Goal: Task Accomplishment & Management: Manage account settings

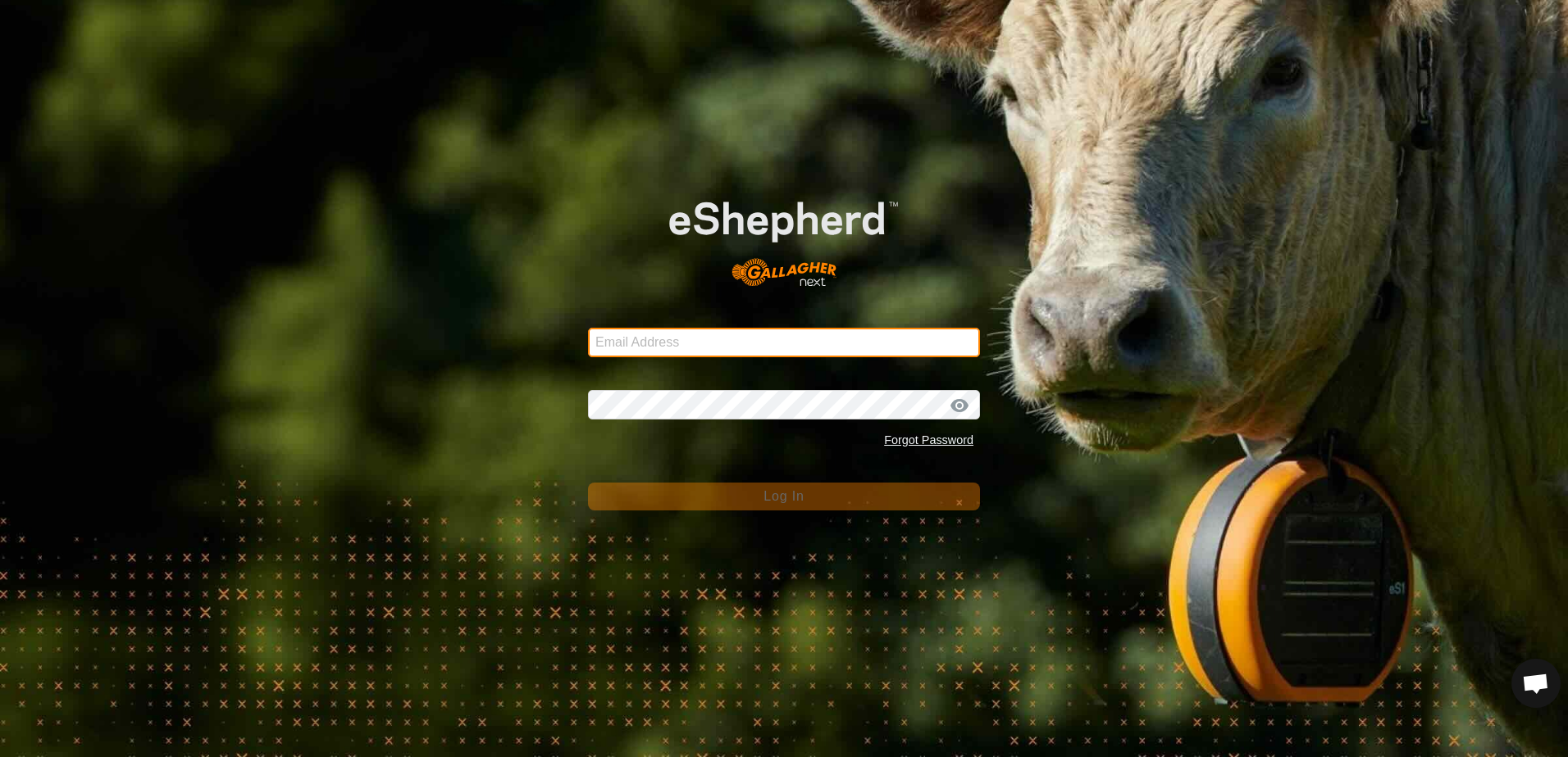
click at [649, 339] on input "Email Address" at bounding box center [784, 343] width 392 height 30
type input "[EMAIL_ADDRESS][DOMAIN_NAME]"
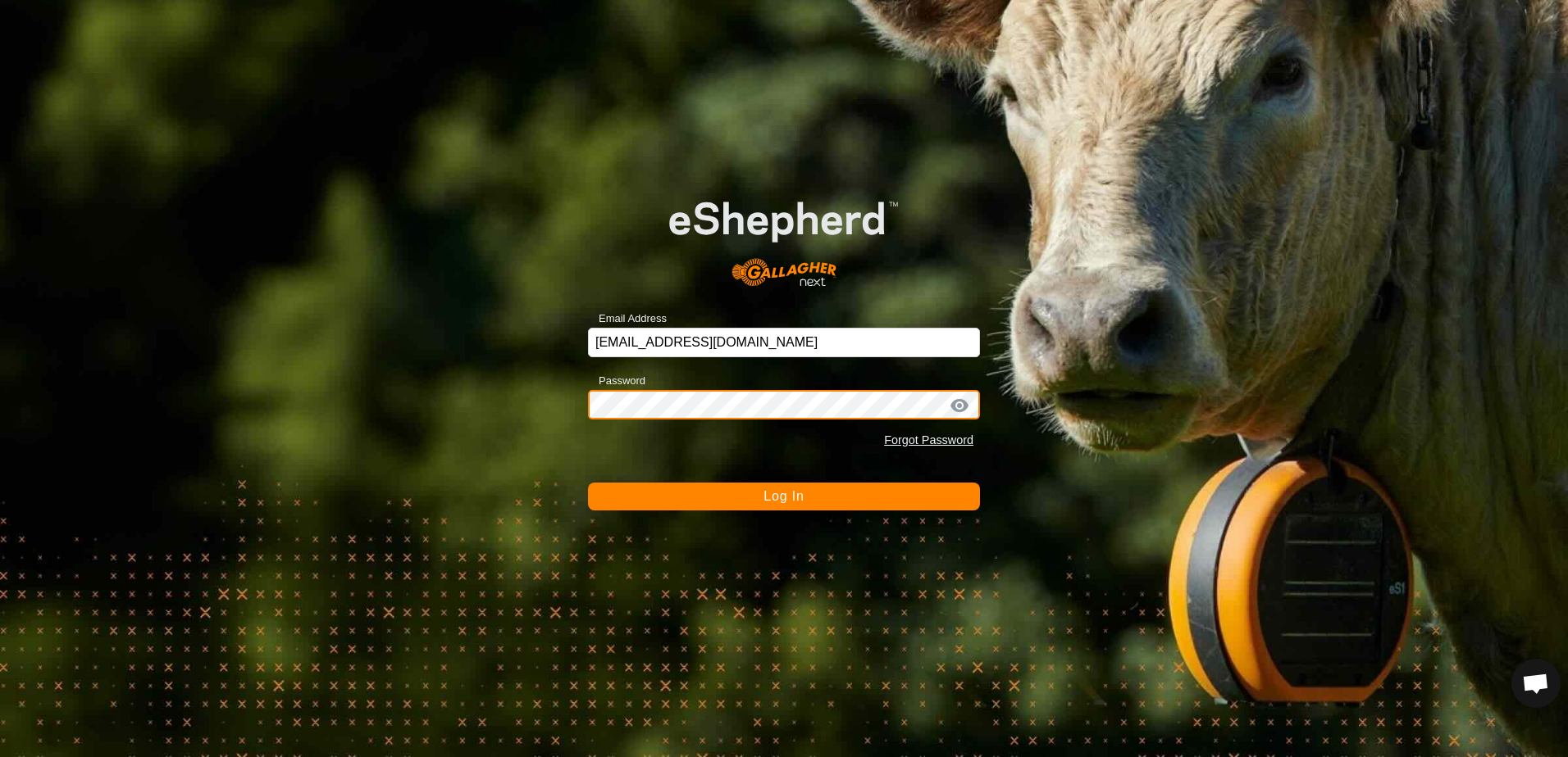
click at [588, 483] on button "Log In" at bounding box center [784, 496] width 392 height 28
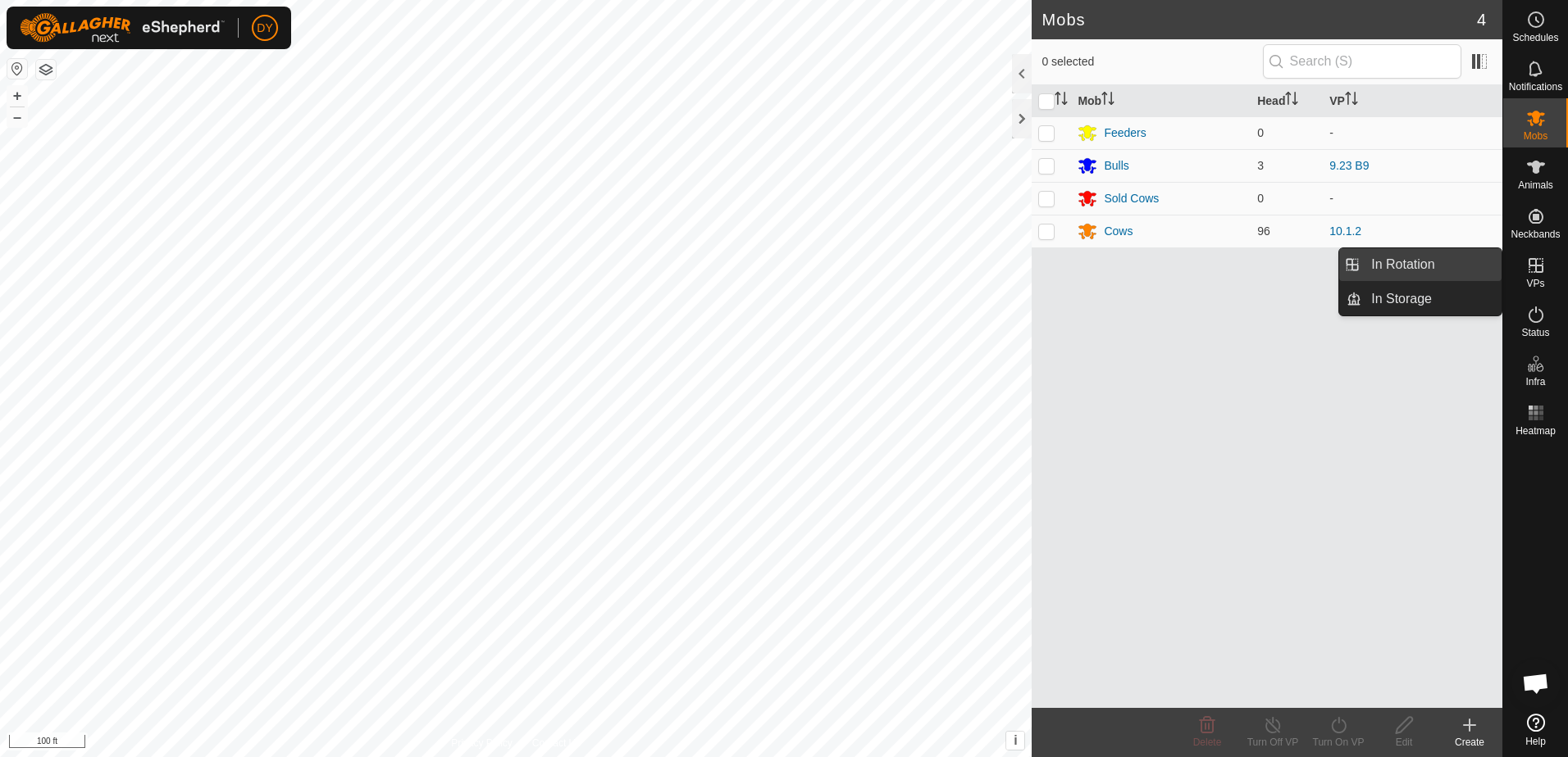
click at [1459, 270] on link "In Rotation" at bounding box center [1431, 265] width 140 height 33
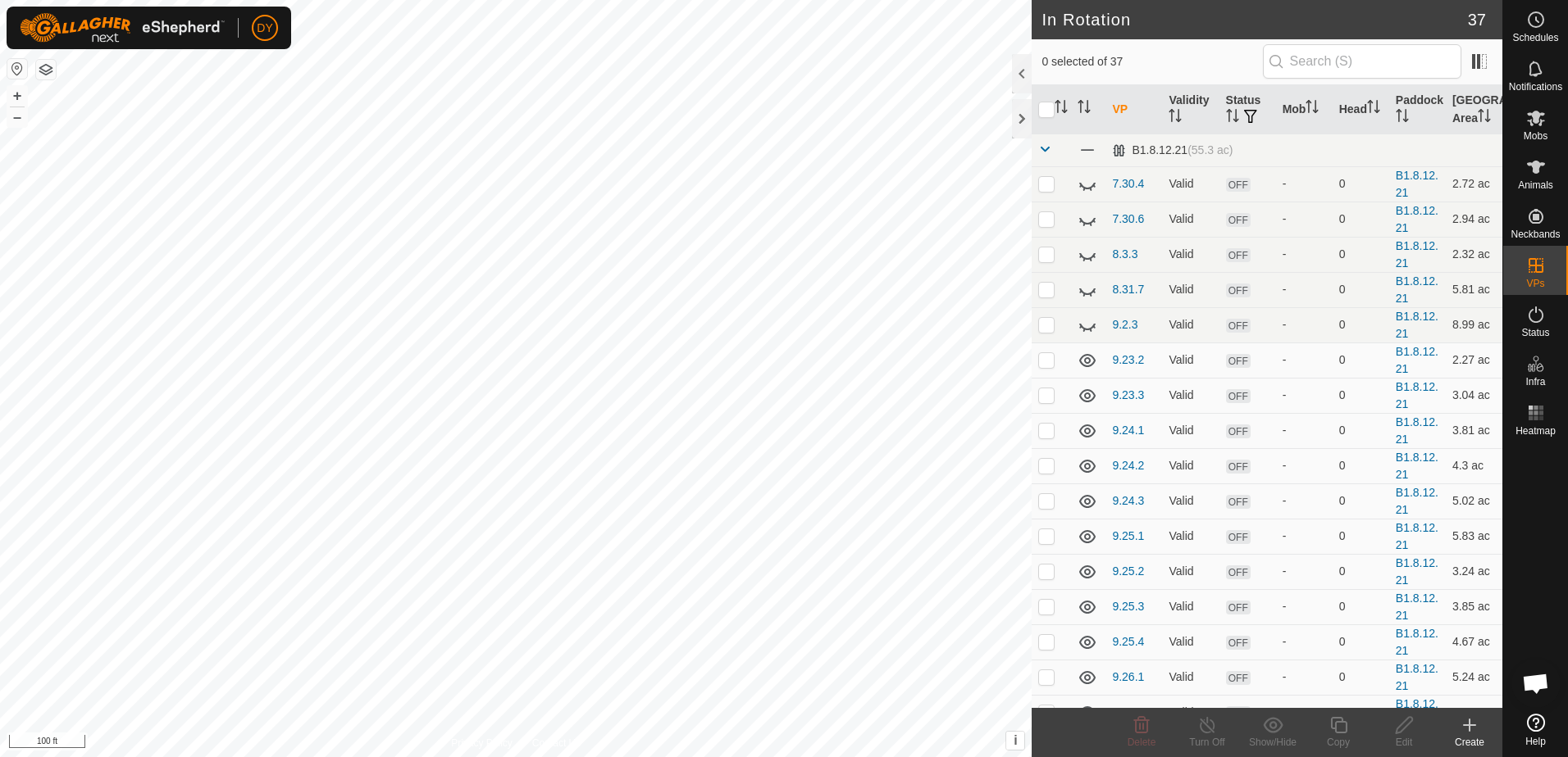
click at [1473, 727] on icon at bounding box center [1469, 725] width 19 height 19
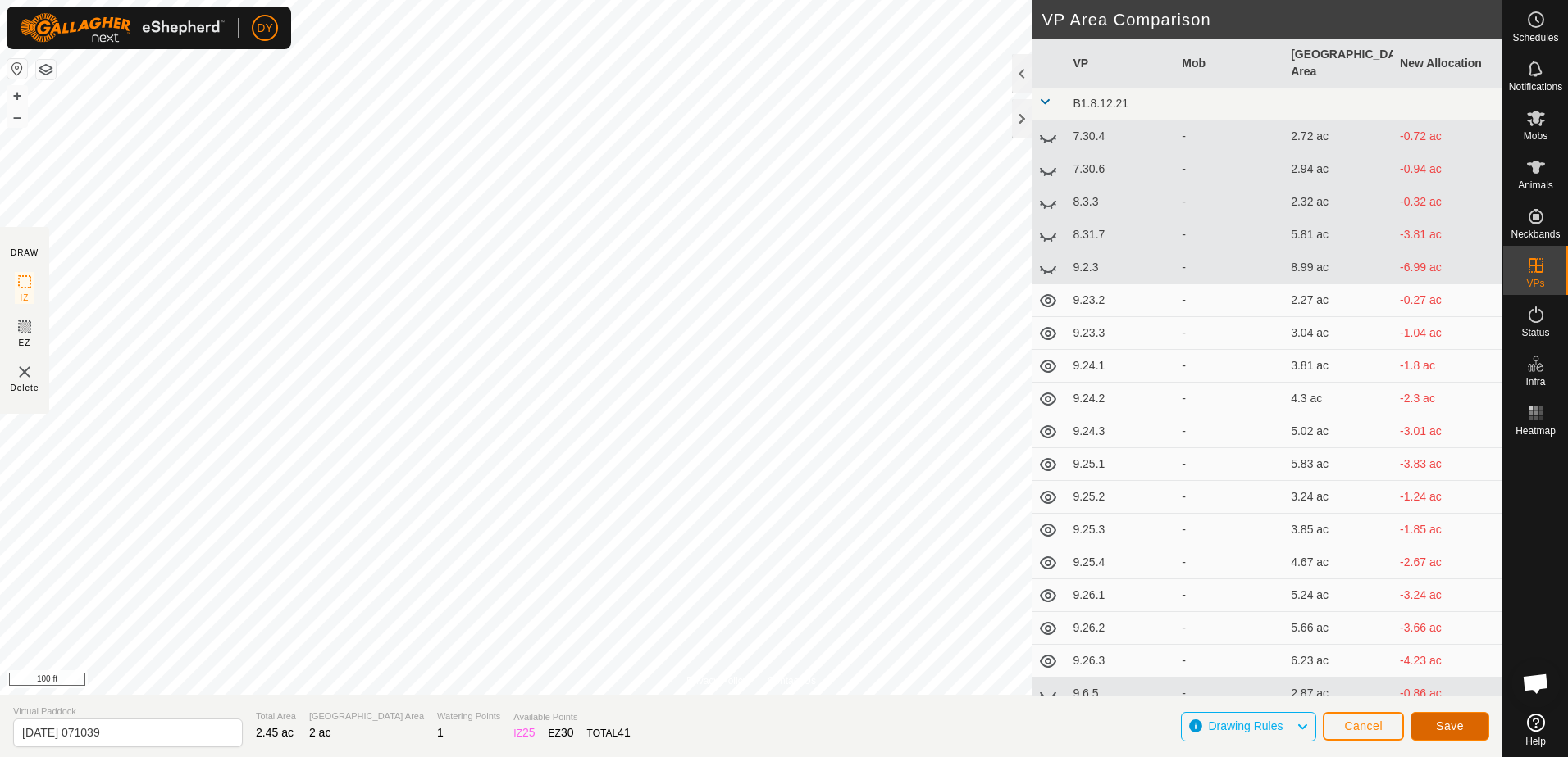
click at [1446, 730] on span "Save" at bounding box center [1450, 726] width 28 height 14
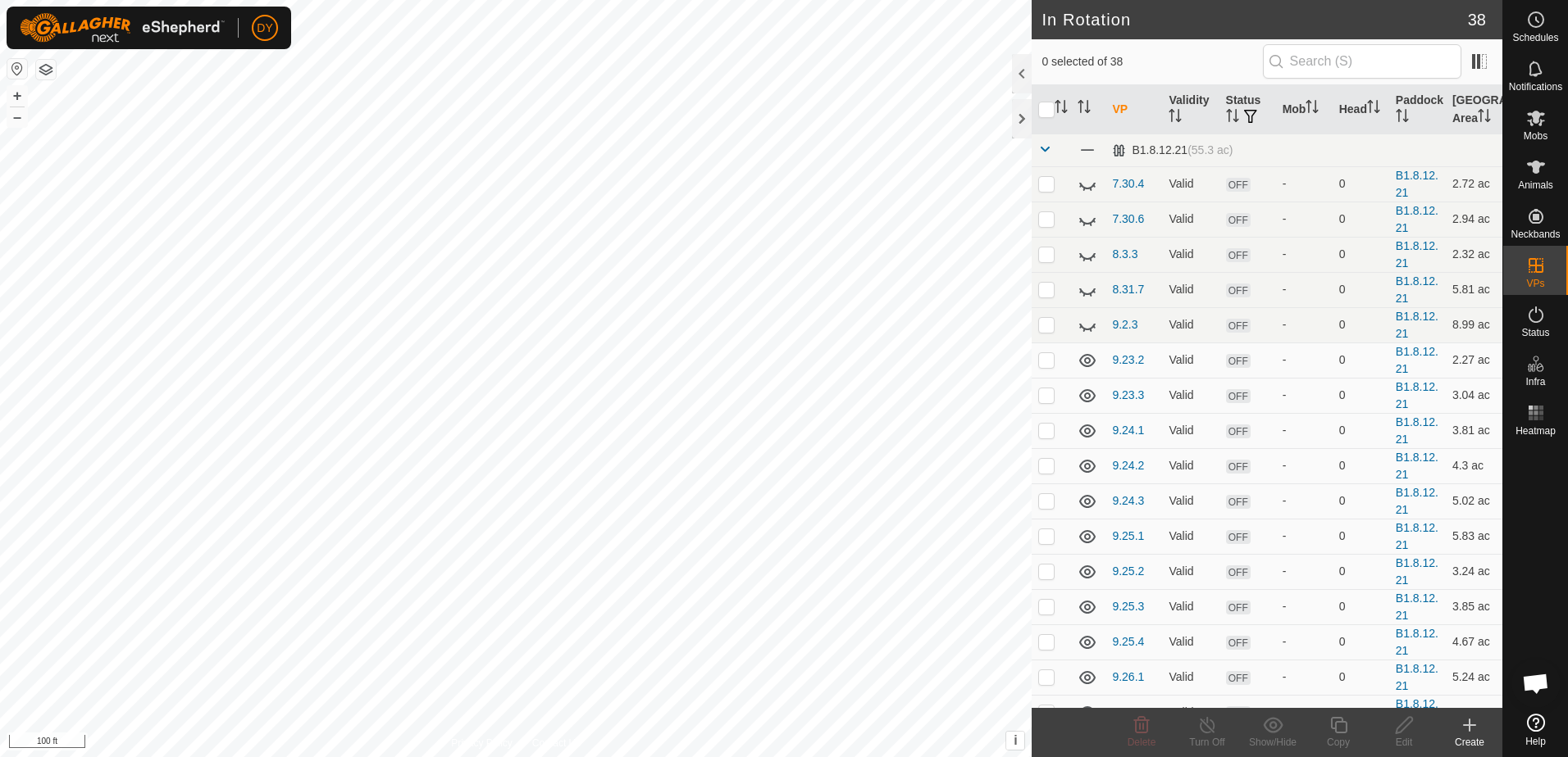
checkbox input "true"
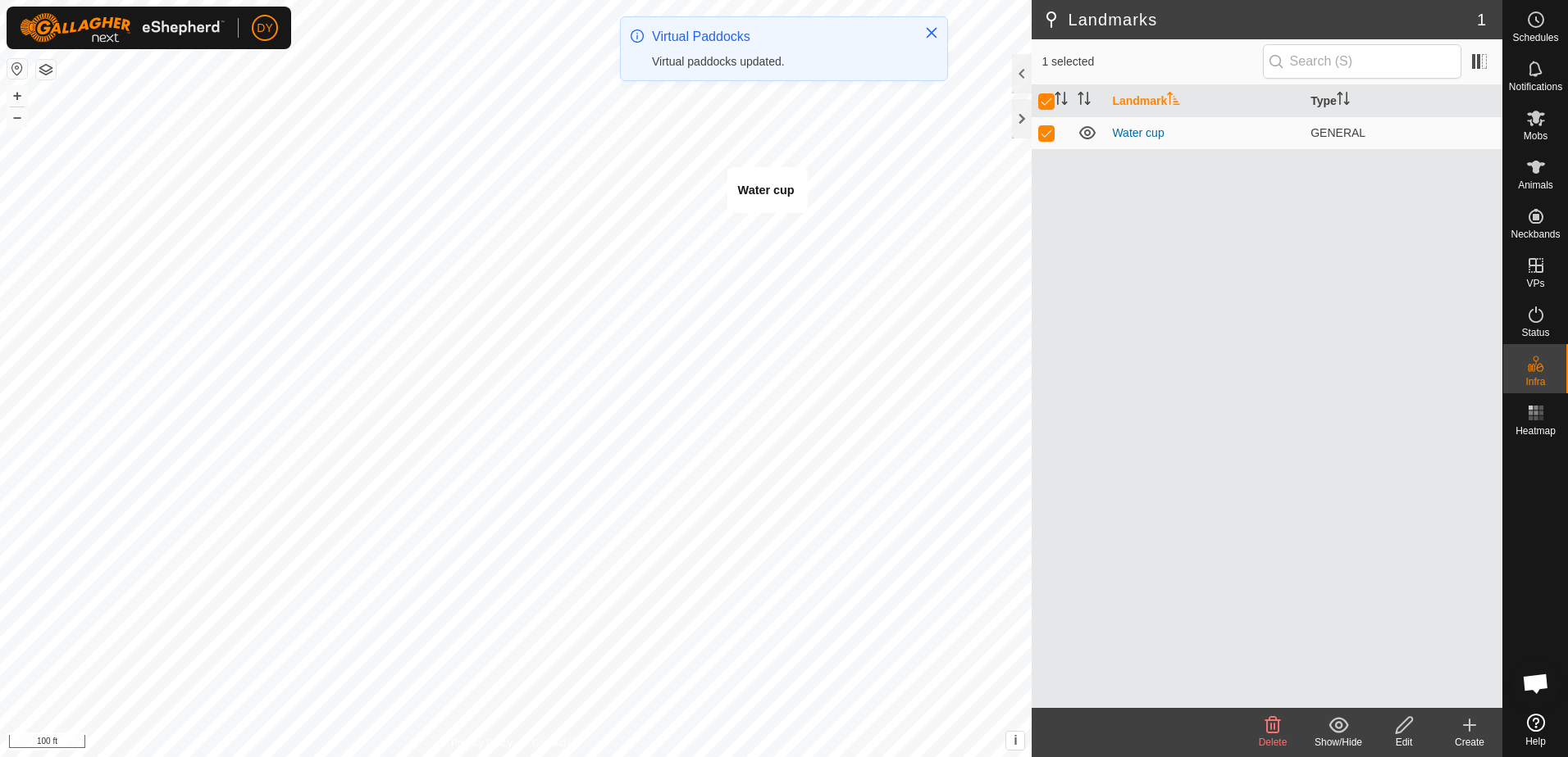
click at [1402, 730] on icon at bounding box center [1404, 725] width 16 height 16
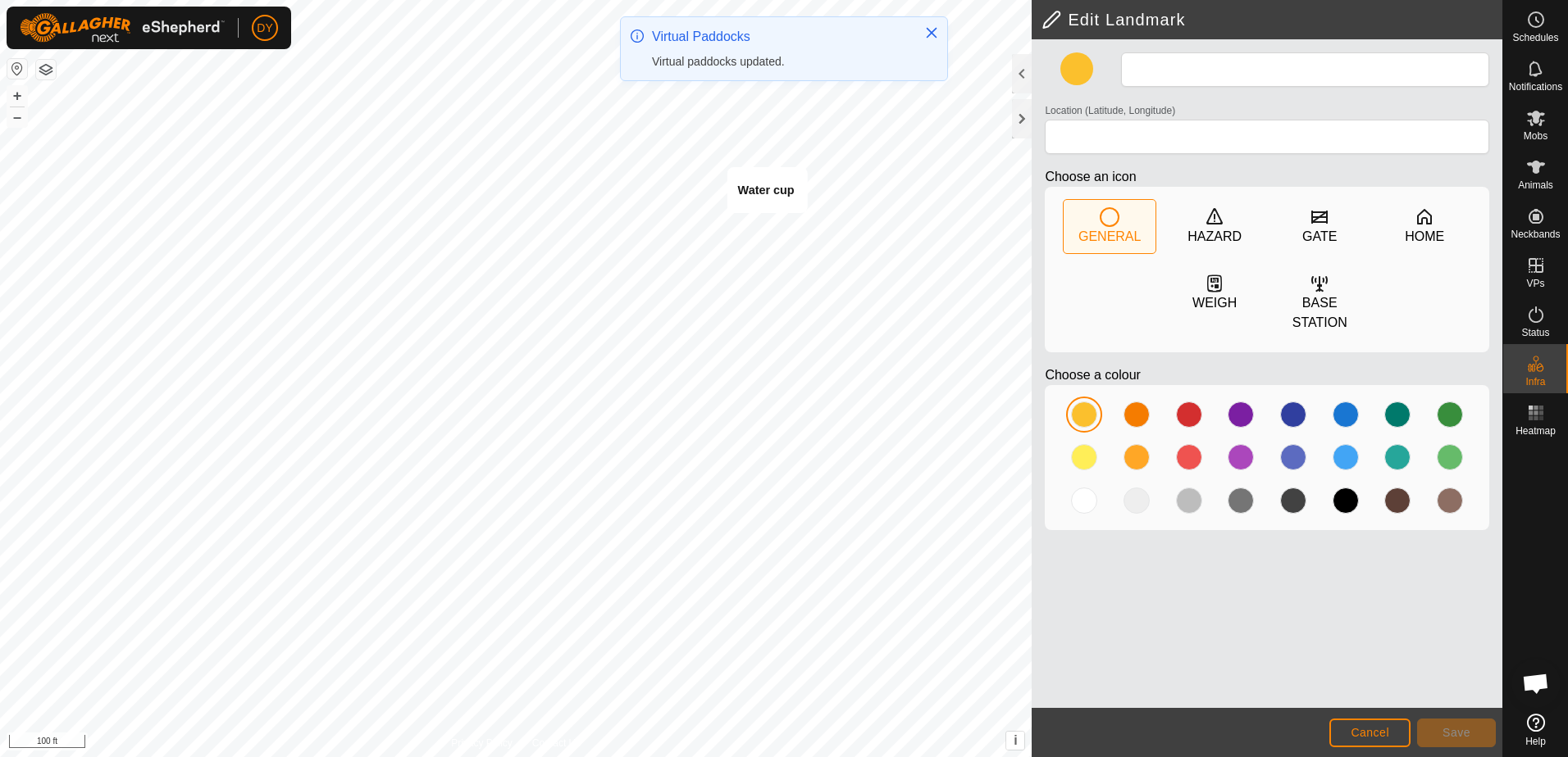
type input "Water cup"
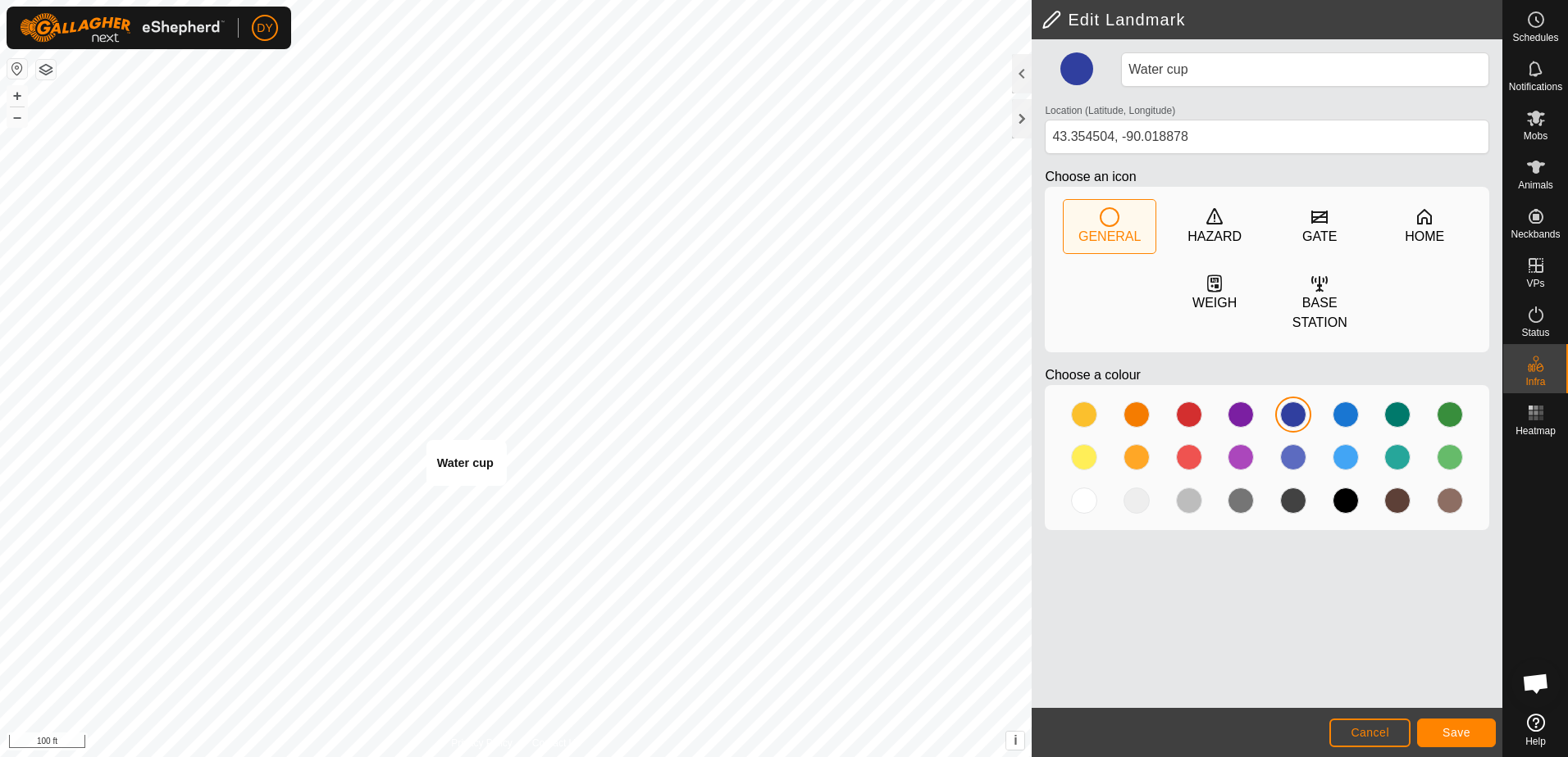
type input "43.353459, -90.020311"
click at [1476, 731] on button "Save" at bounding box center [1456, 734] width 78 height 29
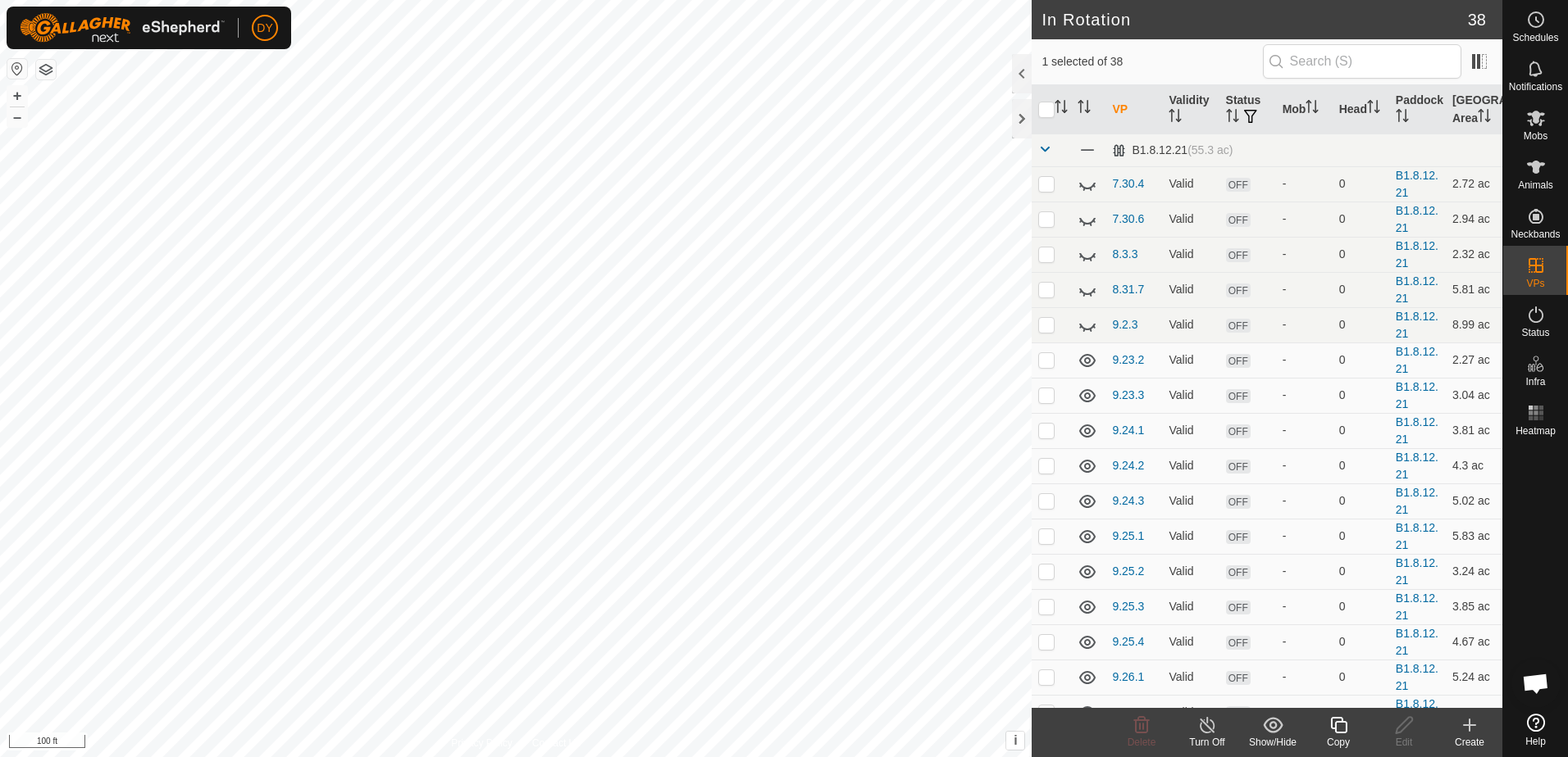
click at [1337, 730] on icon at bounding box center [1338, 725] width 20 height 19
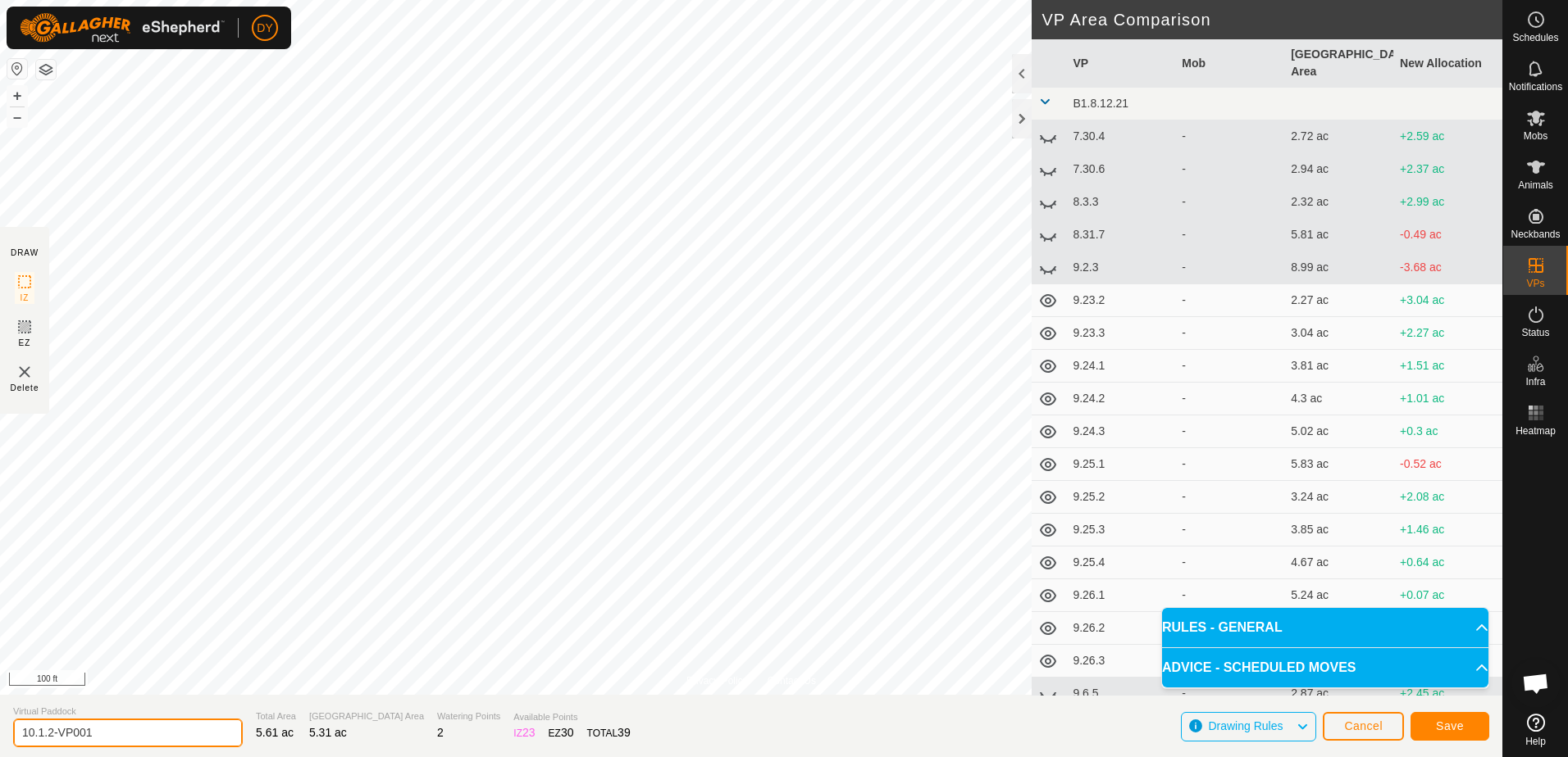
drag, startPoint x: 107, startPoint y: 725, endPoint x: 39, endPoint y: 736, distance: 68.9
click at [39, 736] on input "10.1.2-VP001" at bounding box center [128, 734] width 230 height 29
type input "10.2.1"
click at [1443, 724] on span "Save" at bounding box center [1450, 726] width 28 height 14
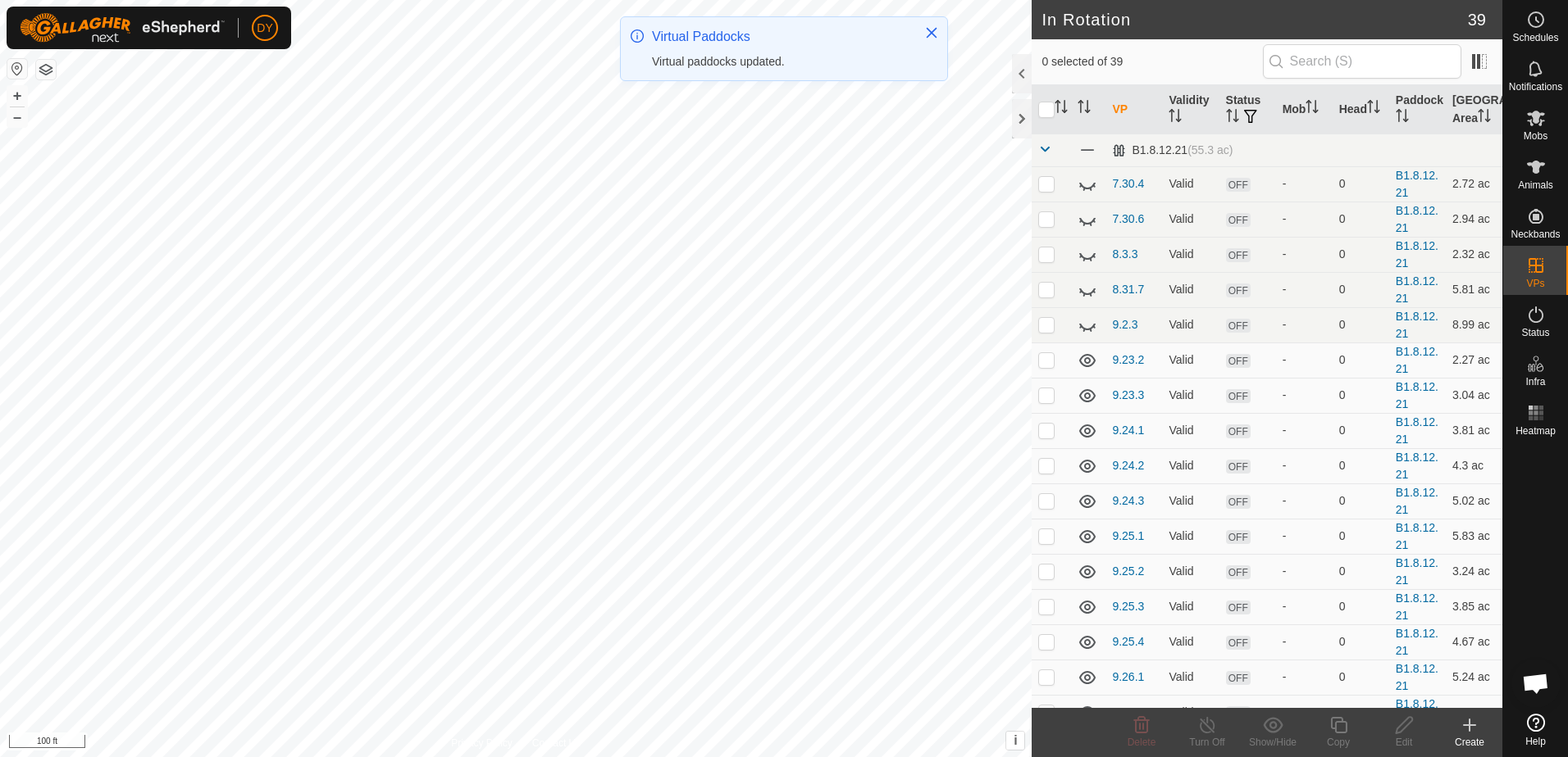
checkbox input "true"
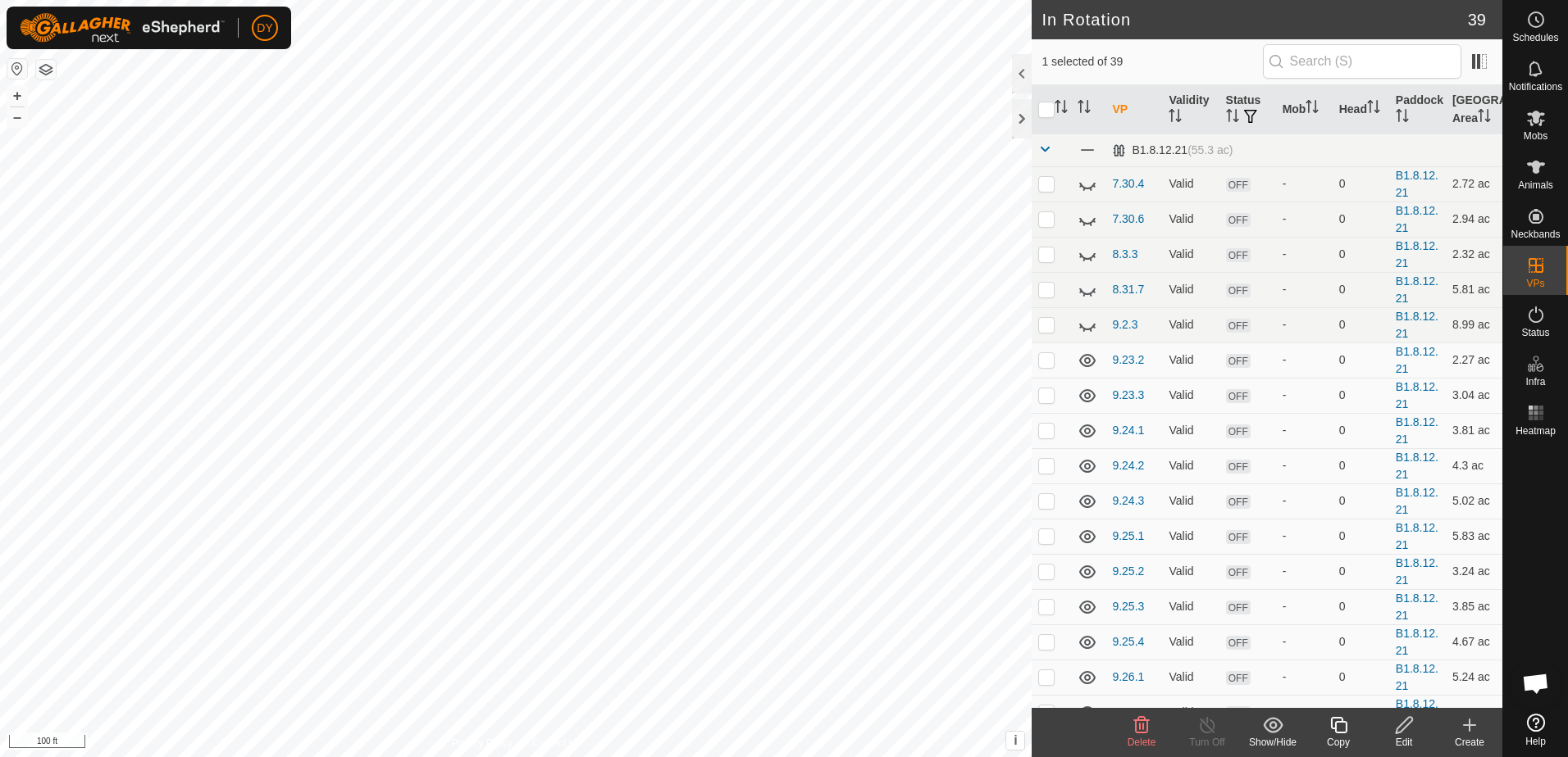
checkbox input "true"
checkbox input "false"
click at [1338, 724] on icon at bounding box center [1338, 725] width 20 height 19
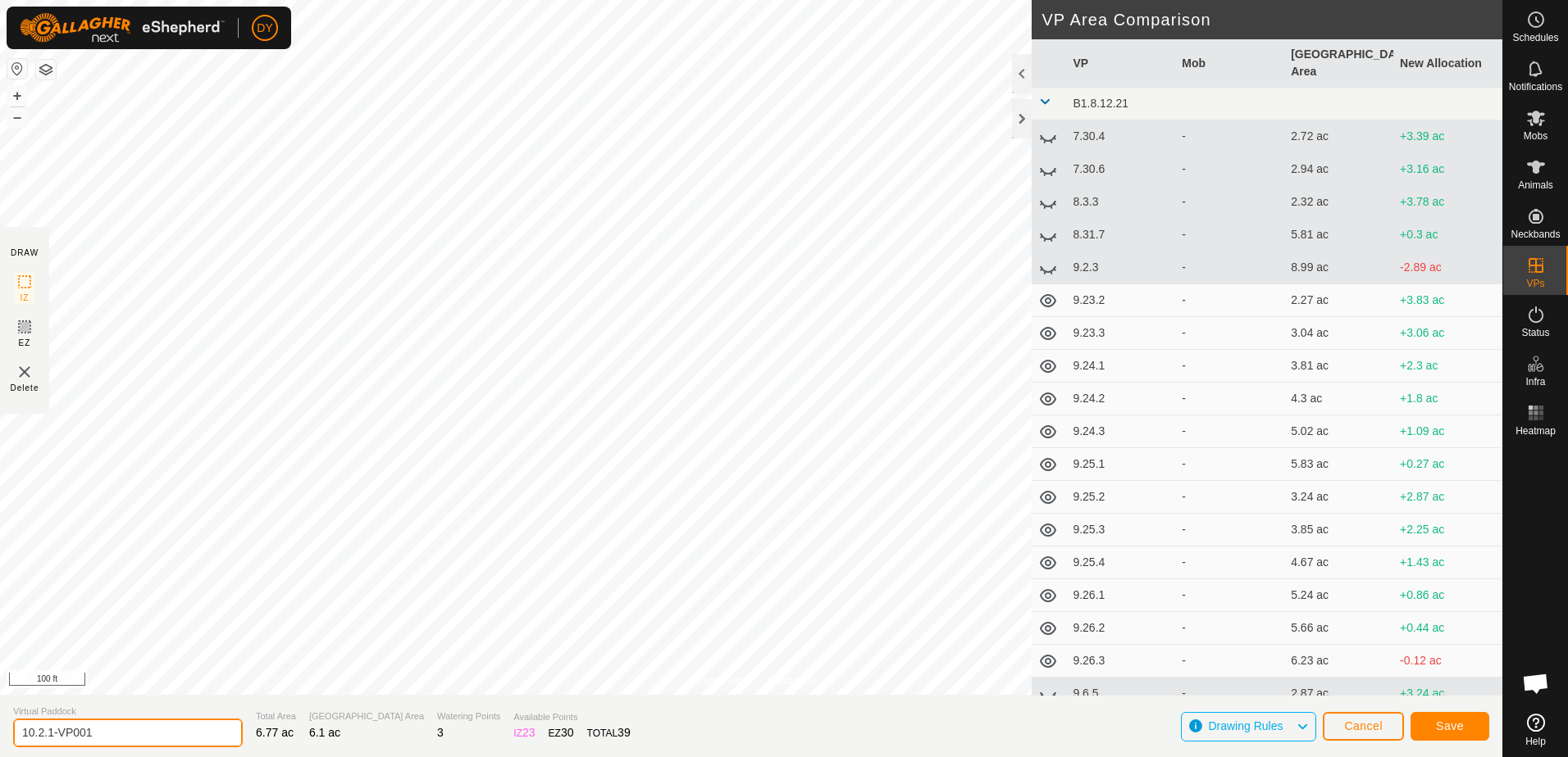
drag, startPoint x: 134, startPoint y: 736, endPoint x: 49, endPoint y: 736, distance: 85.0
click at [49, 736] on input "10.2.1-VP001" at bounding box center [128, 734] width 230 height 29
type input "10.2.2"
click at [1440, 727] on span "Save" at bounding box center [1450, 726] width 28 height 14
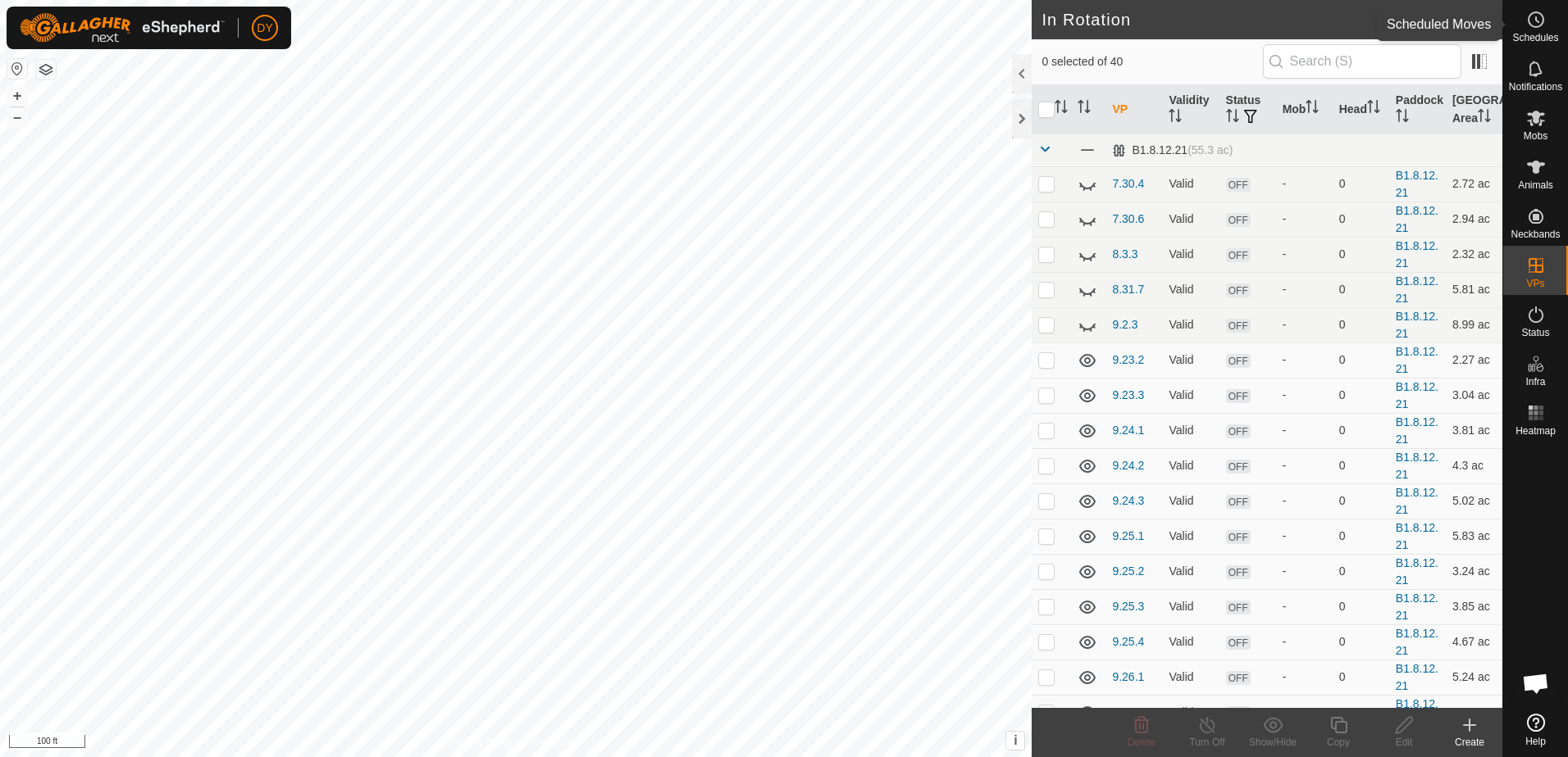
click at [1539, 25] on icon at bounding box center [1536, 19] width 19 height 19
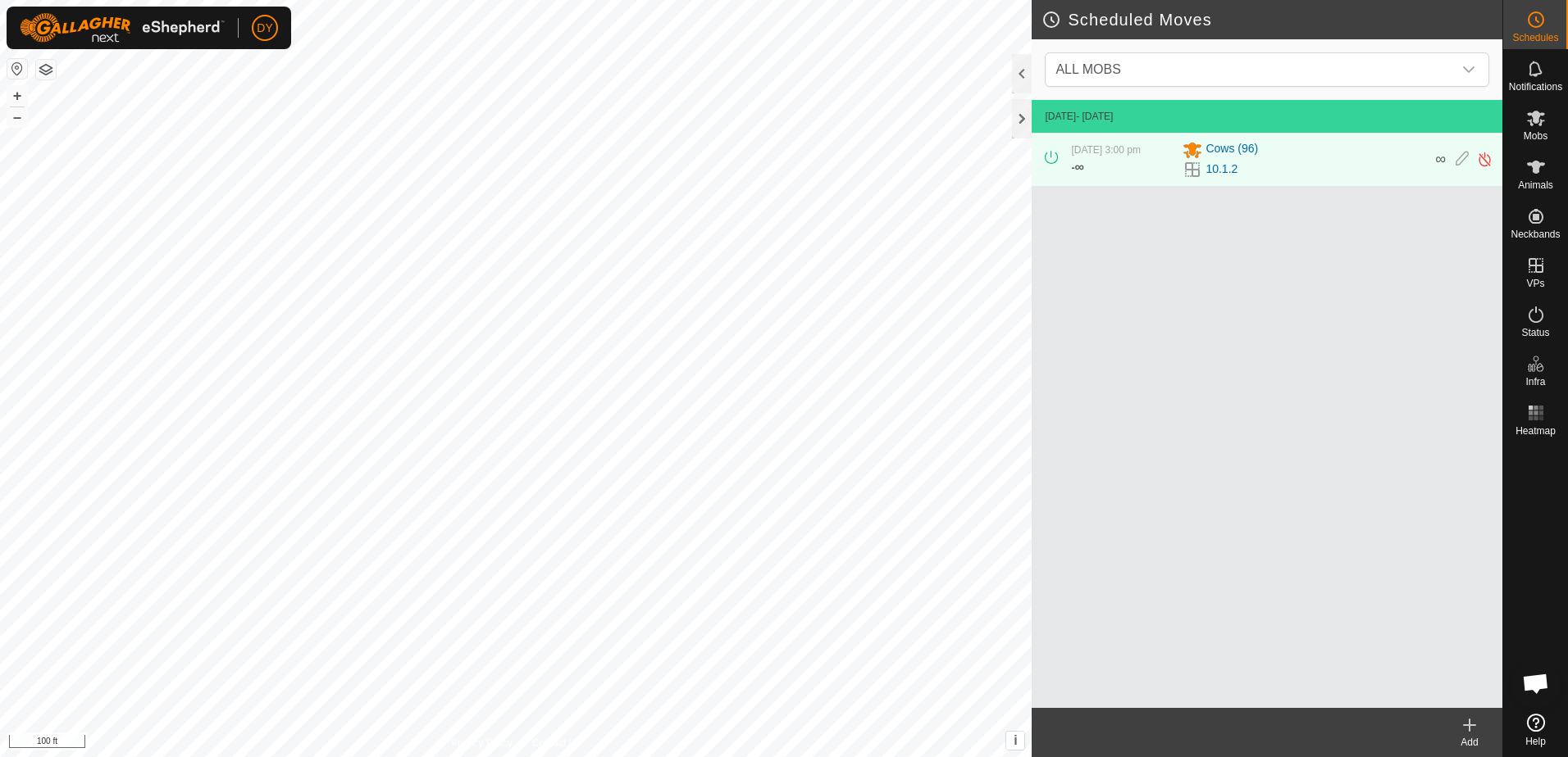
click at [1474, 730] on icon at bounding box center [1469, 725] width 19 height 19
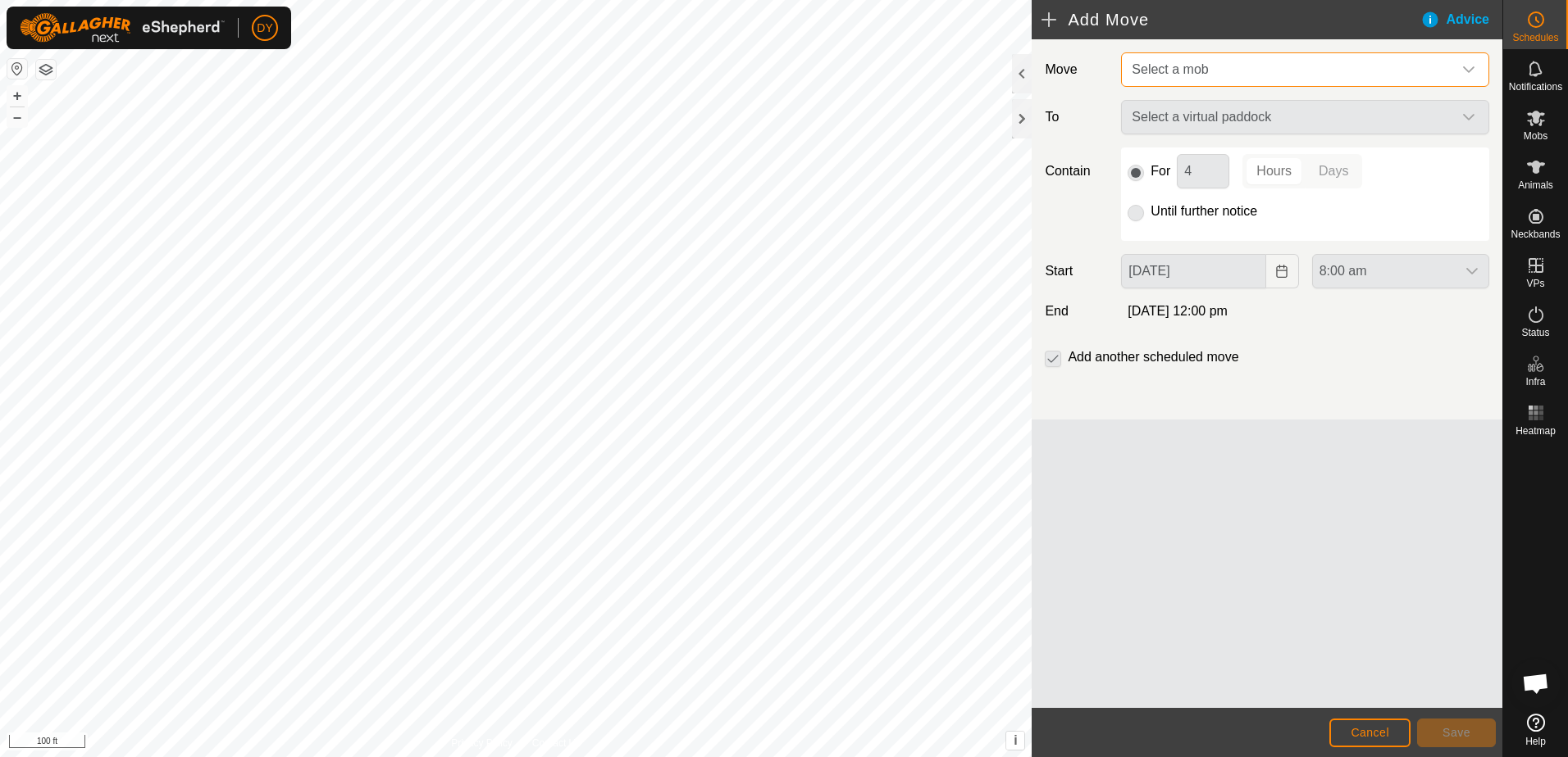
click at [1186, 71] on span "Select a mob" at bounding box center [1170, 70] width 76 height 14
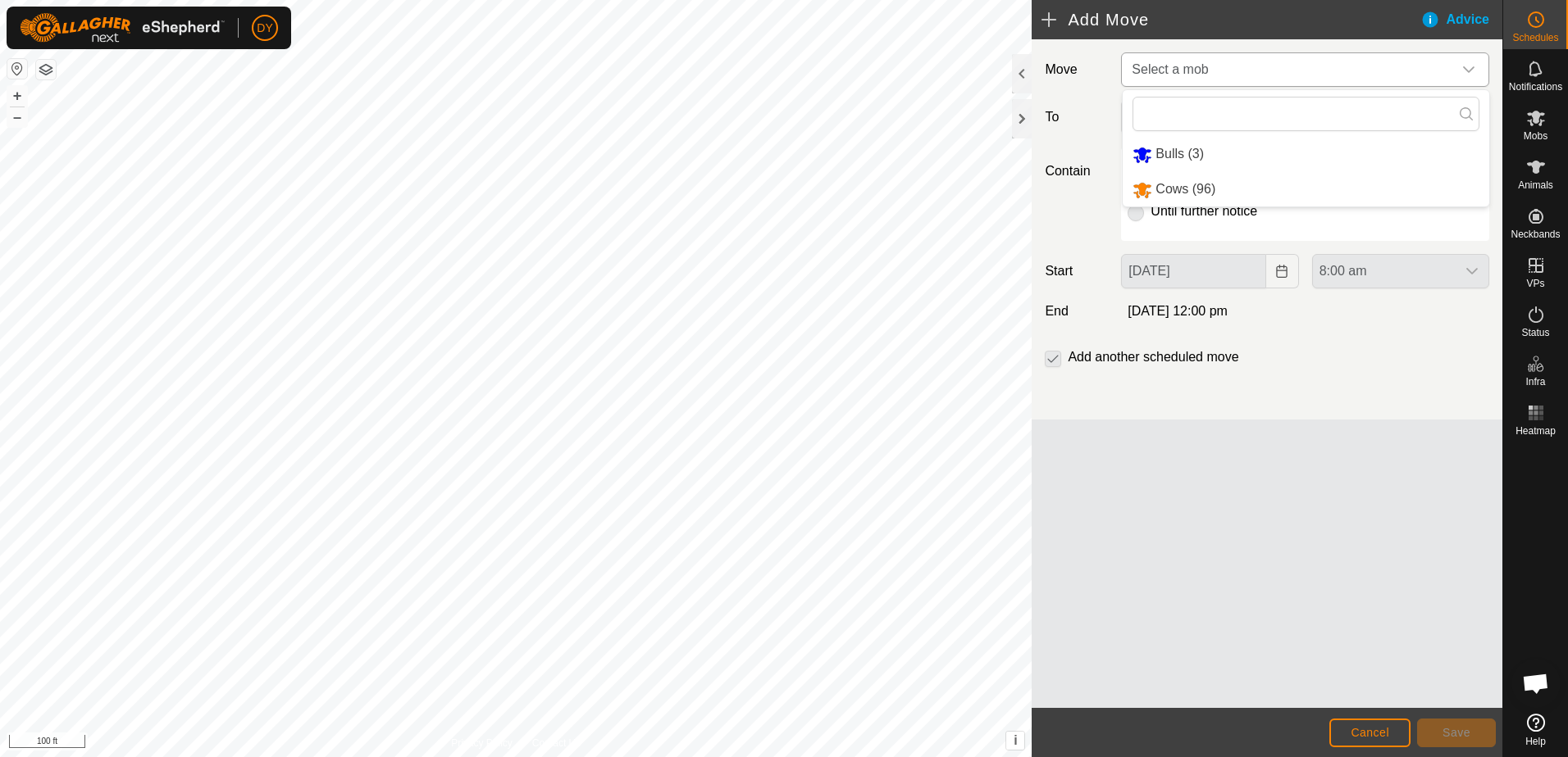
click at [1222, 184] on li "Cows (96)" at bounding box center [1305, 189] width 366 height 34
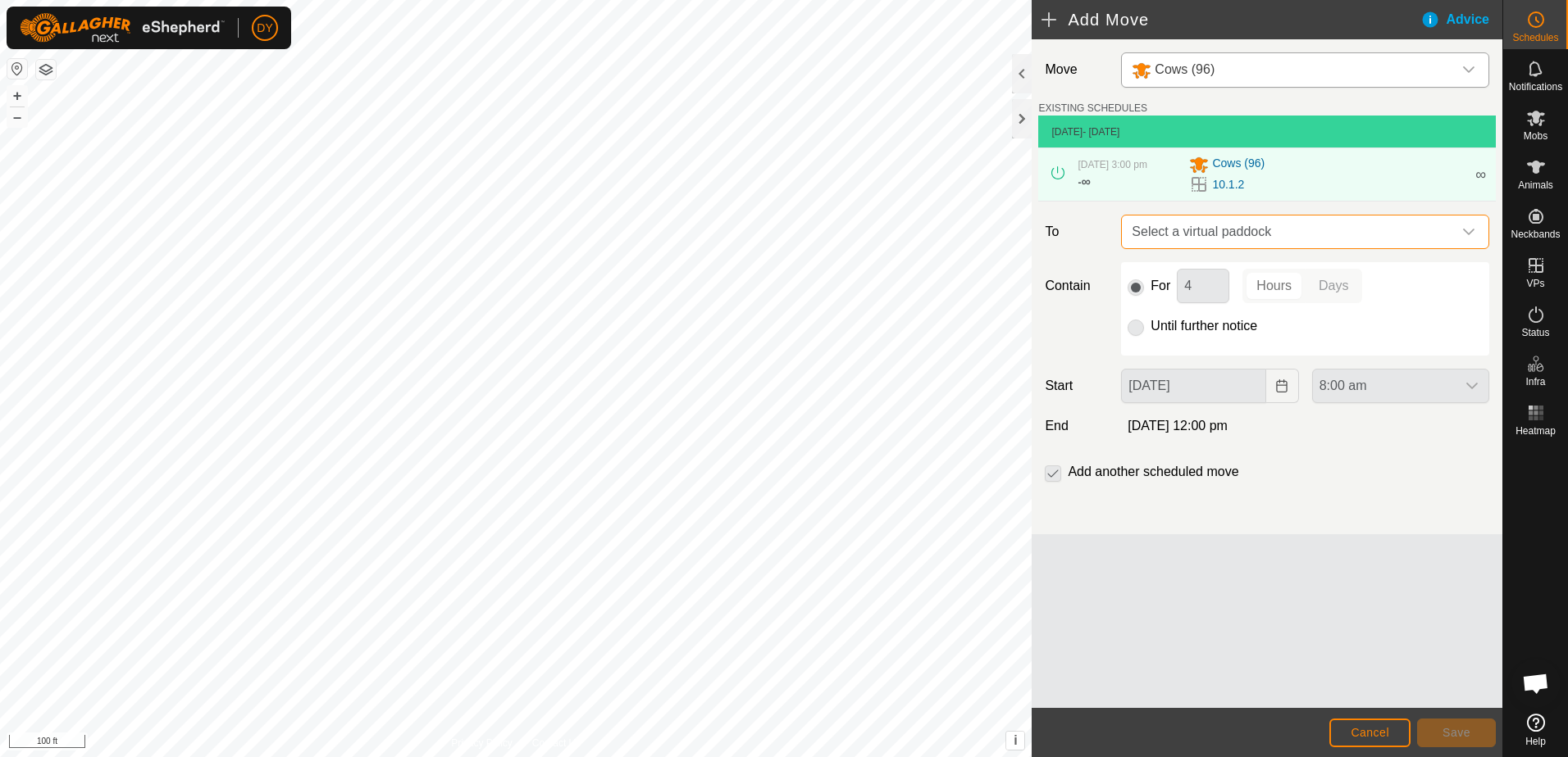
click at [1189, 232] on span "Select a virtual paddock" at bounding box center [1289, 232] width 328 height 33
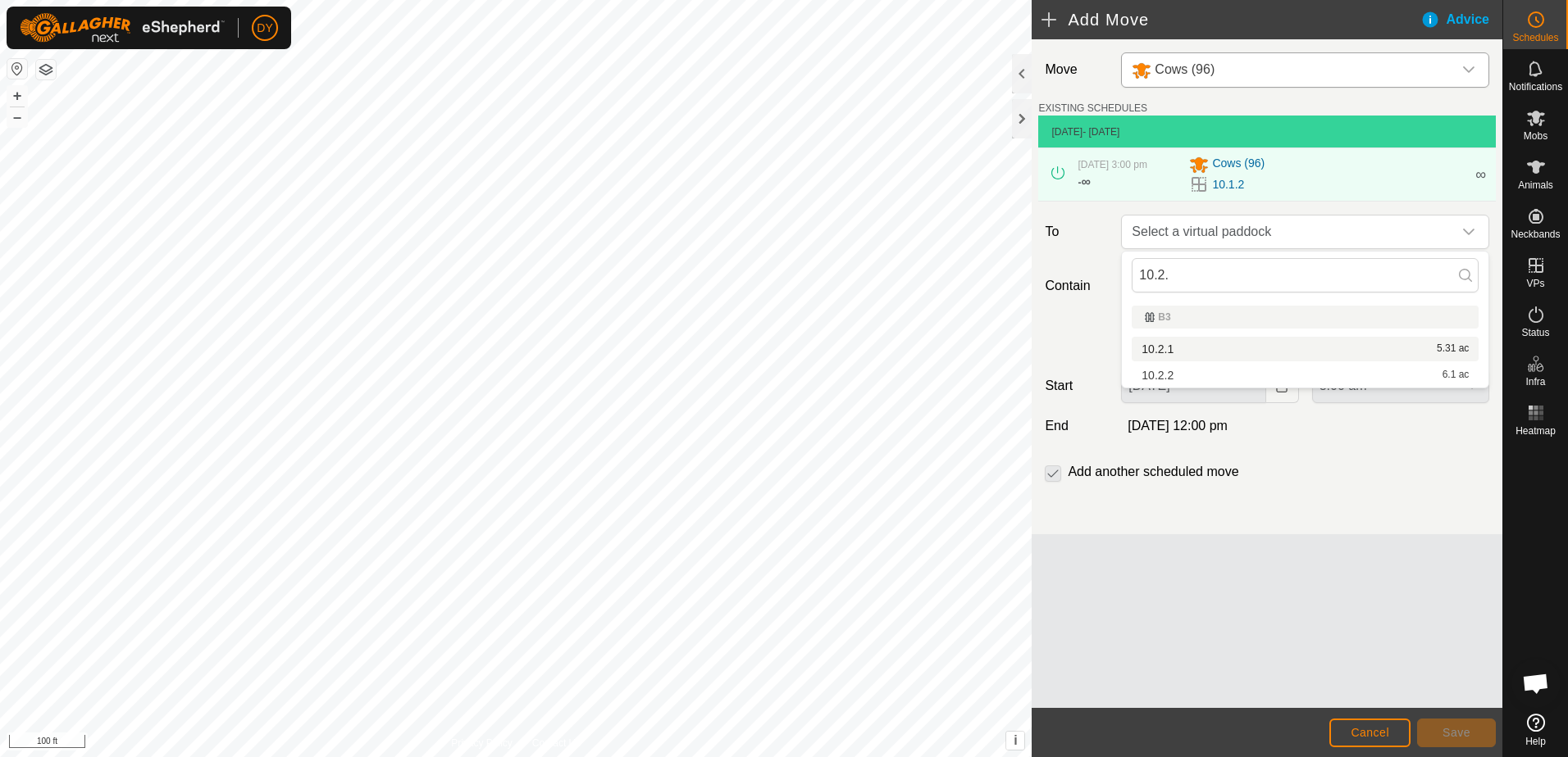
type input "10.2."
click at [1188, 345] on li "10.2.1 5.31 ac" at bounding box center [1305, 349] width 347 height 24
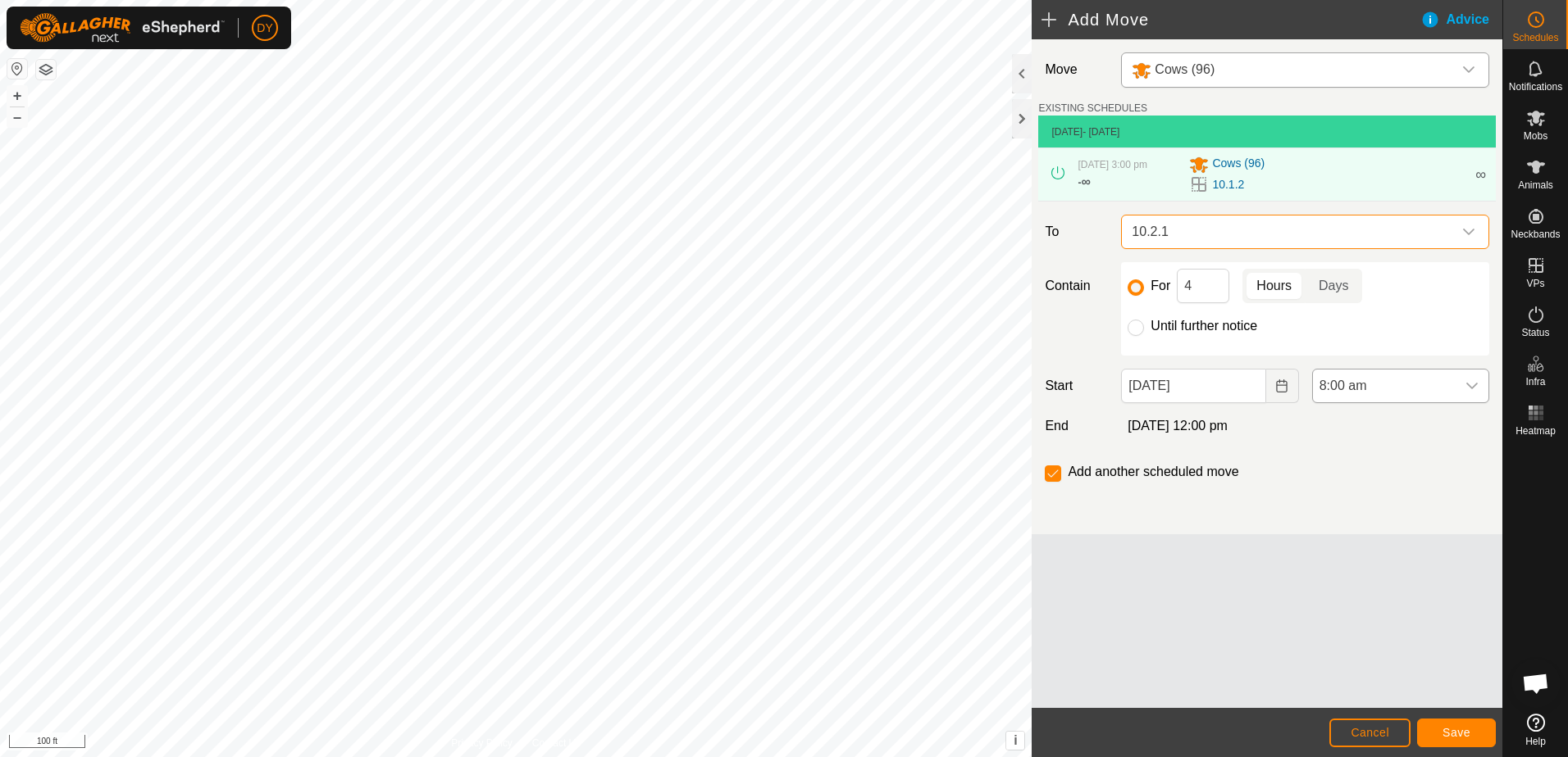
click at [1473, 380] on icon "dropdown trigger" at bounding box center [1472, 386] width 14 height 14
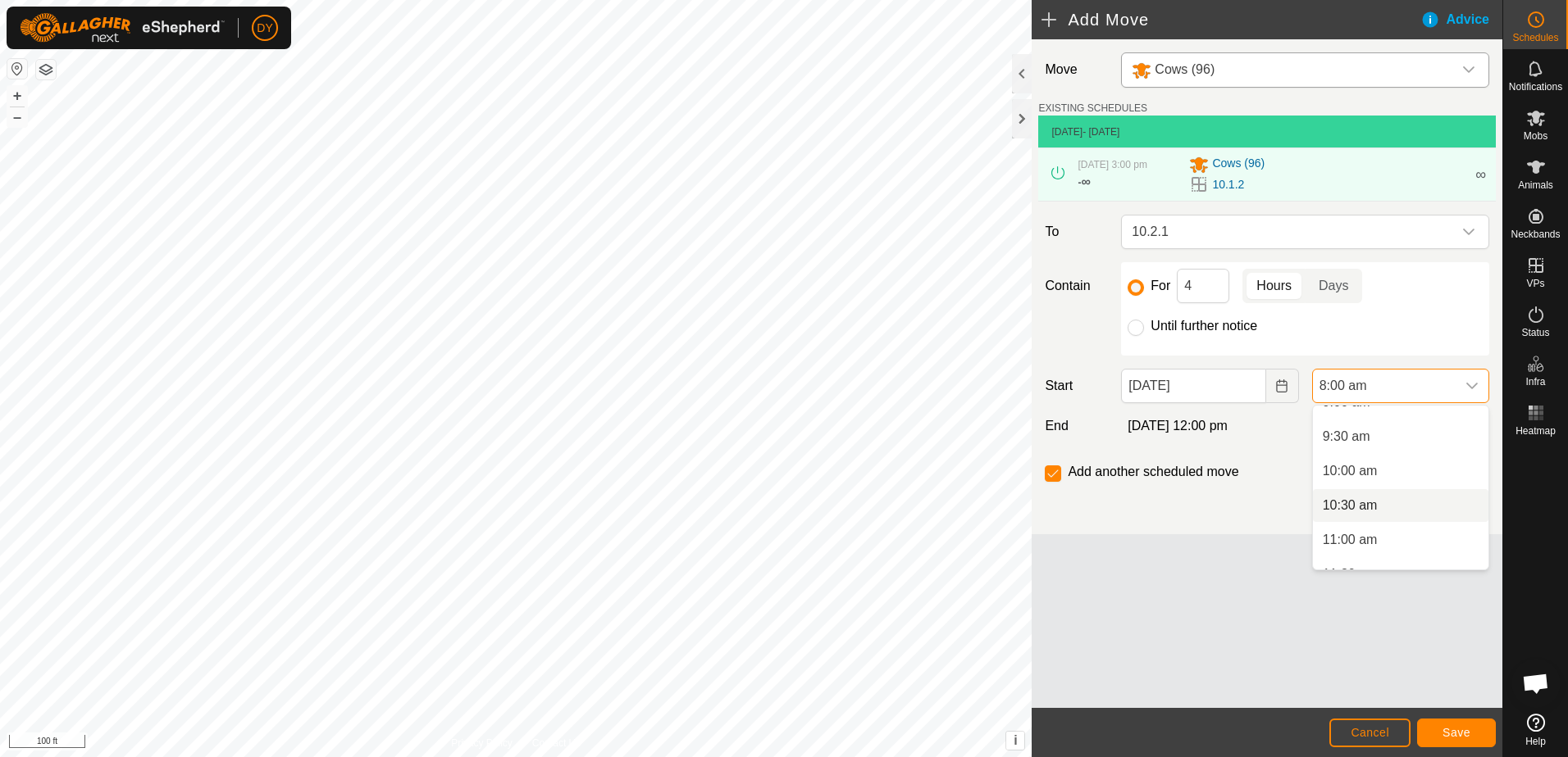
scroll to position [665, 0]
click at [1376, 514] on li "11:00 am" at bounding box center [1401, 514] width 176 height 33
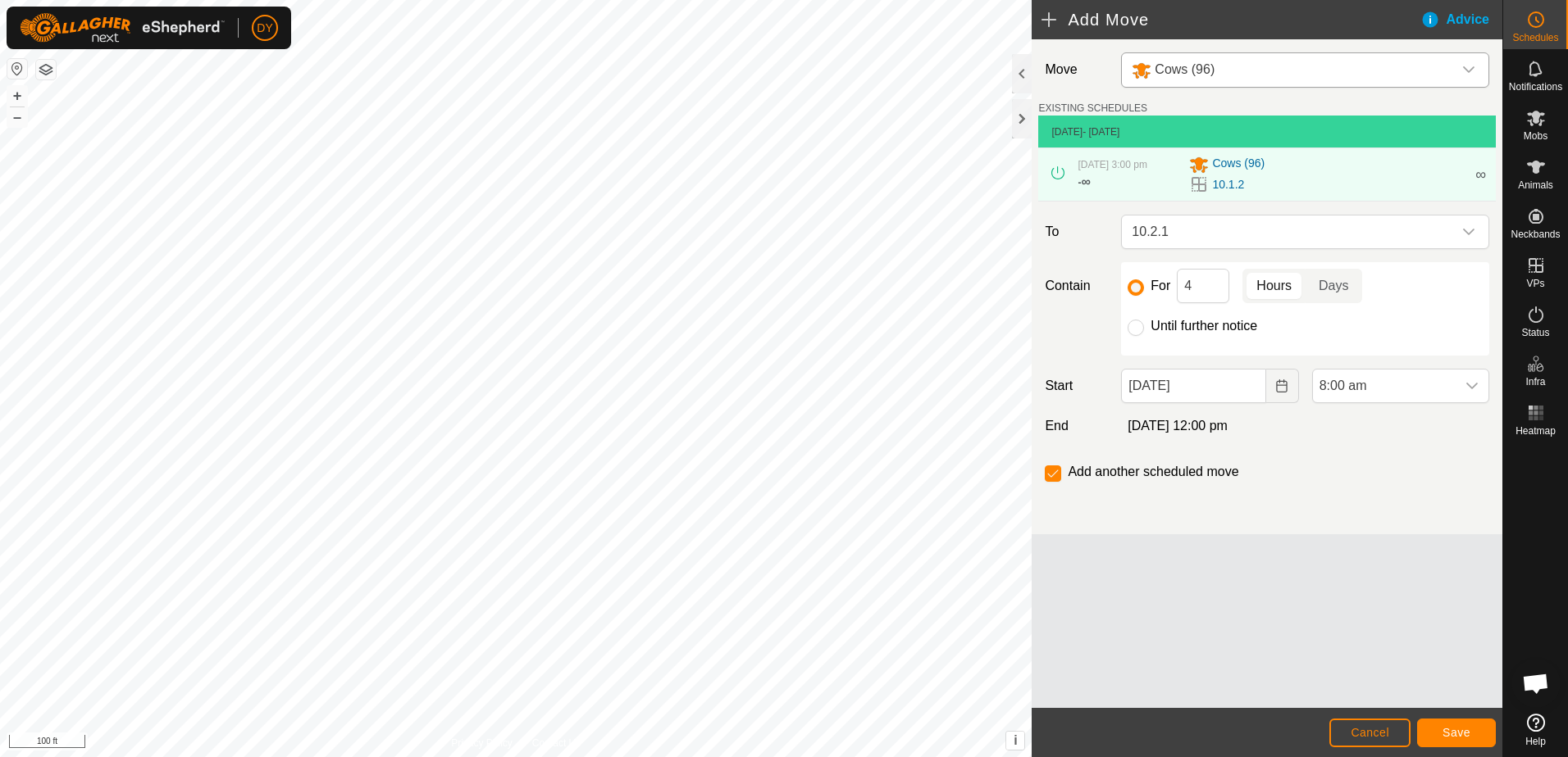
scroll to position [550, 0]
click at [1442, 734] on button "Save" at bounding box center [1456, 734] width 78 height 29
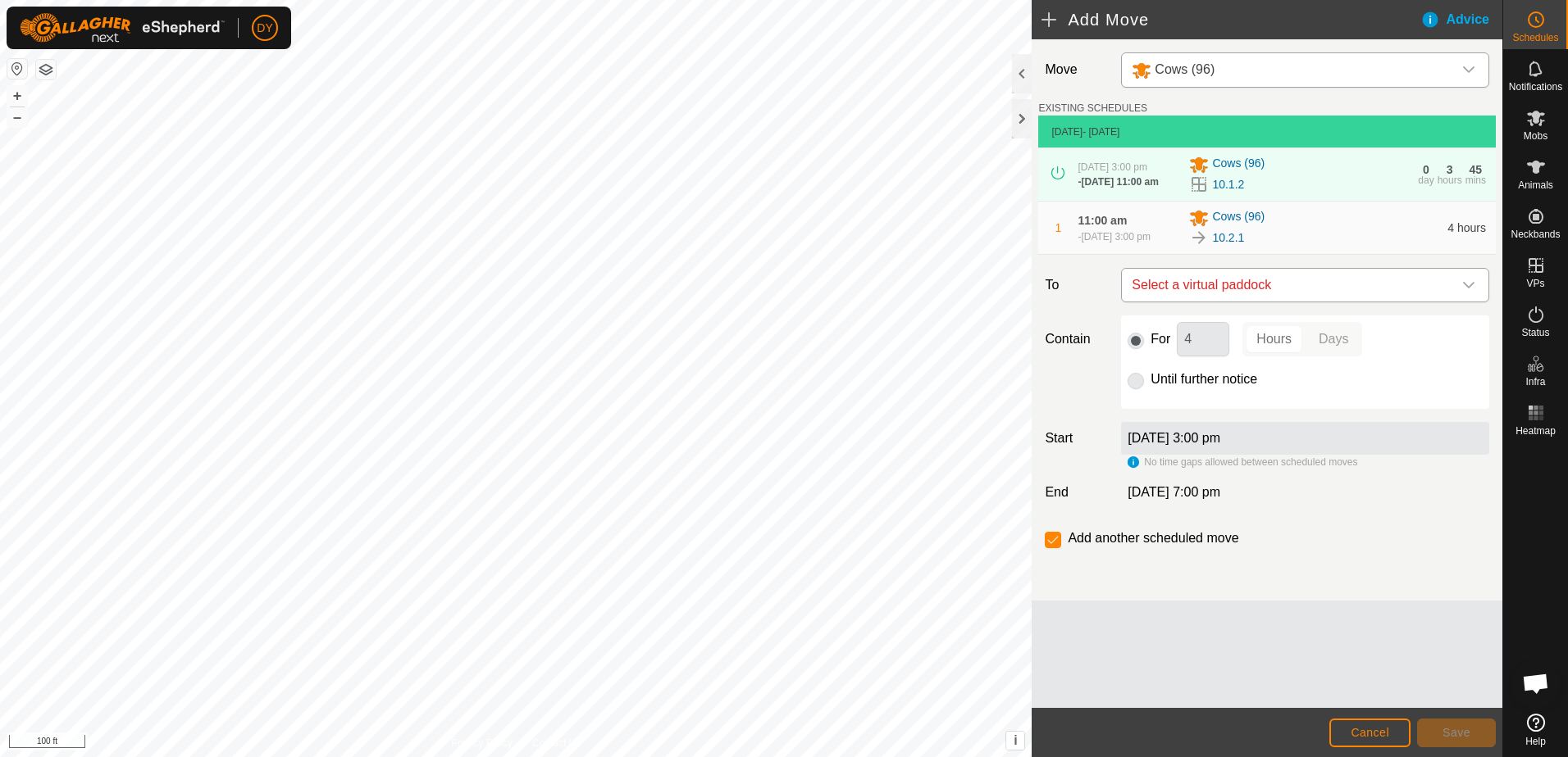
click at [1222, 290] on span "Select a virtual paddock" at bounding box center [1289, 285] width 328 height 33
type input "10.2"
click at [1170, 400] on li "10.2.2 6.1 ac" at bounding box center [1305, 402] width 347 height 24
click at [1131, 380] on input "Until further notice" at bounding box center [1135, 380] width 16 height 16
radio input "true"
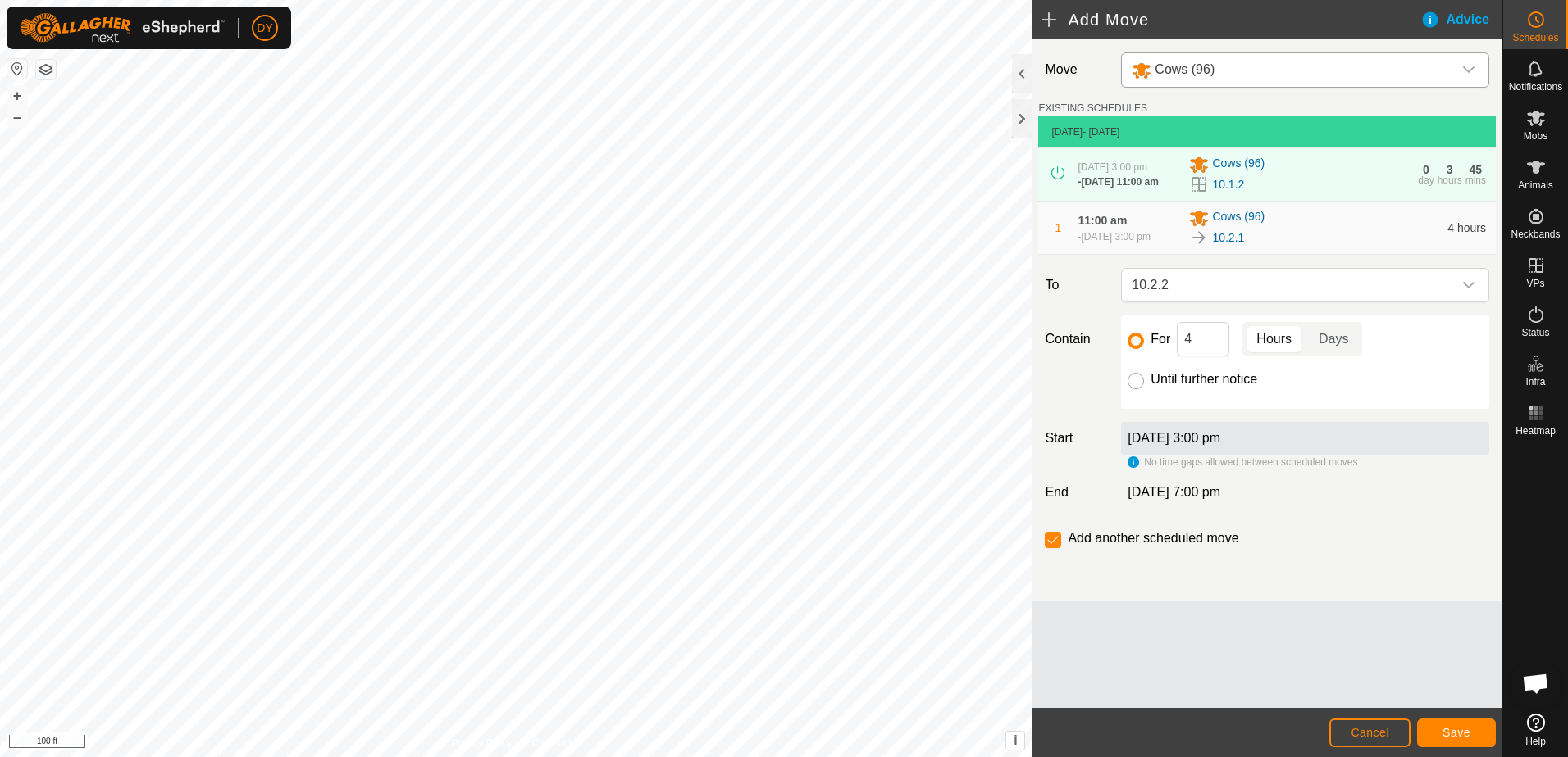
checkbox input "false"
click at [1453, 732] on span "Save" at bounding box center [1456, 733] width 28 height 14
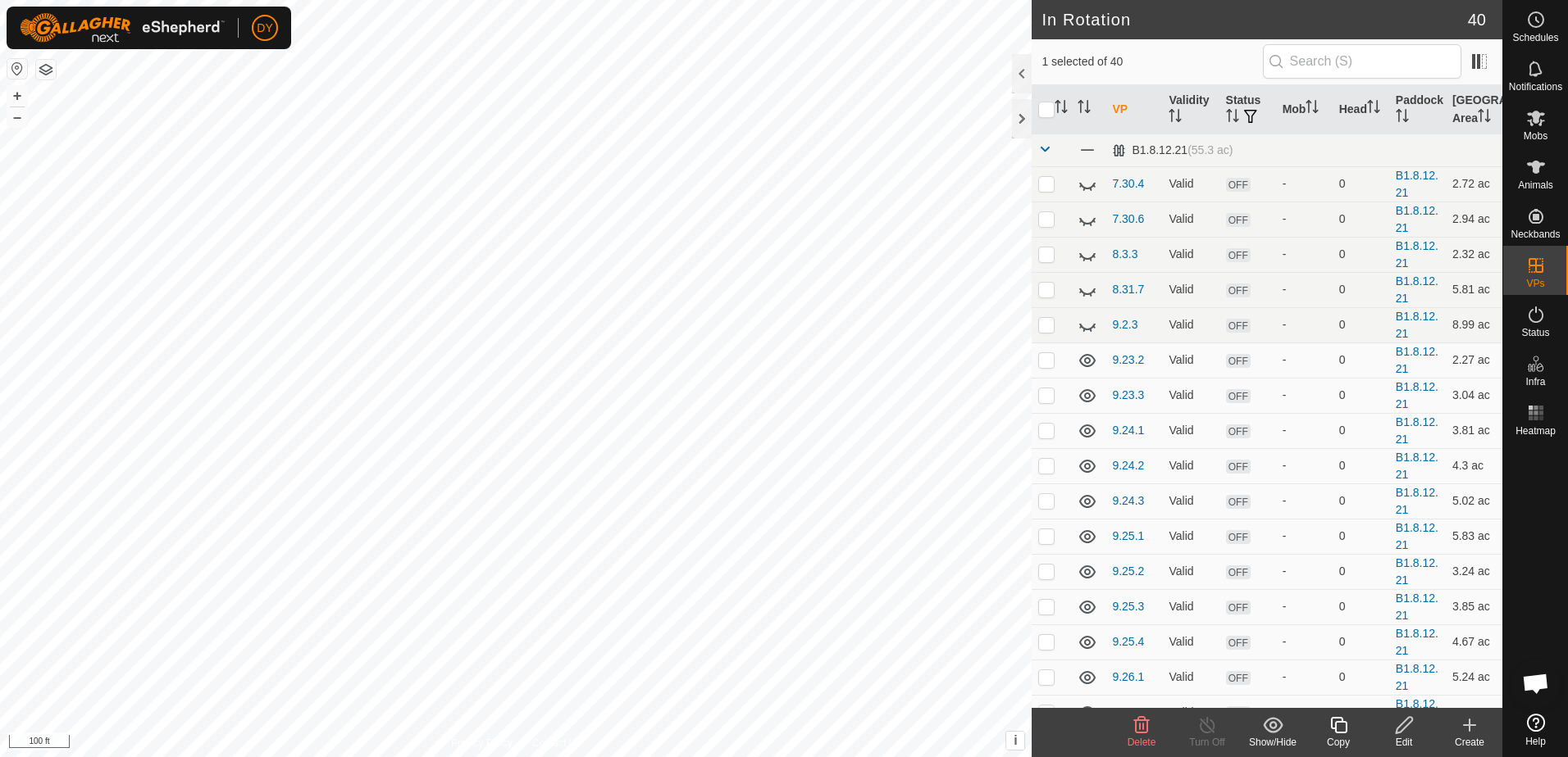
click at [1143, 732] on icon at bounding box center [1142, 725] width 15 height 16
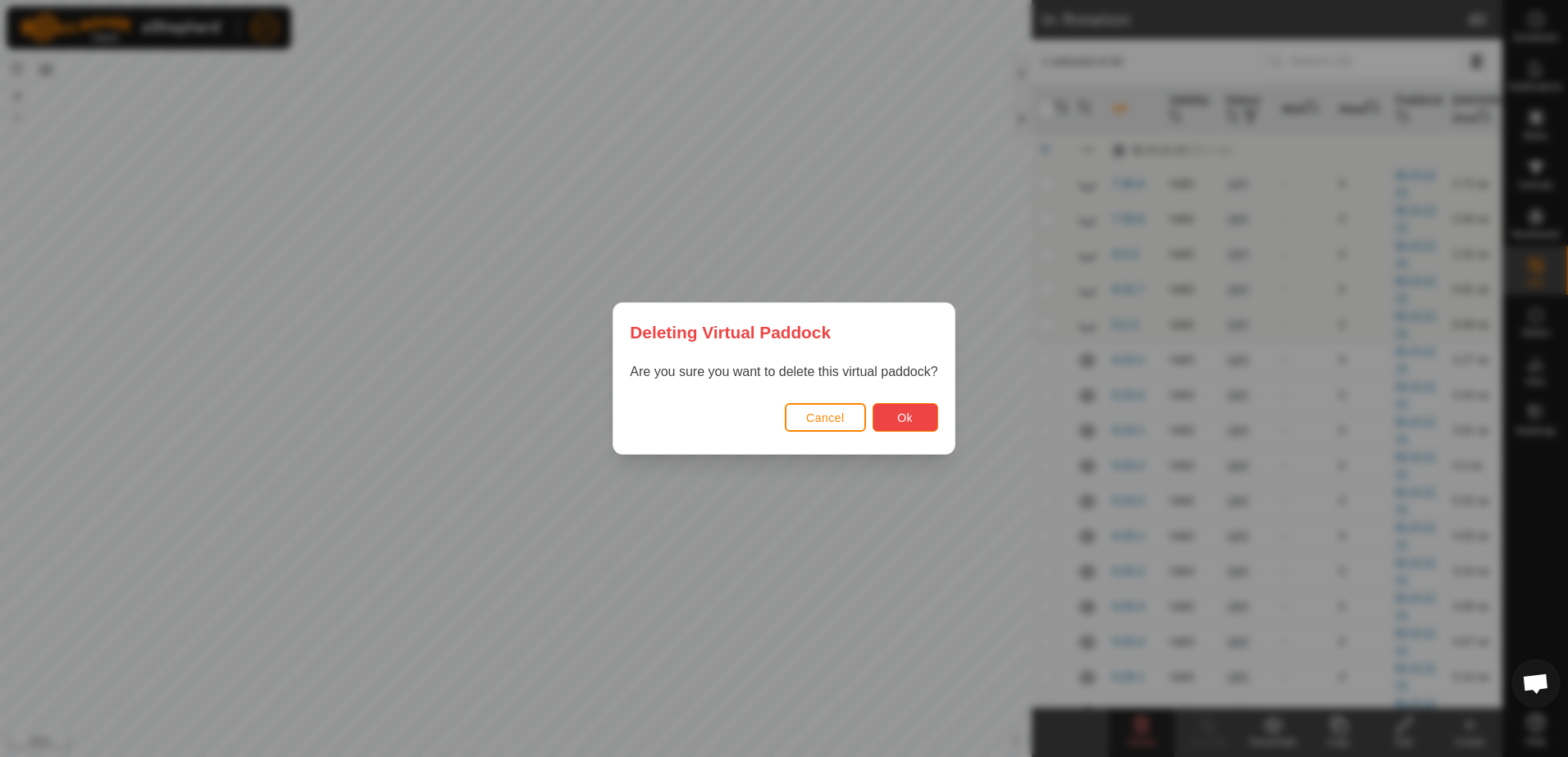
click at [921, 421] on button "Ok" at bounding box center [905, 418] width 66 height 29
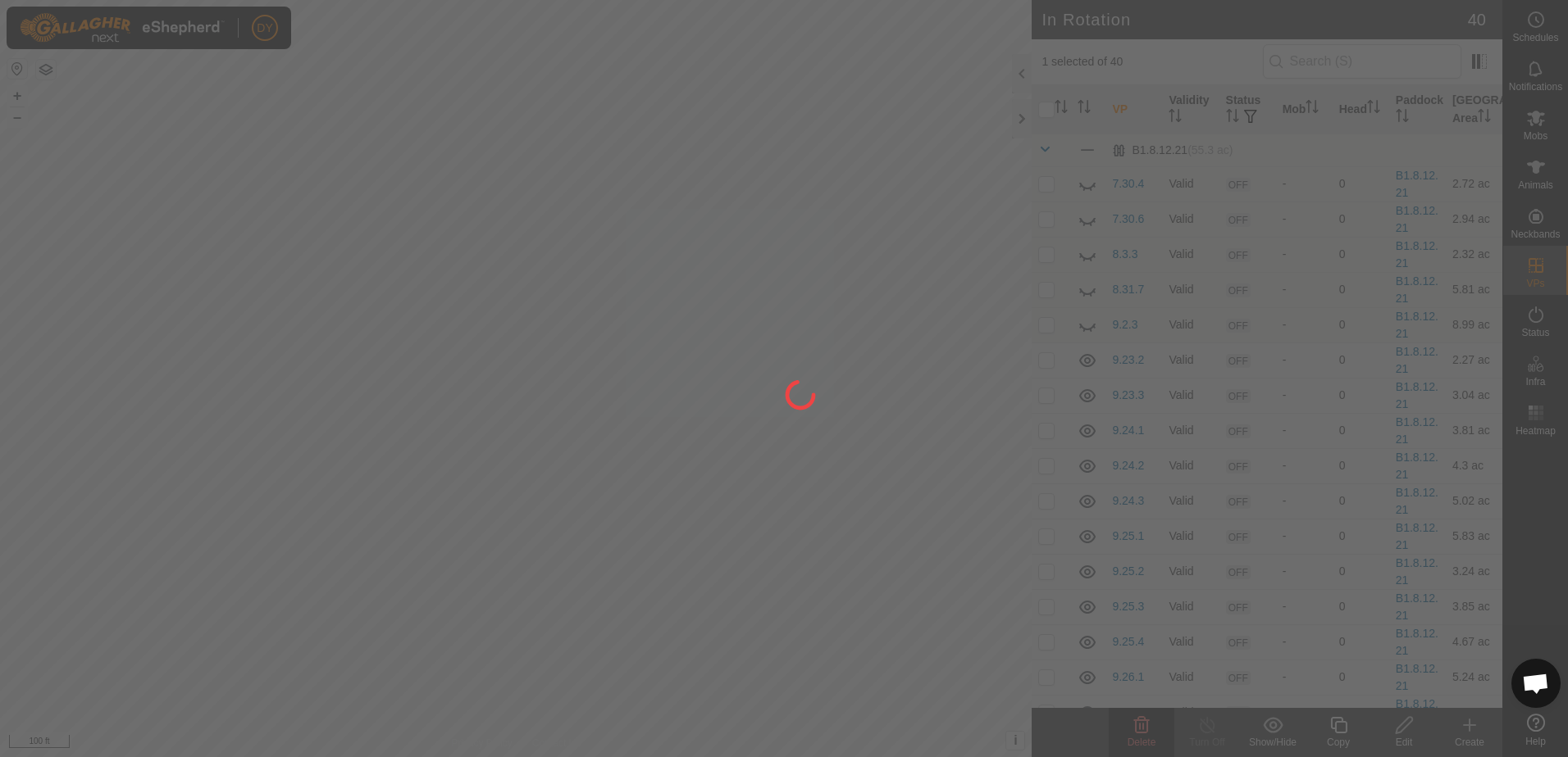
checkbox input "false"
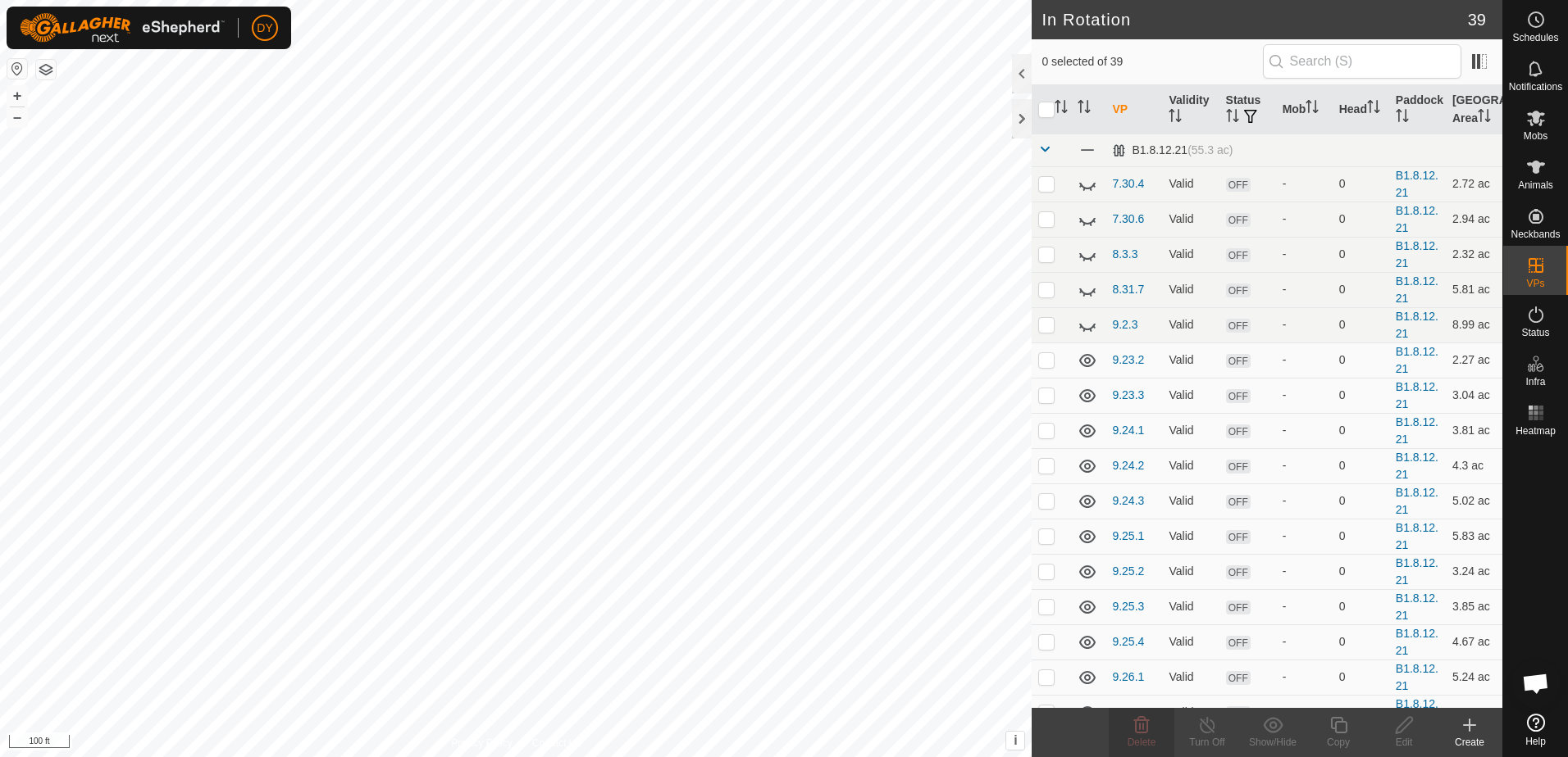
checkbox input "true"
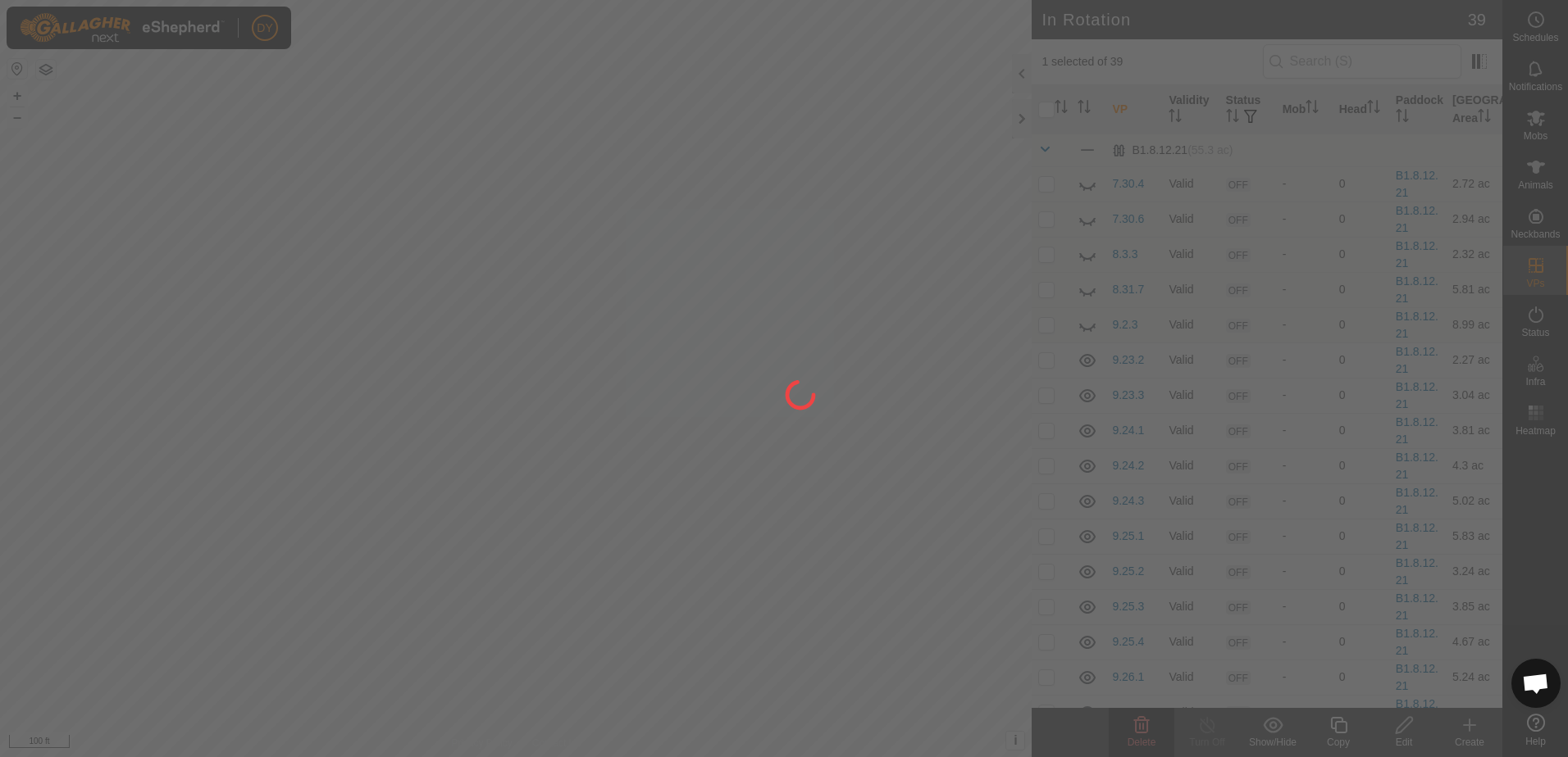
click at [1152, 738] on div at bounding box center [784, 378] width 1568 height 757
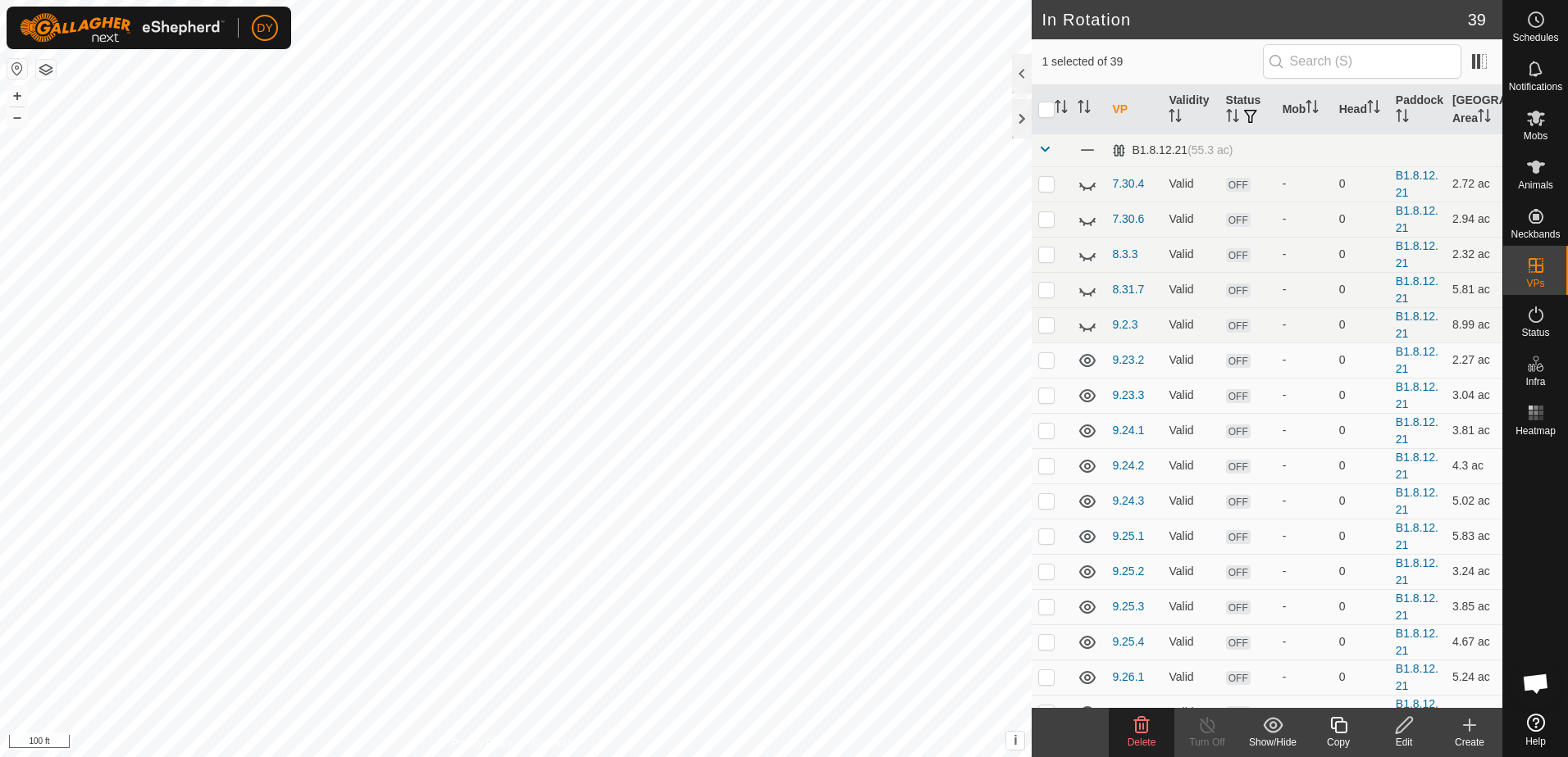
click at [1142, 733] on icon at bounding box center [1142, 725] width 15 height 16
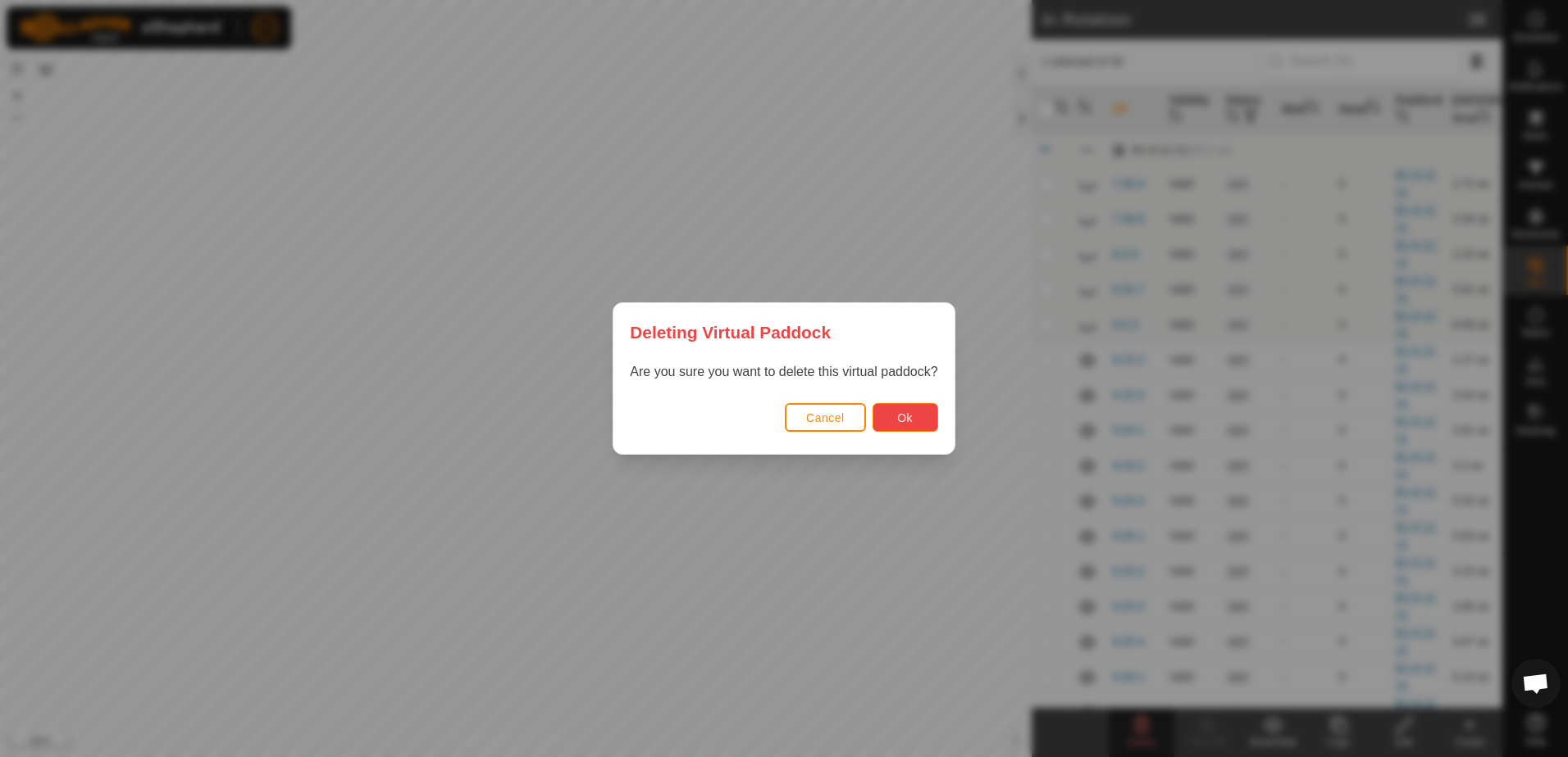
click at [885, 411] on button "Ok" at bounding box center [905, 418] width 66 height 29
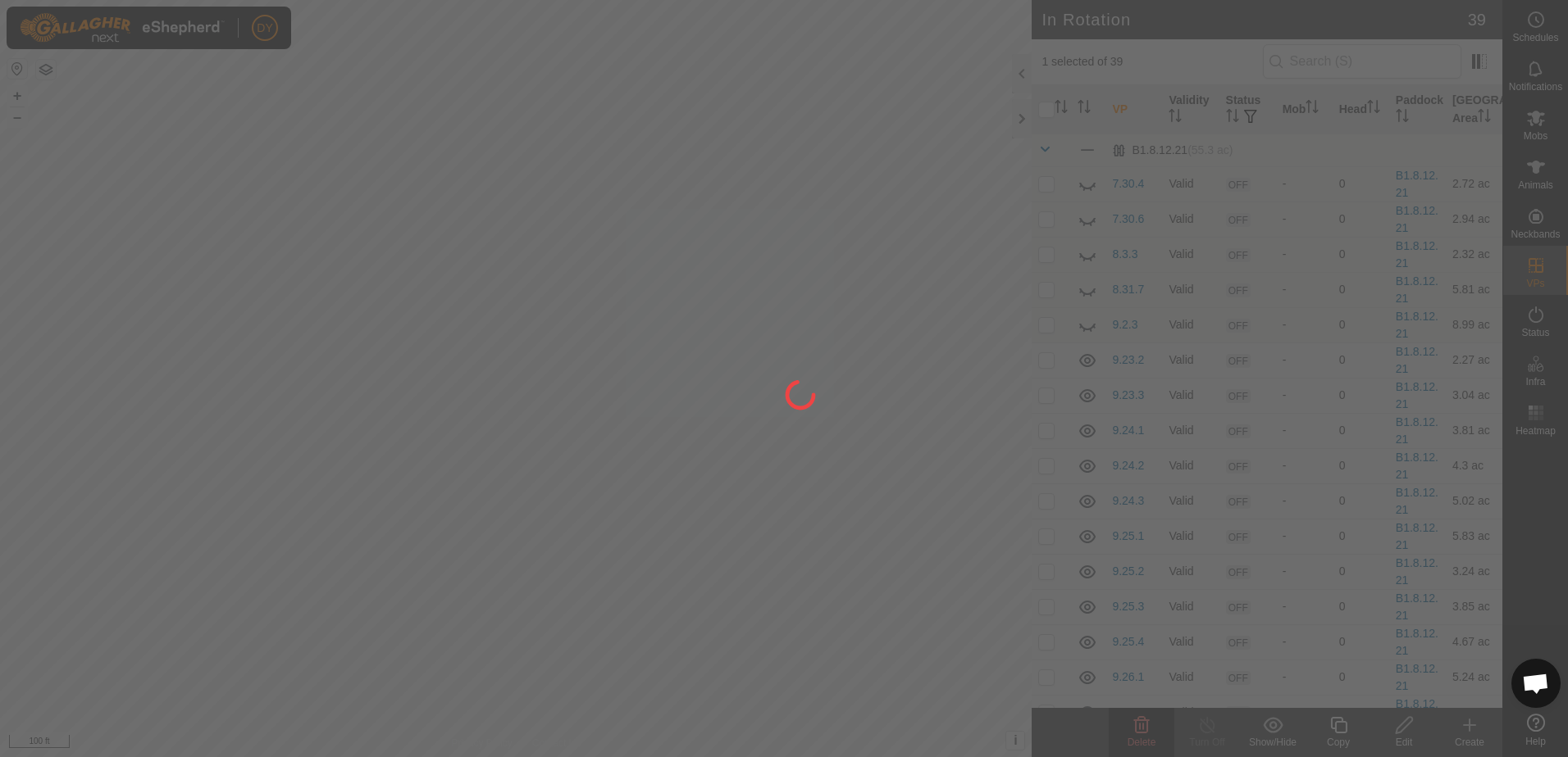
checkbox input "false"
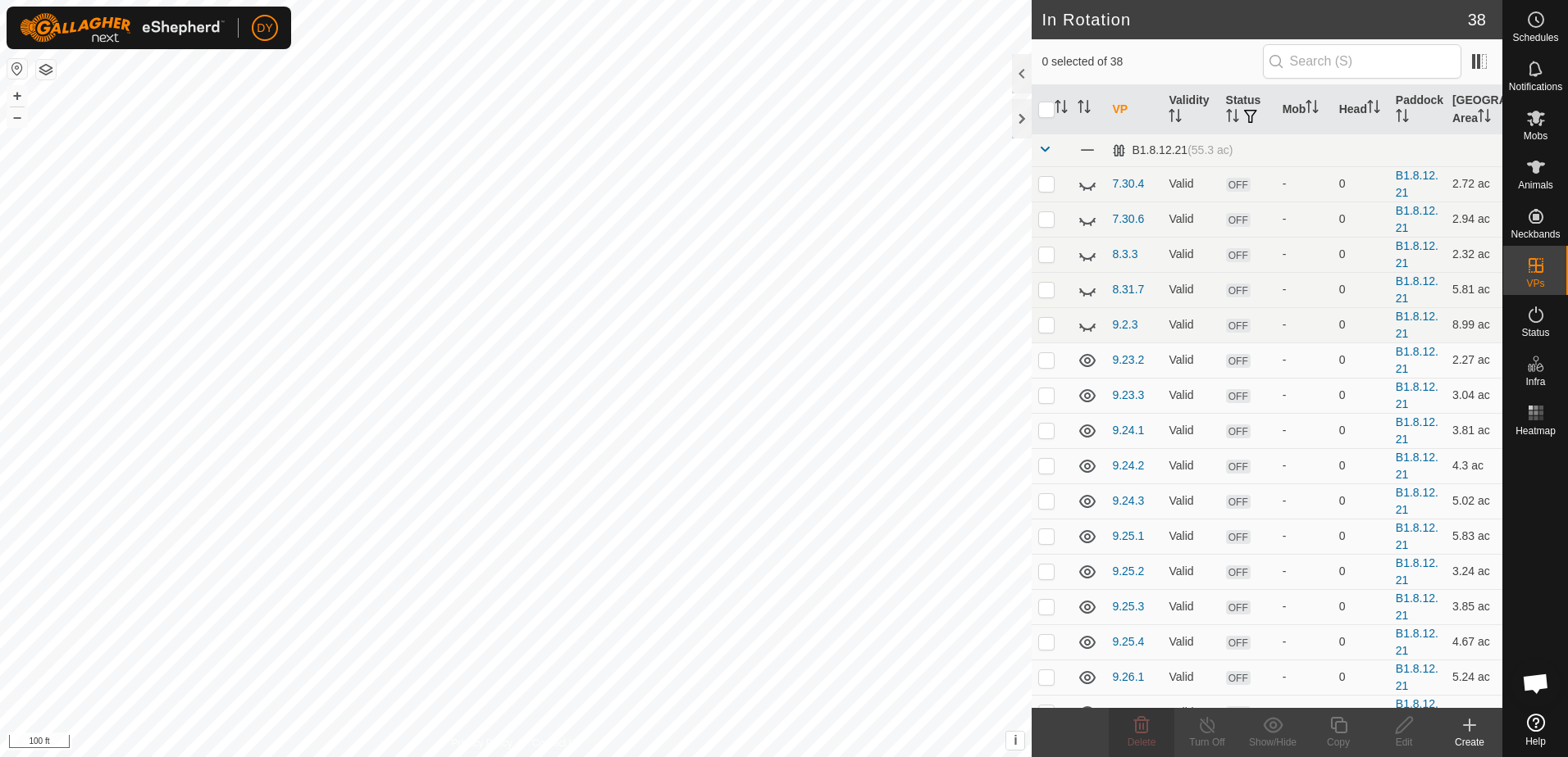
checkbox input "true"
click at [1143, 737] on span "Delete" at bounding box center [1142, 743] width 29 height 12
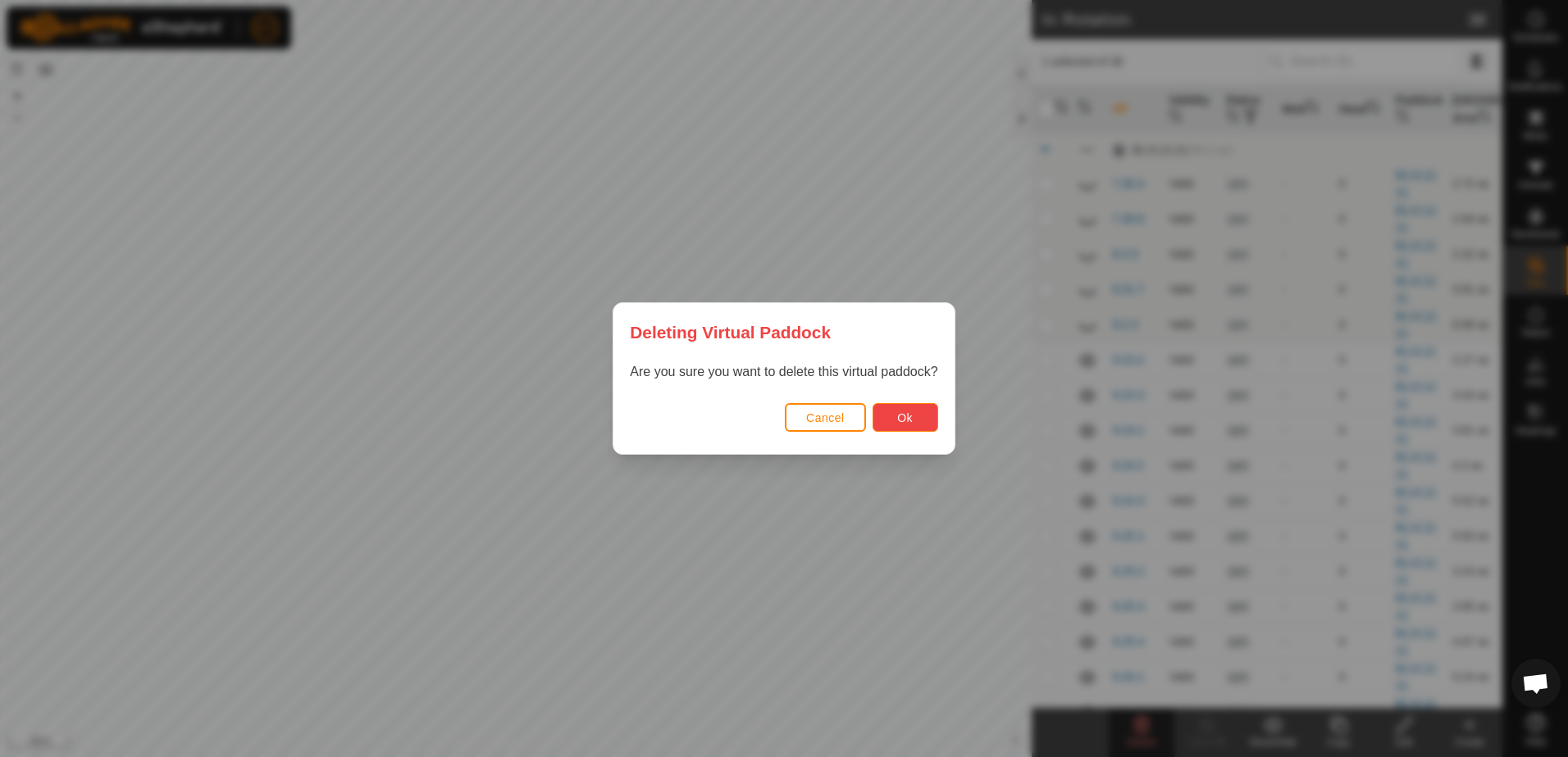
click at [898, 420] on span "Ok" at bounding box center [905, 418] width 15 height 14
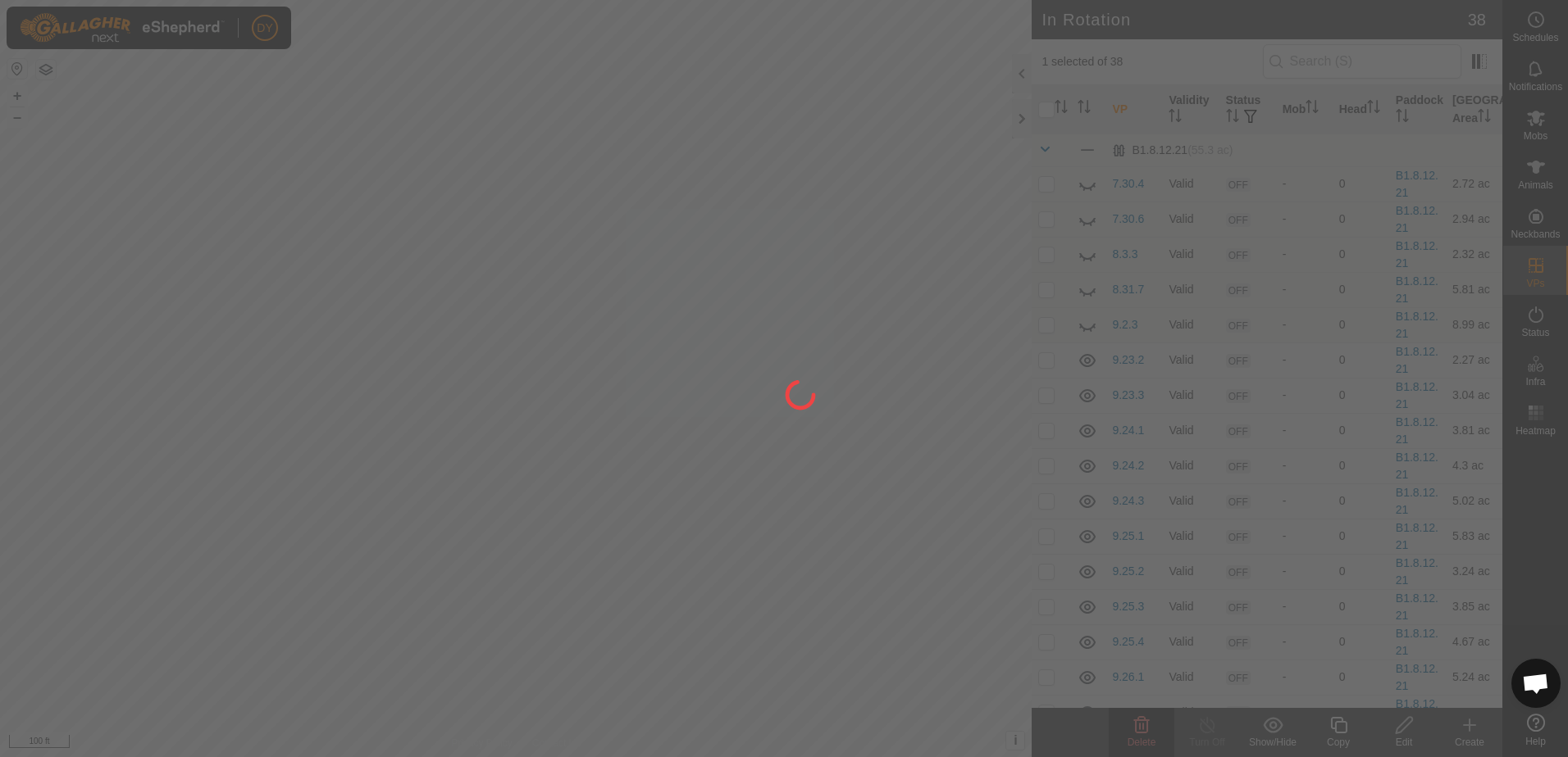
checkbox input "false"
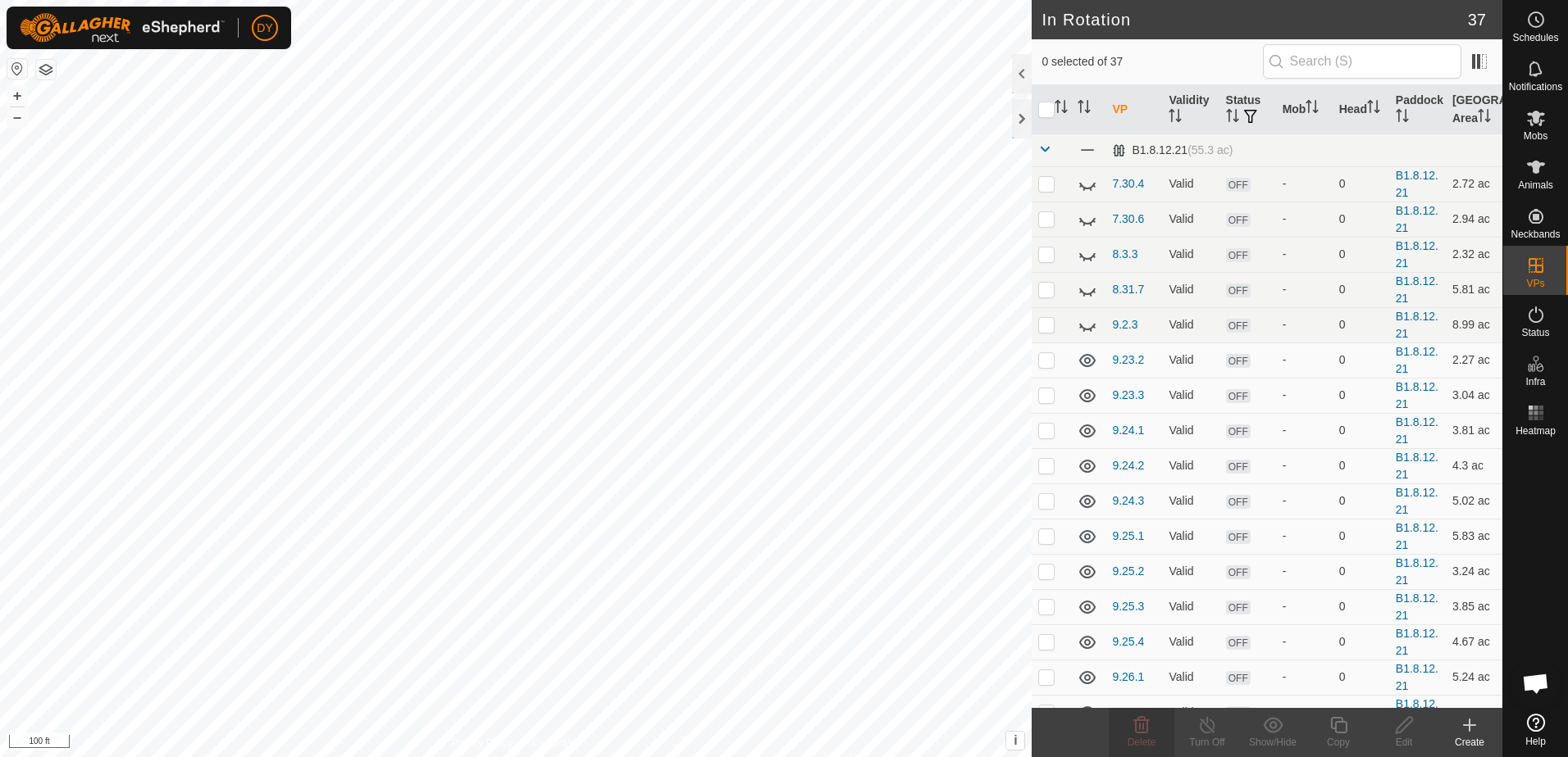
checkbox input "true"
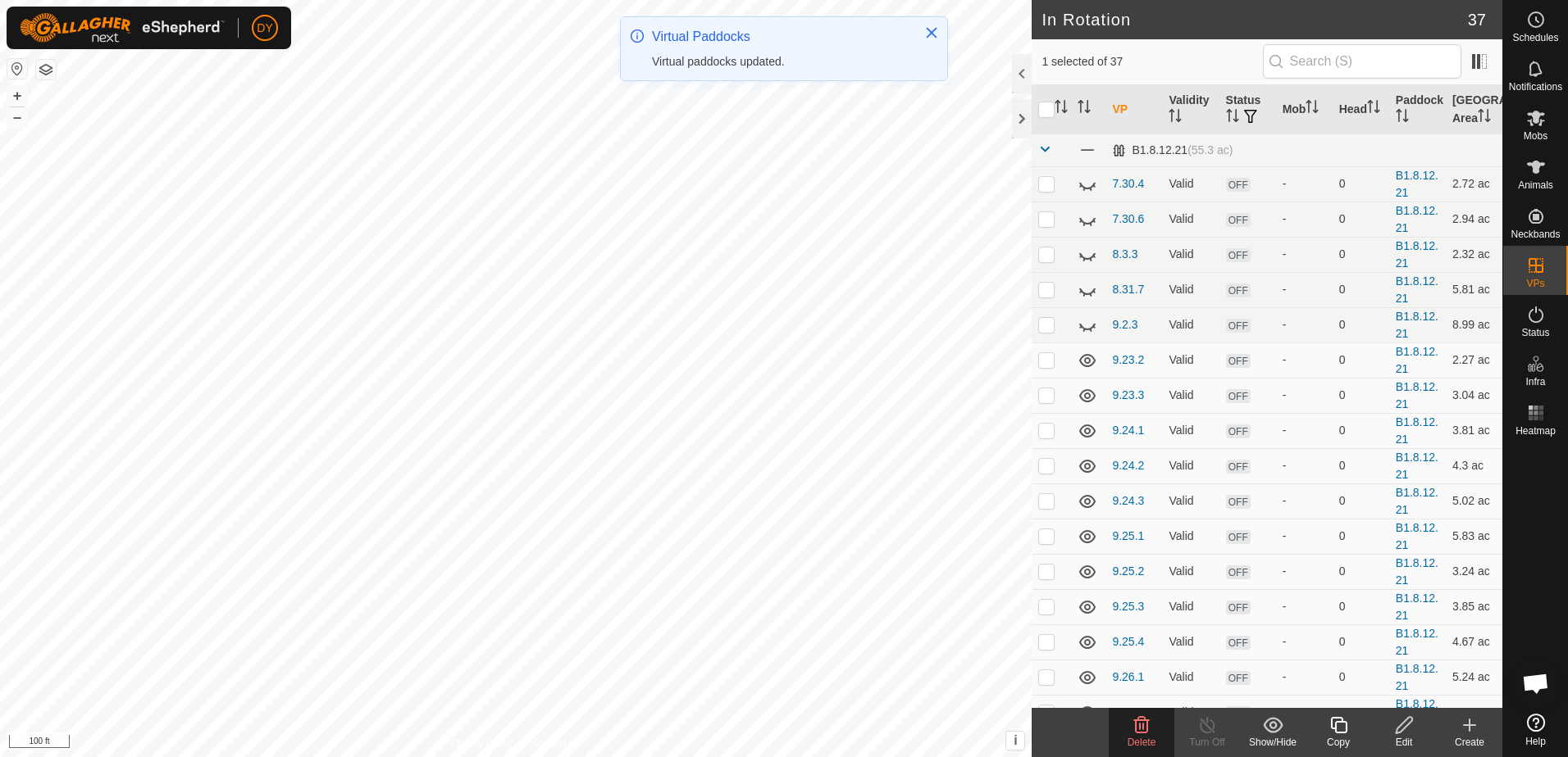
click at [1131, 730] on delete-svg-icon at bounding box center [1142, 725] width 66 height 19
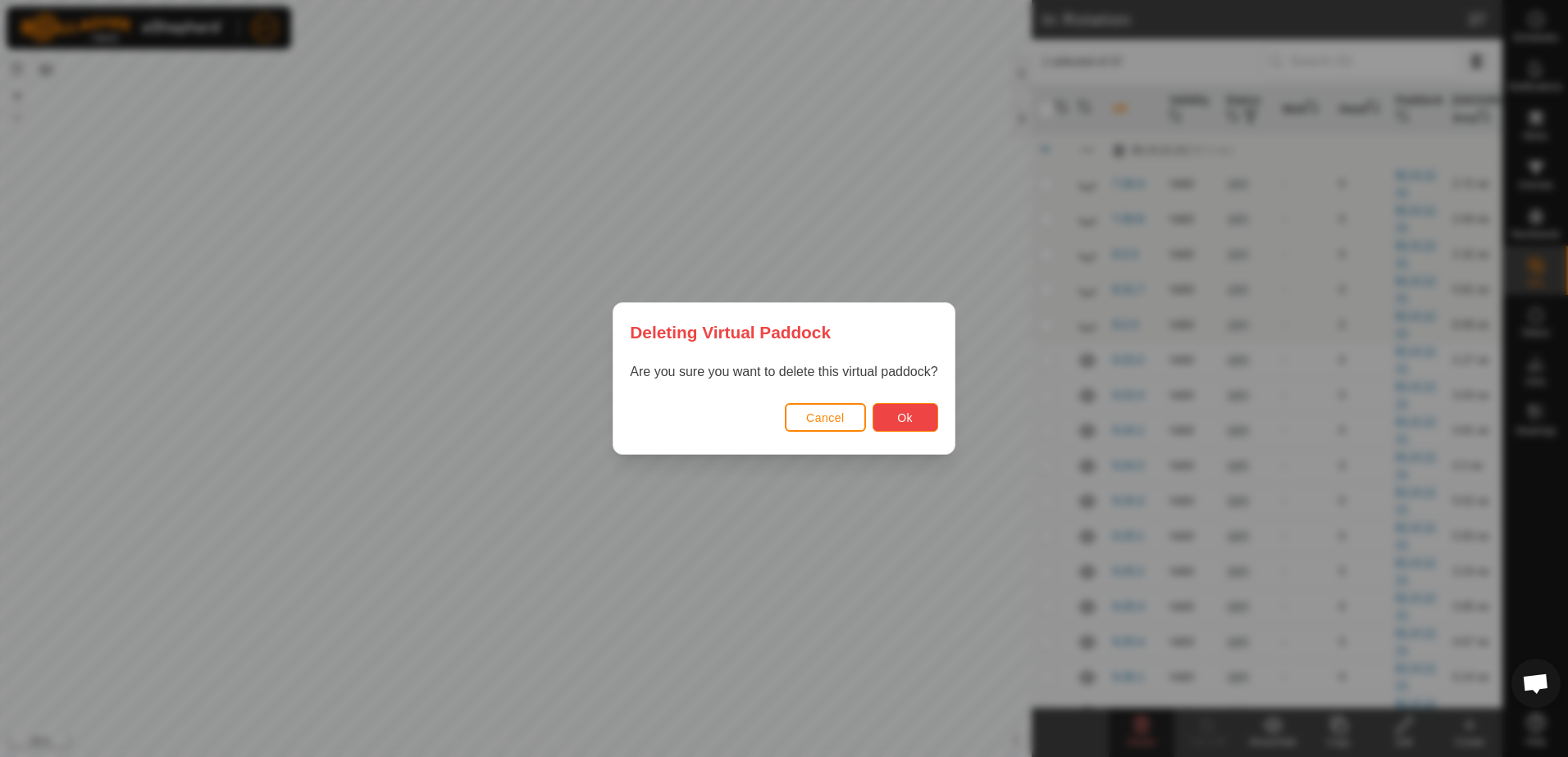
click at [899, 429] on button "Ok" at bounding box center [905, 418] width 66 height 29
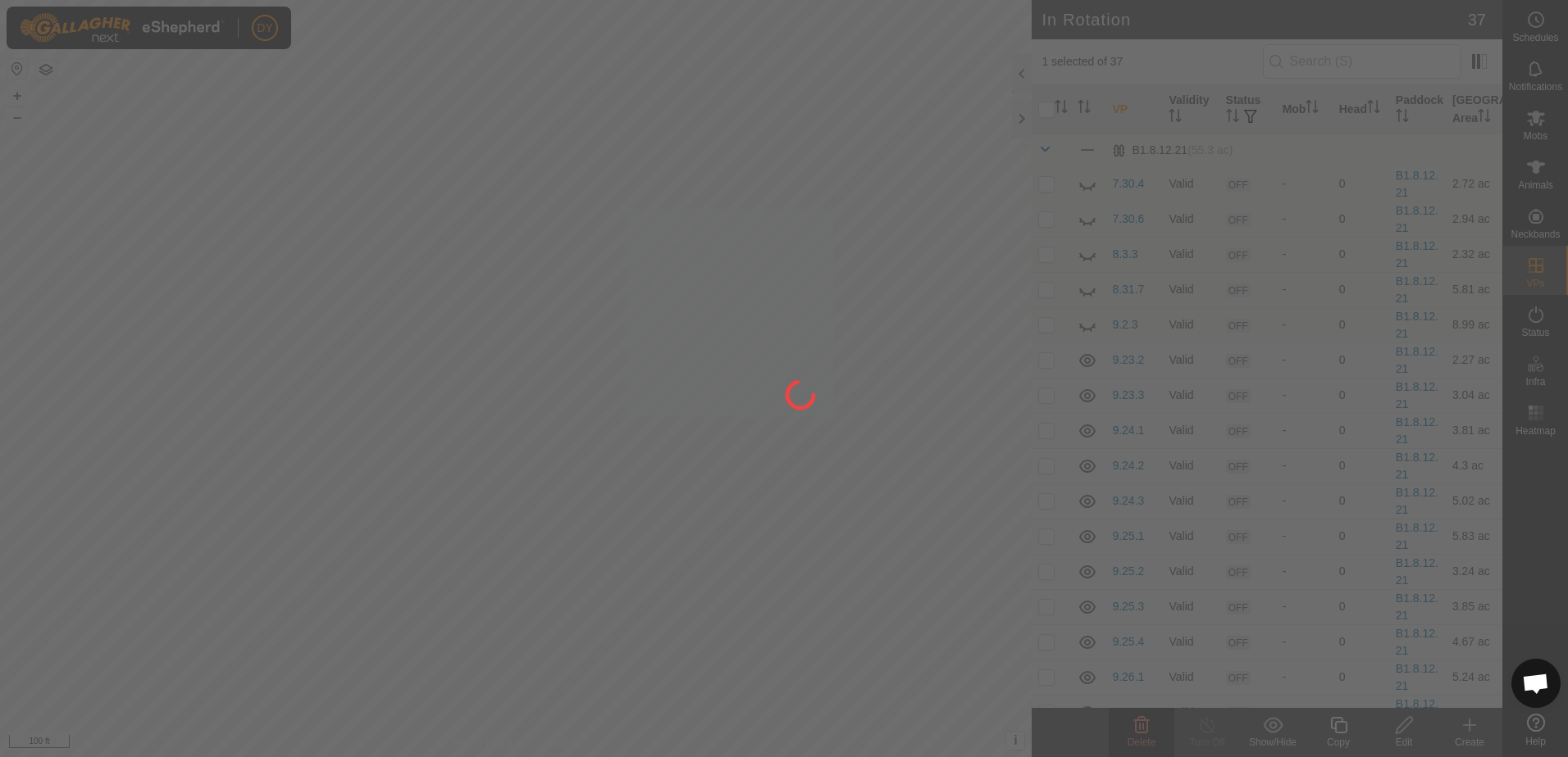
checkbox input "false"
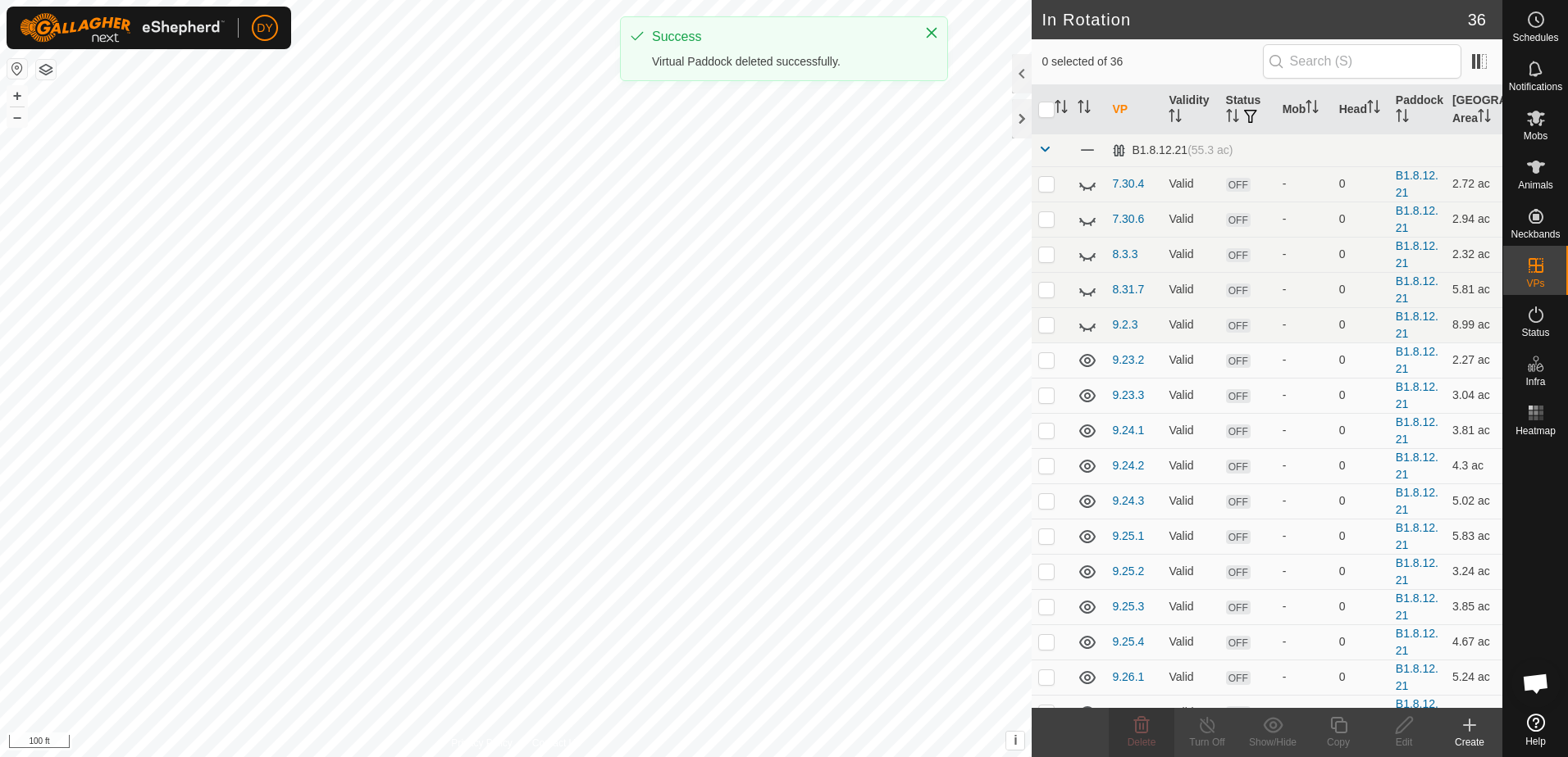
checkbox input "true"
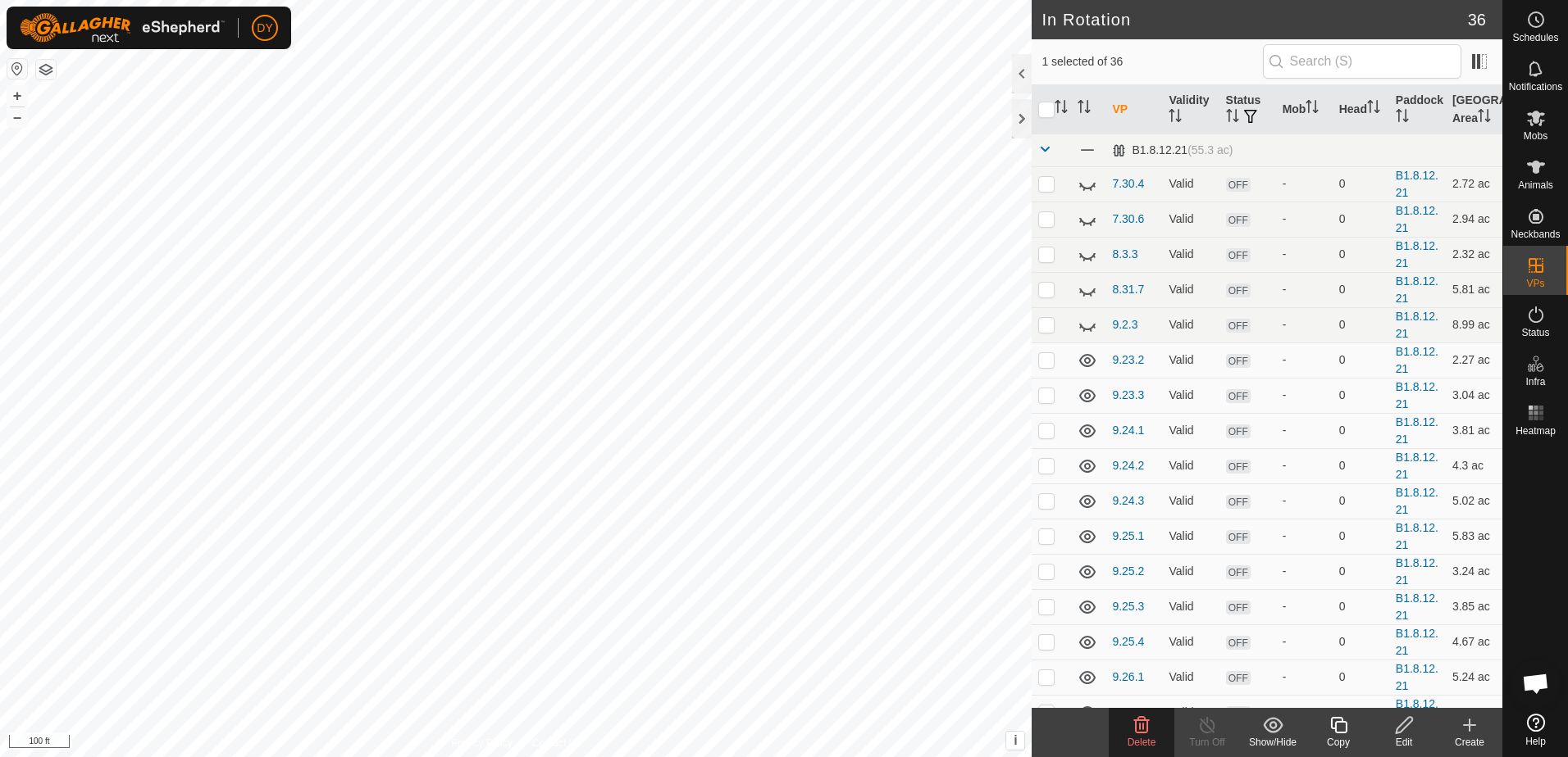
click at [1159, 728] on delete-svg-icon at bounding box center [1142, 725] width 66 height 19
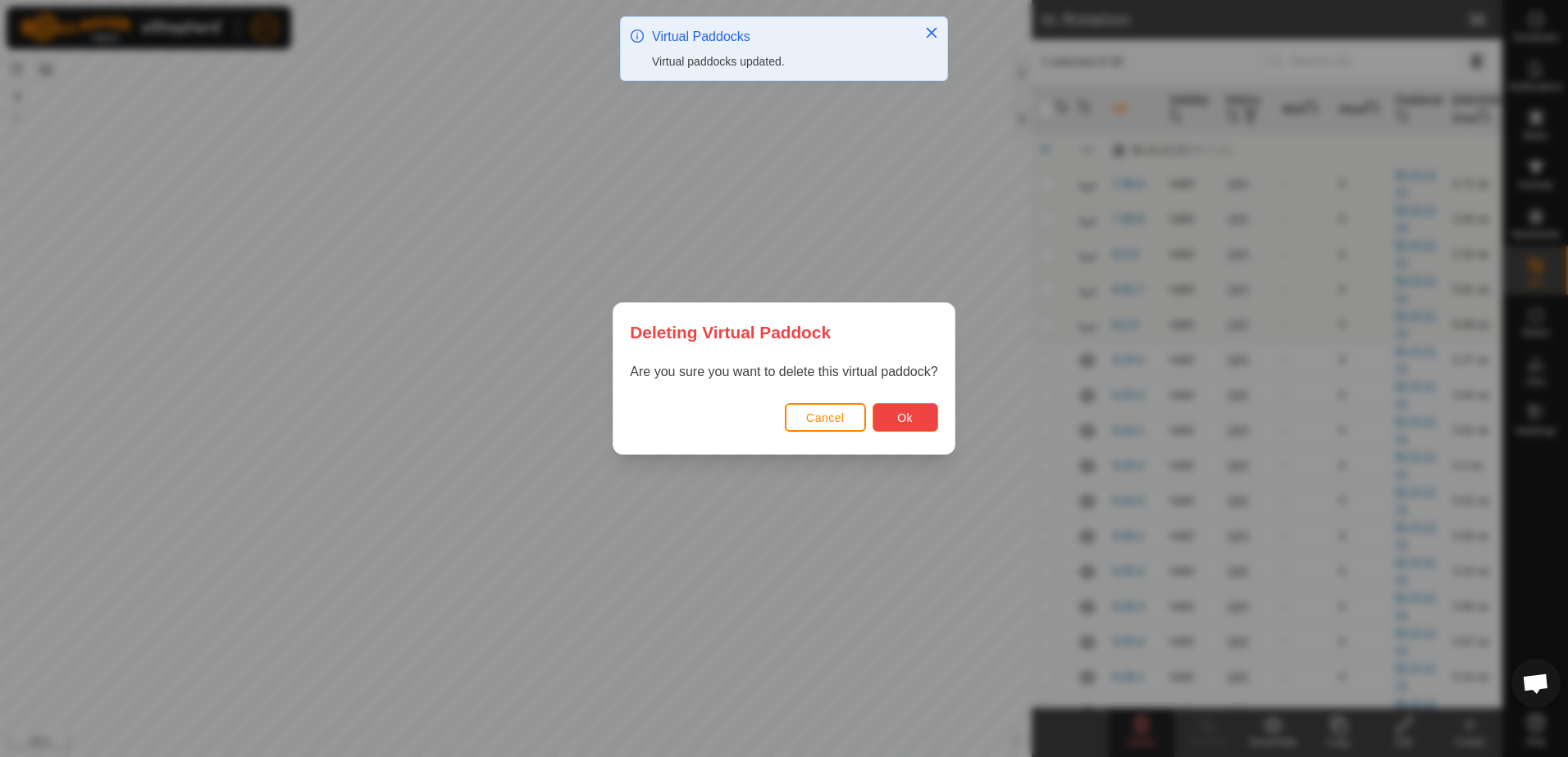
click at [882, 411] on button "Ok" at bounding box center [905, 418] width 66 height 29
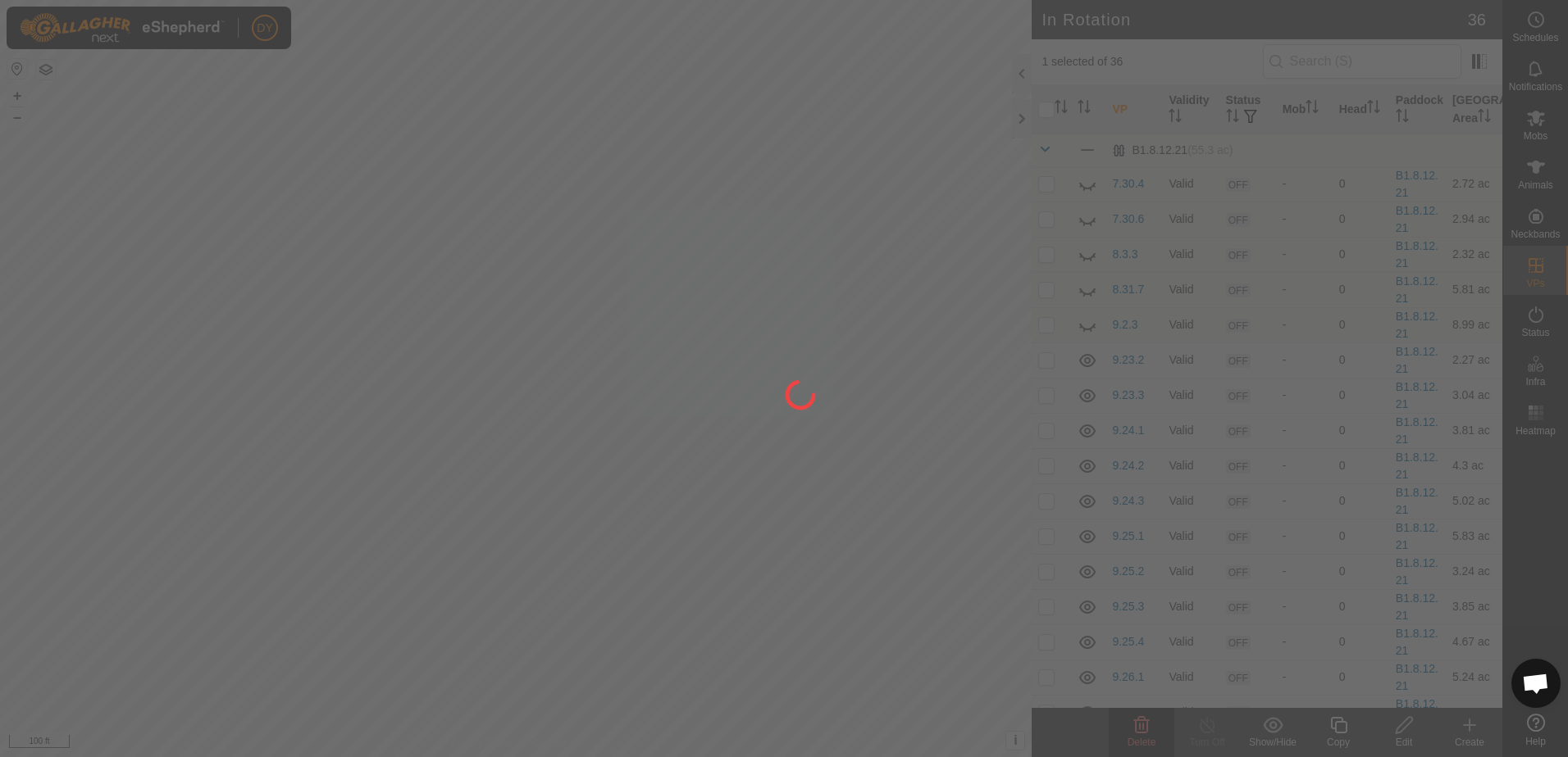
checkbox input "false"
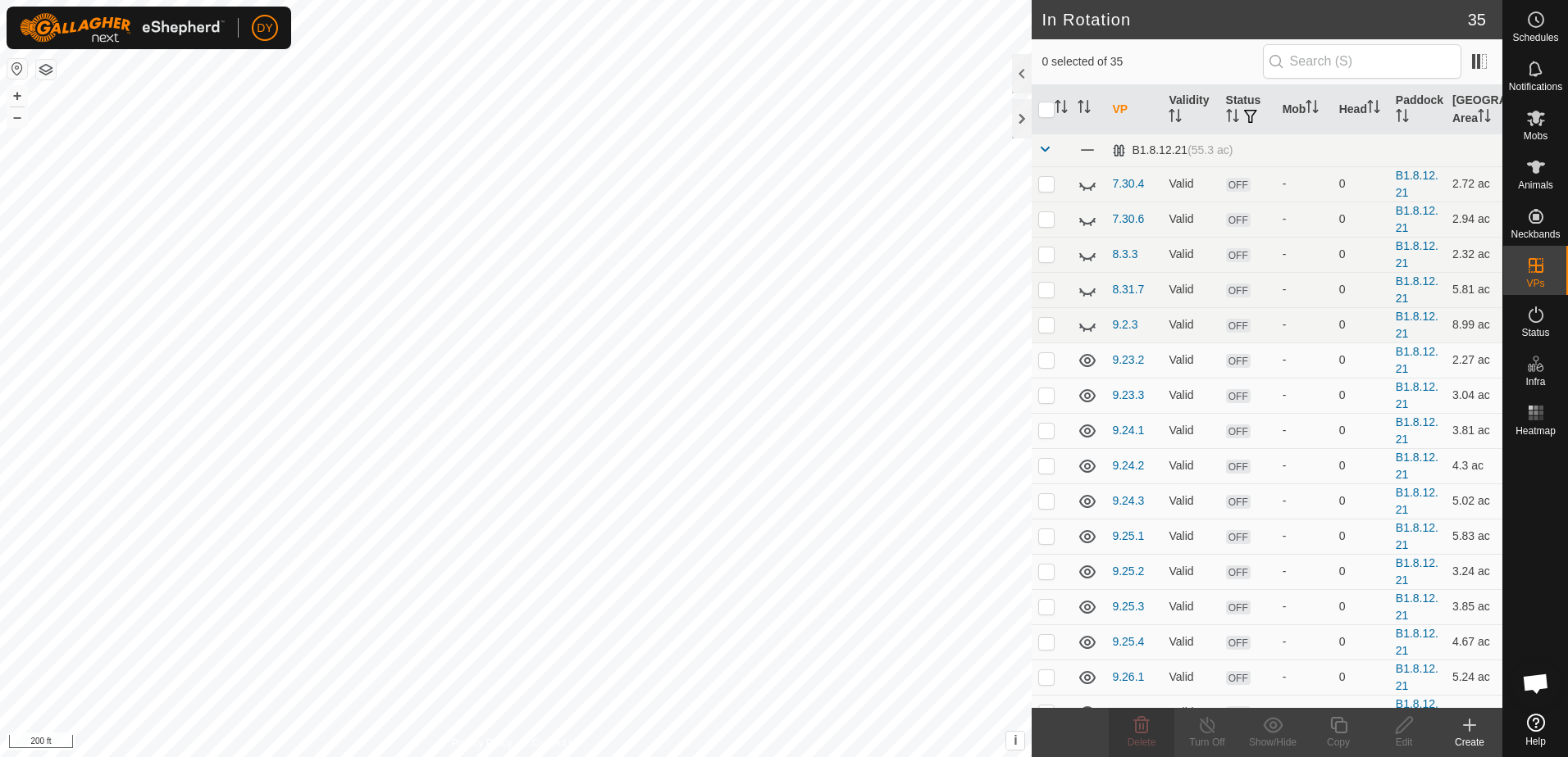
checkbox input "true"
click at [1159, 734] on delete-svg-icon at bounding box center [1142, 725] width 66 height 19
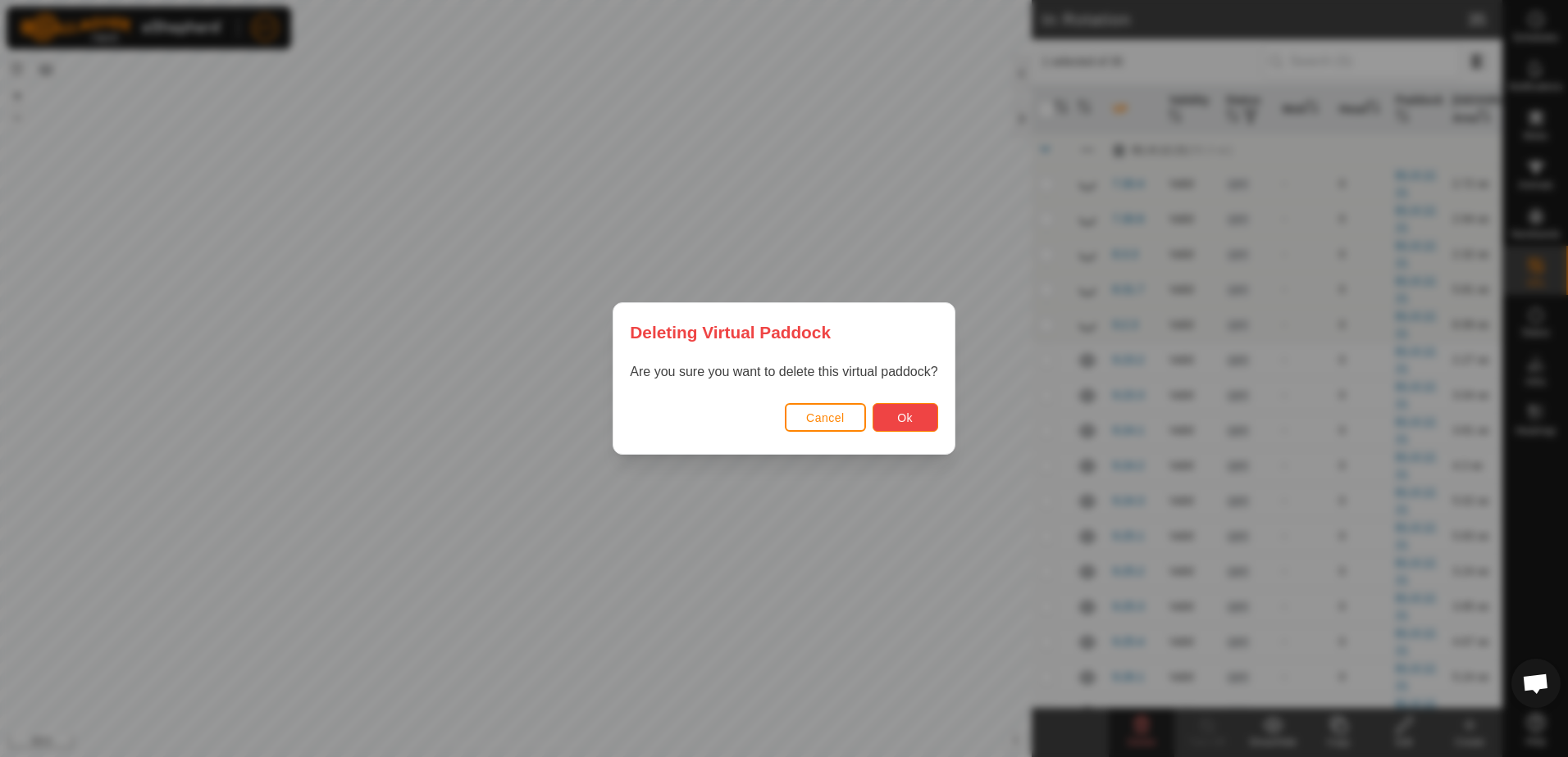
click at [931, 415] on button "Ok" at bounding box center [905, 418] width 66 height 29
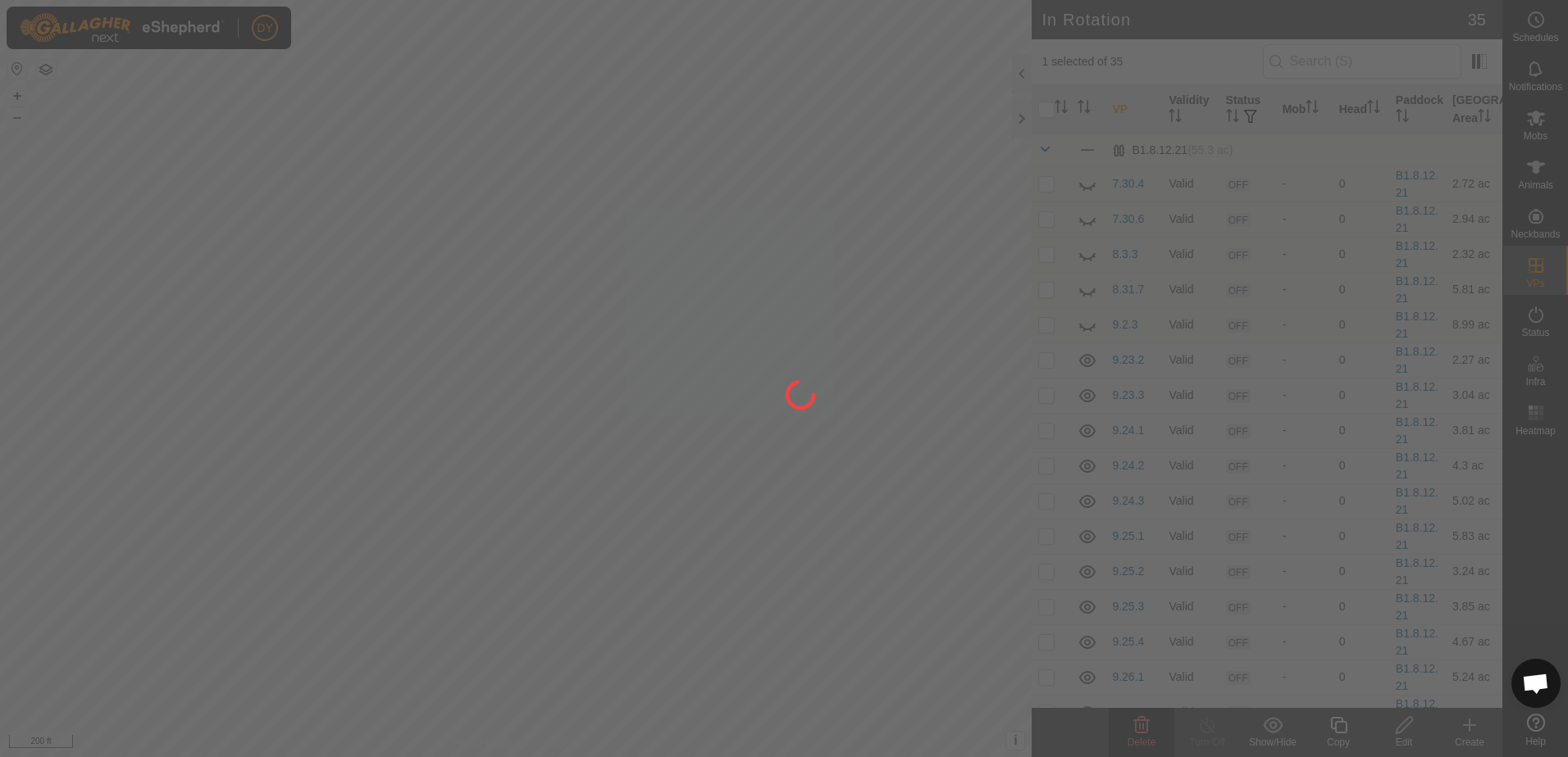
checkbox input "false"
click at [728, 376] on div at bounding box center [784, 378] width 1568 height 757
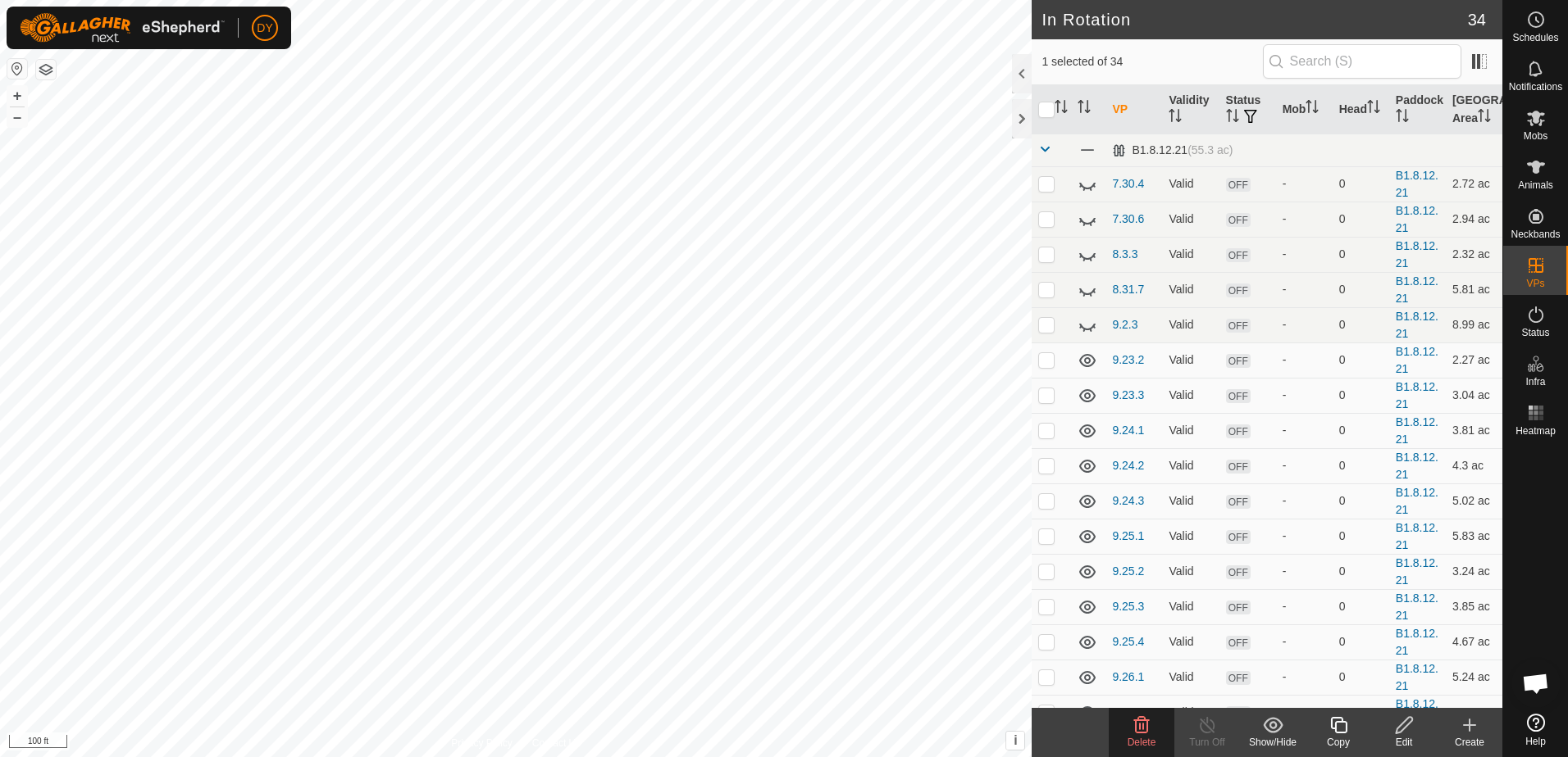
click at [1150, 732] on icon at bounding box center [1142, 725] width 19 height 19
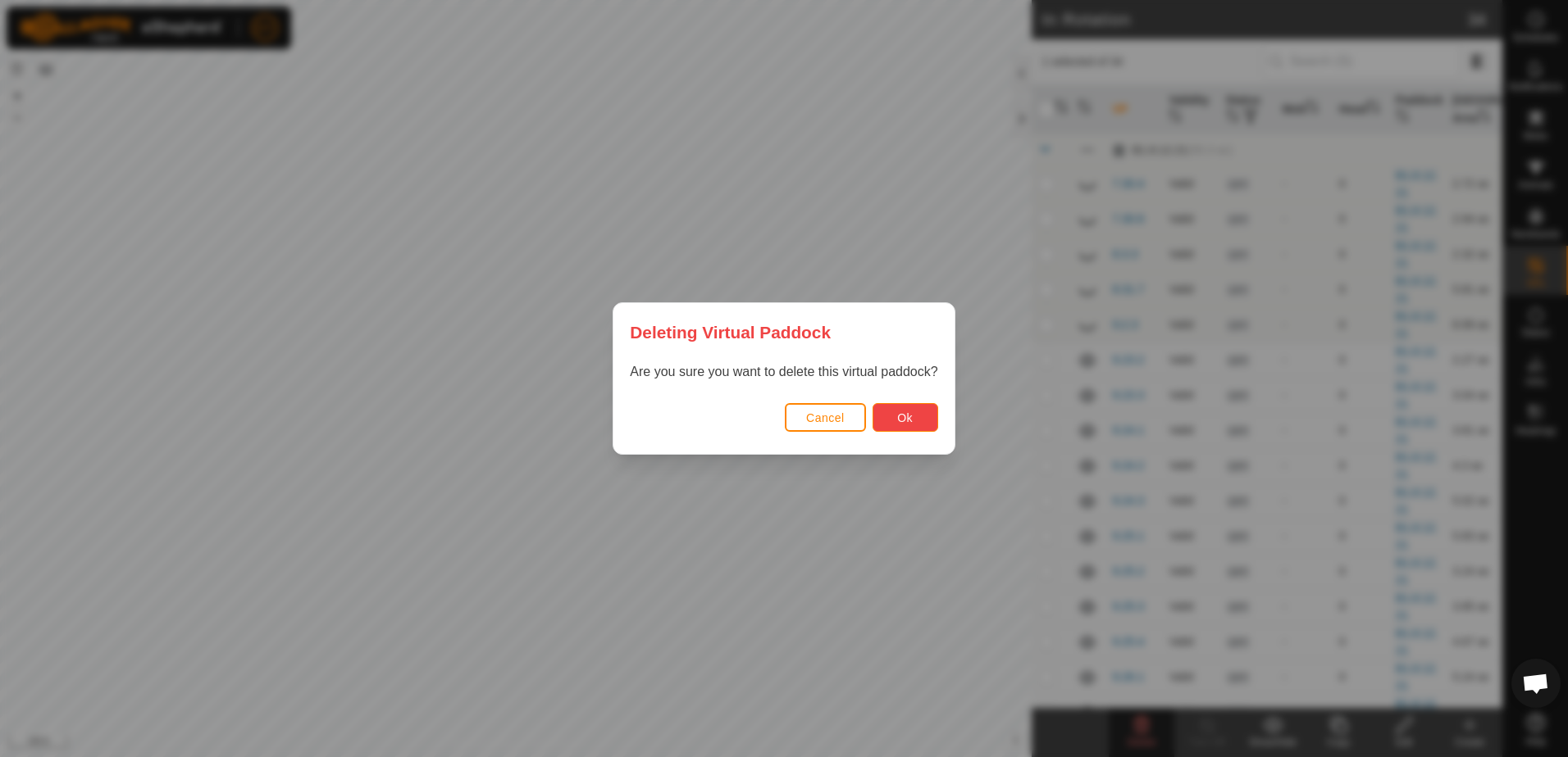
click at [917, 416] on button "Ok" at bounding box center [905, 418] width 66 height 29
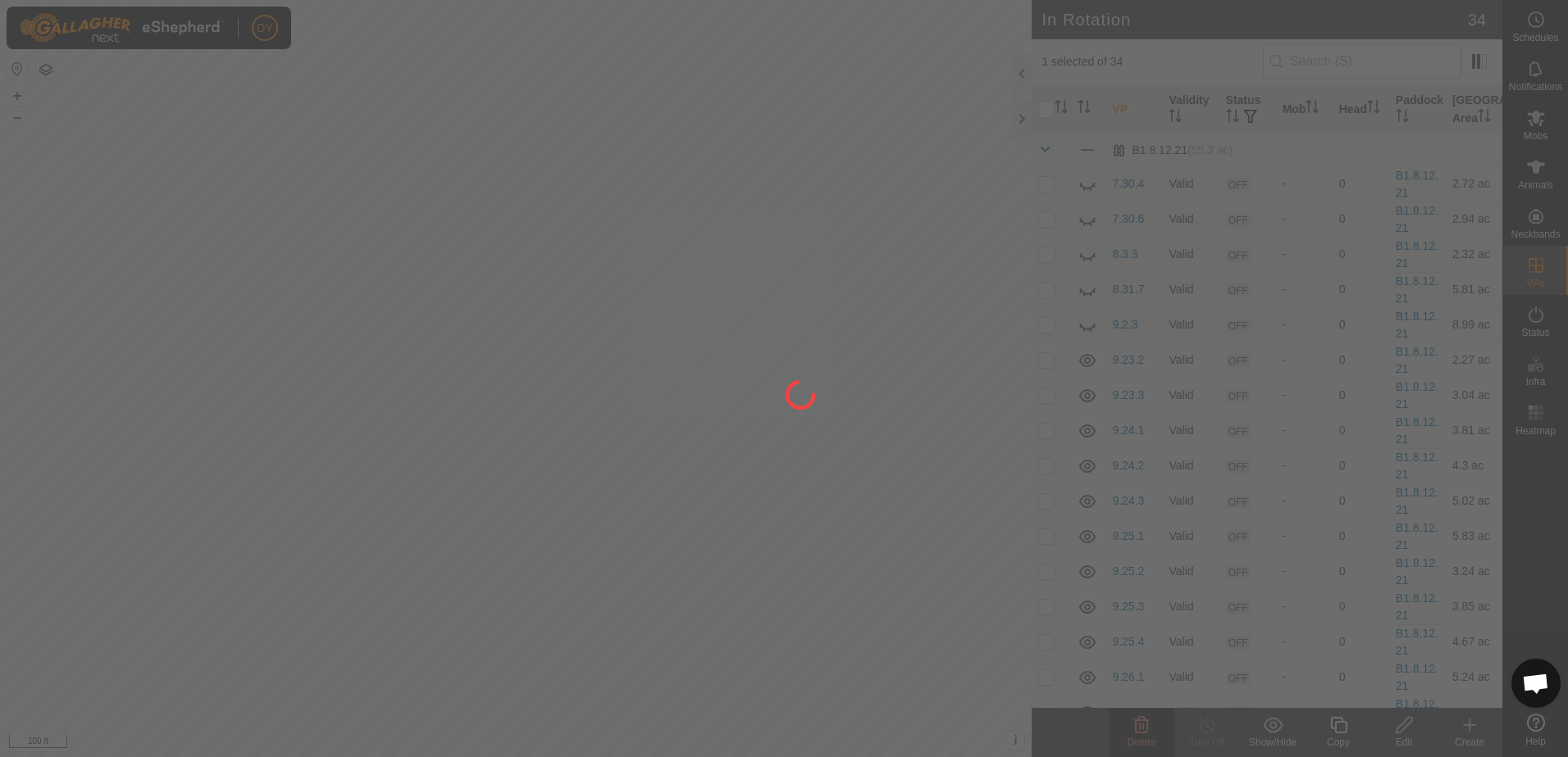
checkbox input "false"
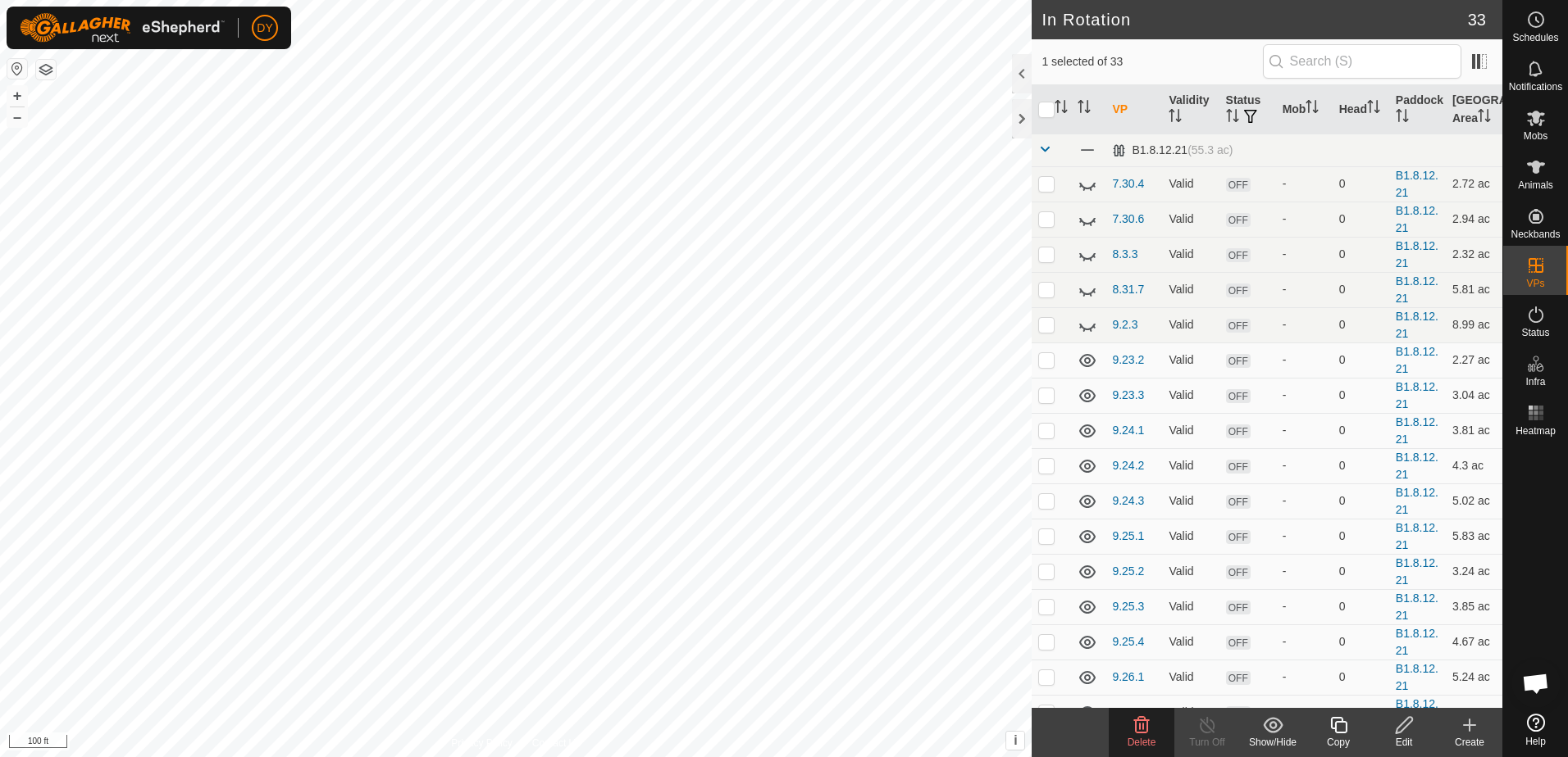
click at [1130, 729] on delete-svg-icon at bounding box center [1142, 725] width 66 height 19
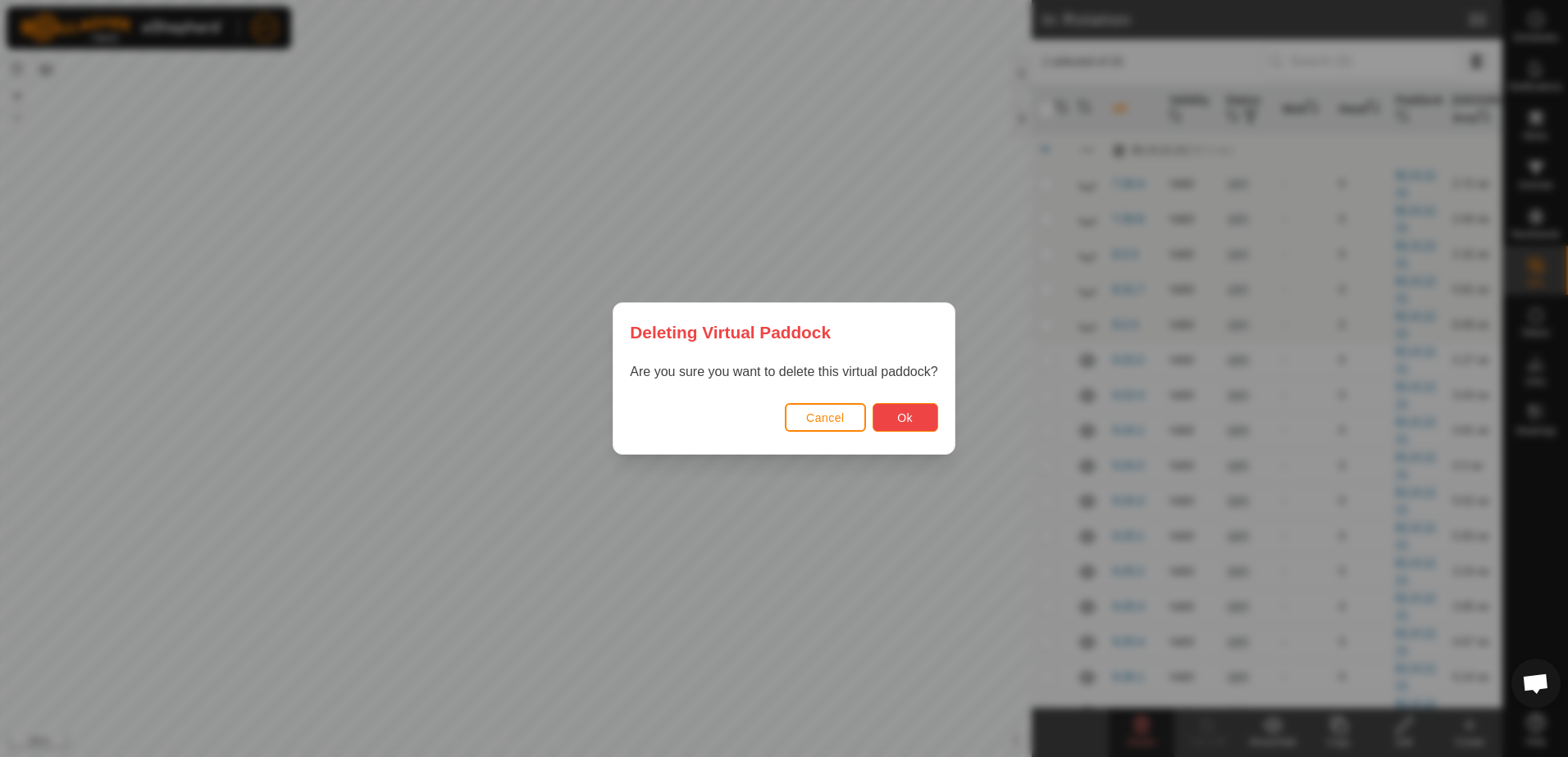
click at [886, 417] on button "Ok" at bounding box center [905, 418] width 66 height 29
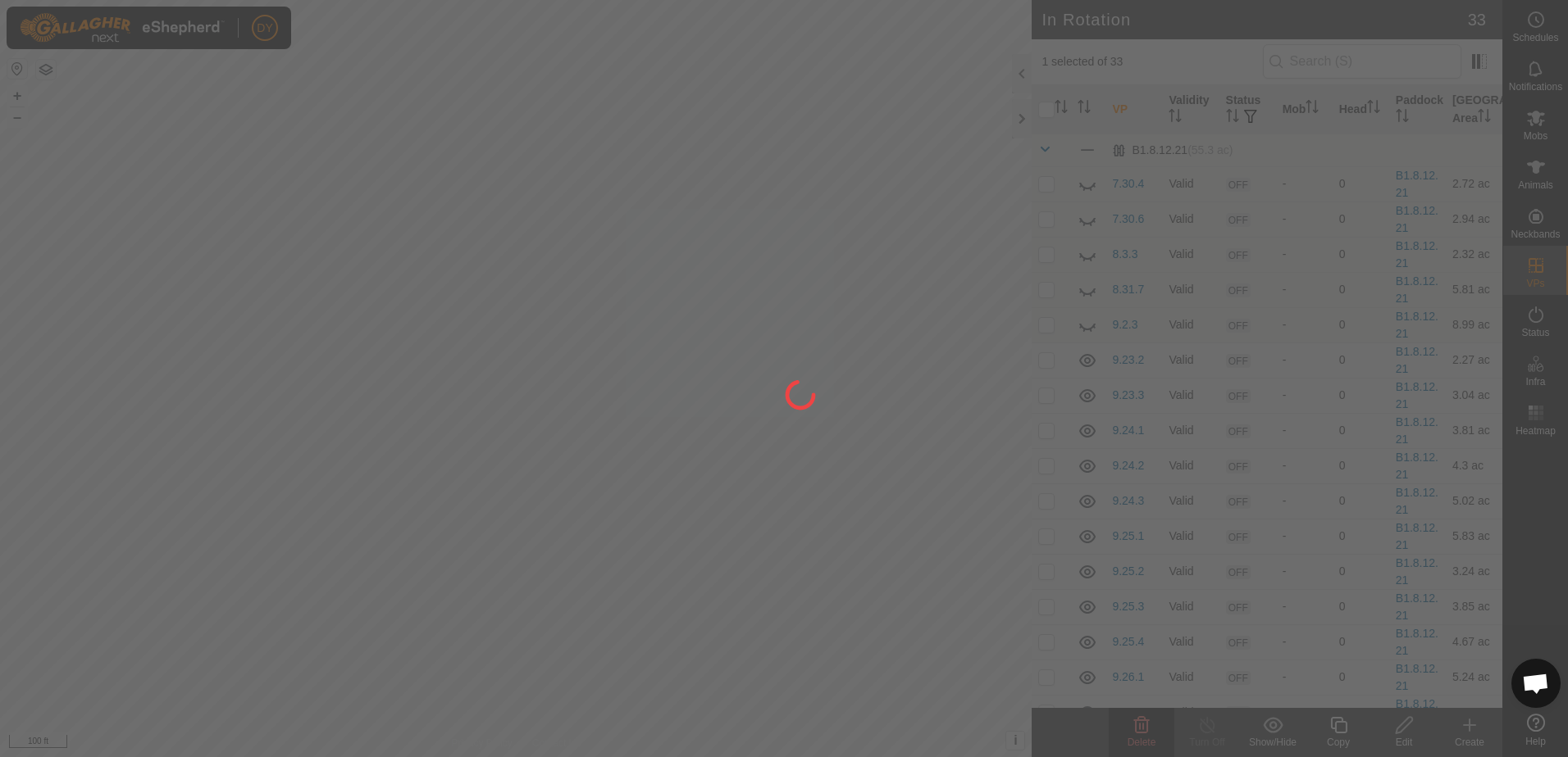
checkbox input "false"
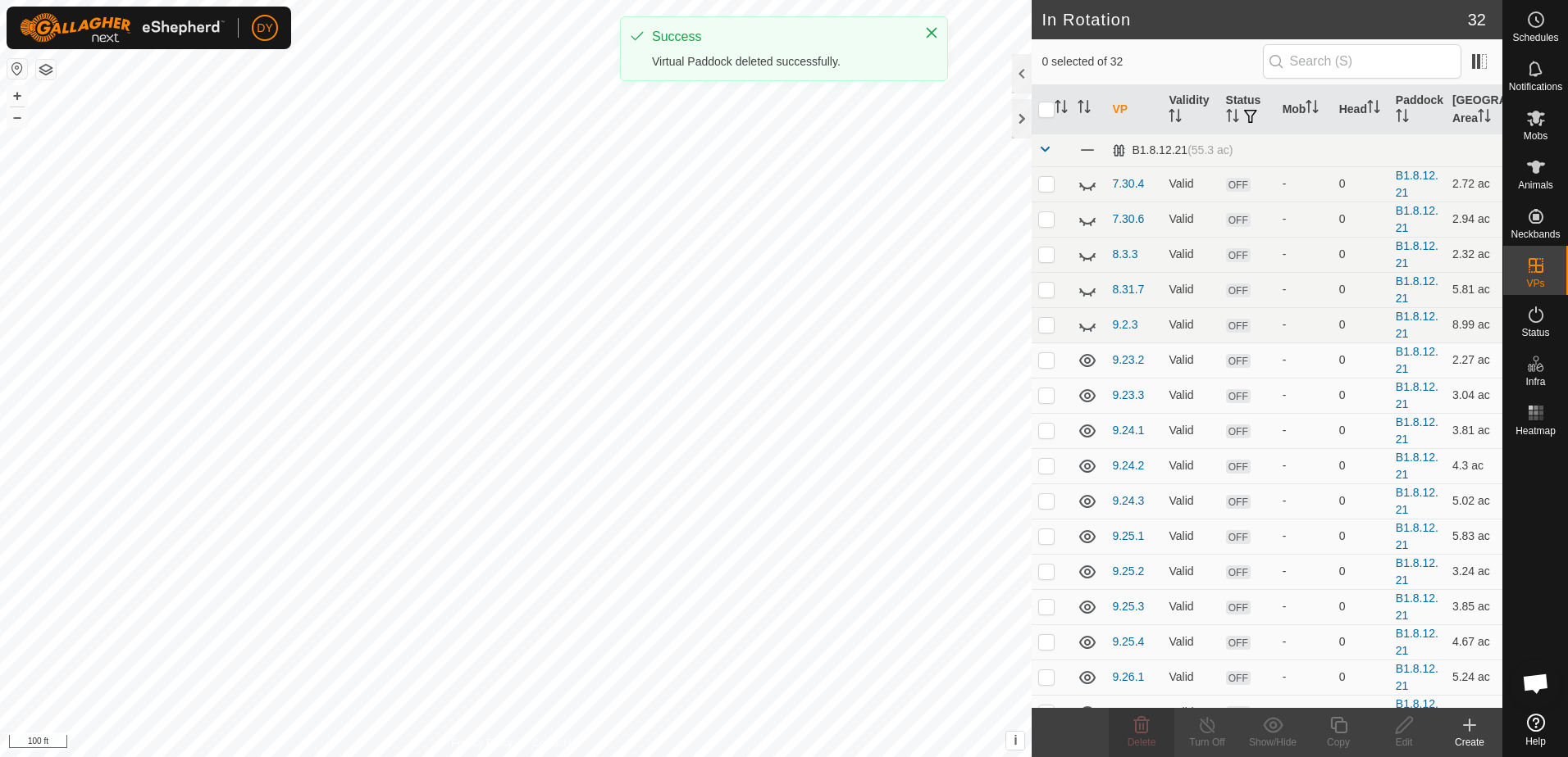
checkbox input "true"
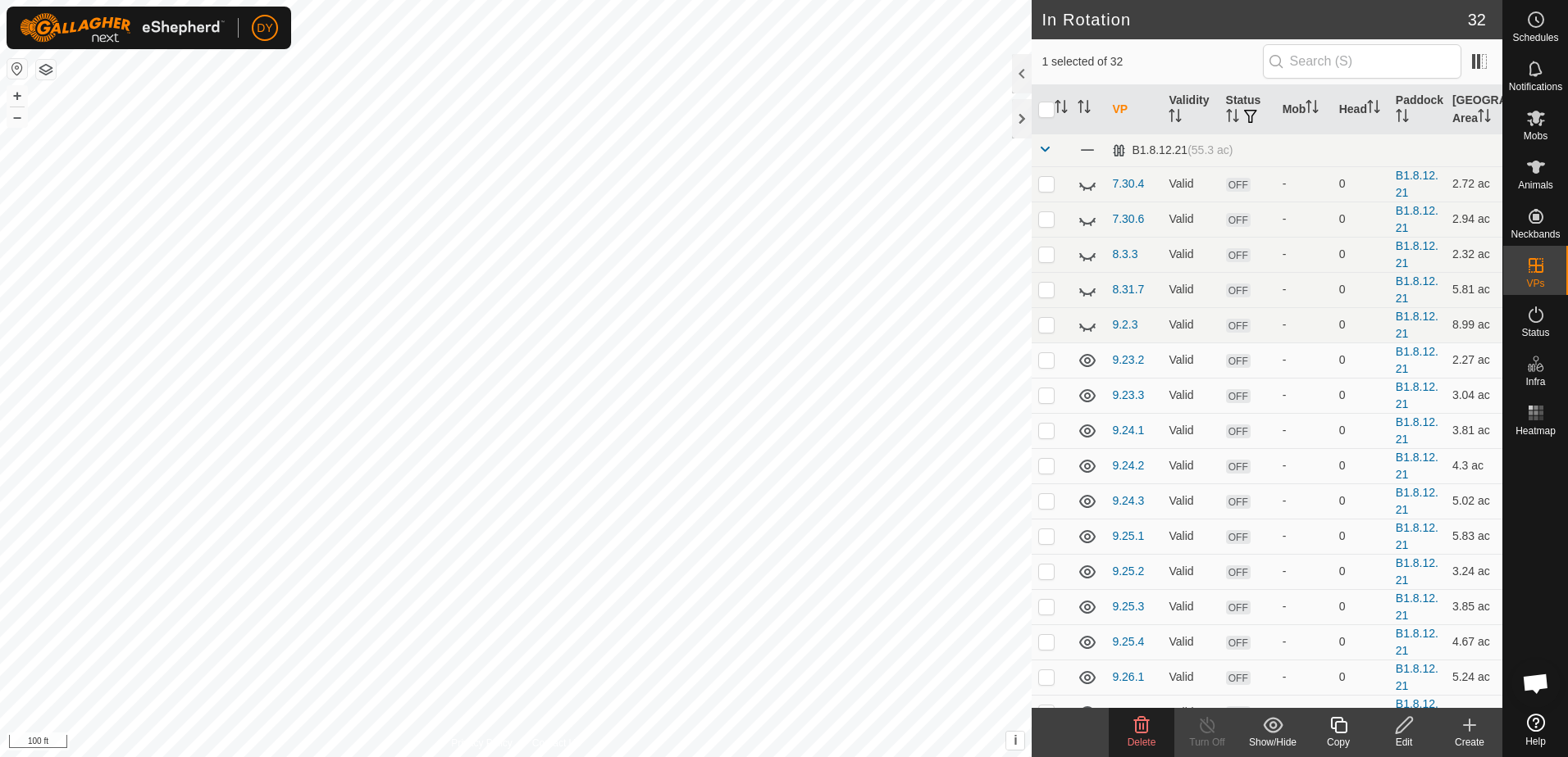
click at [1133, 731] on icon at bounding box center [1142, 725] width 19 height 19
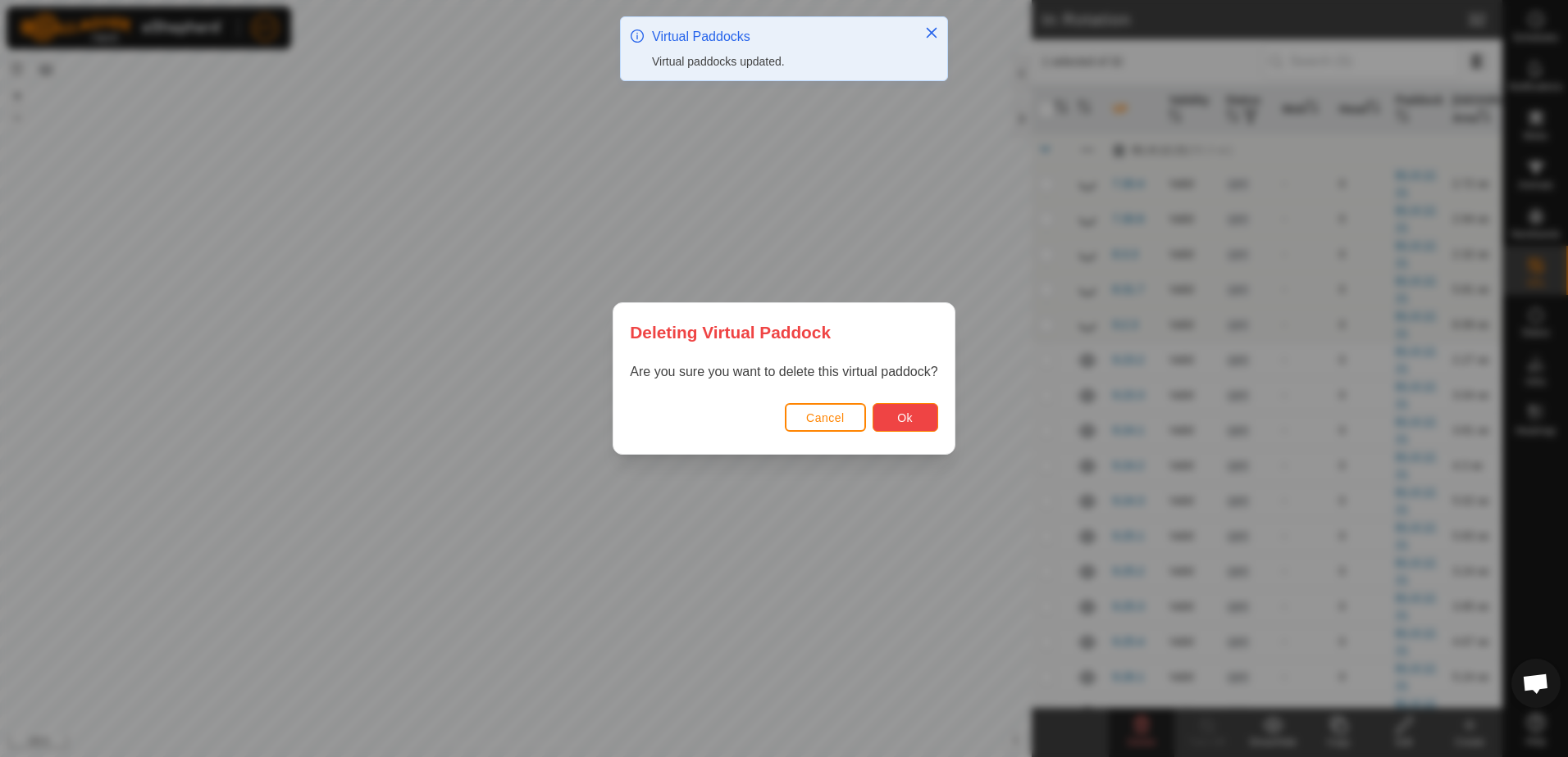
click at [893, 415] on button "Ok" at bounding box center [905, 418] width 66 height 29
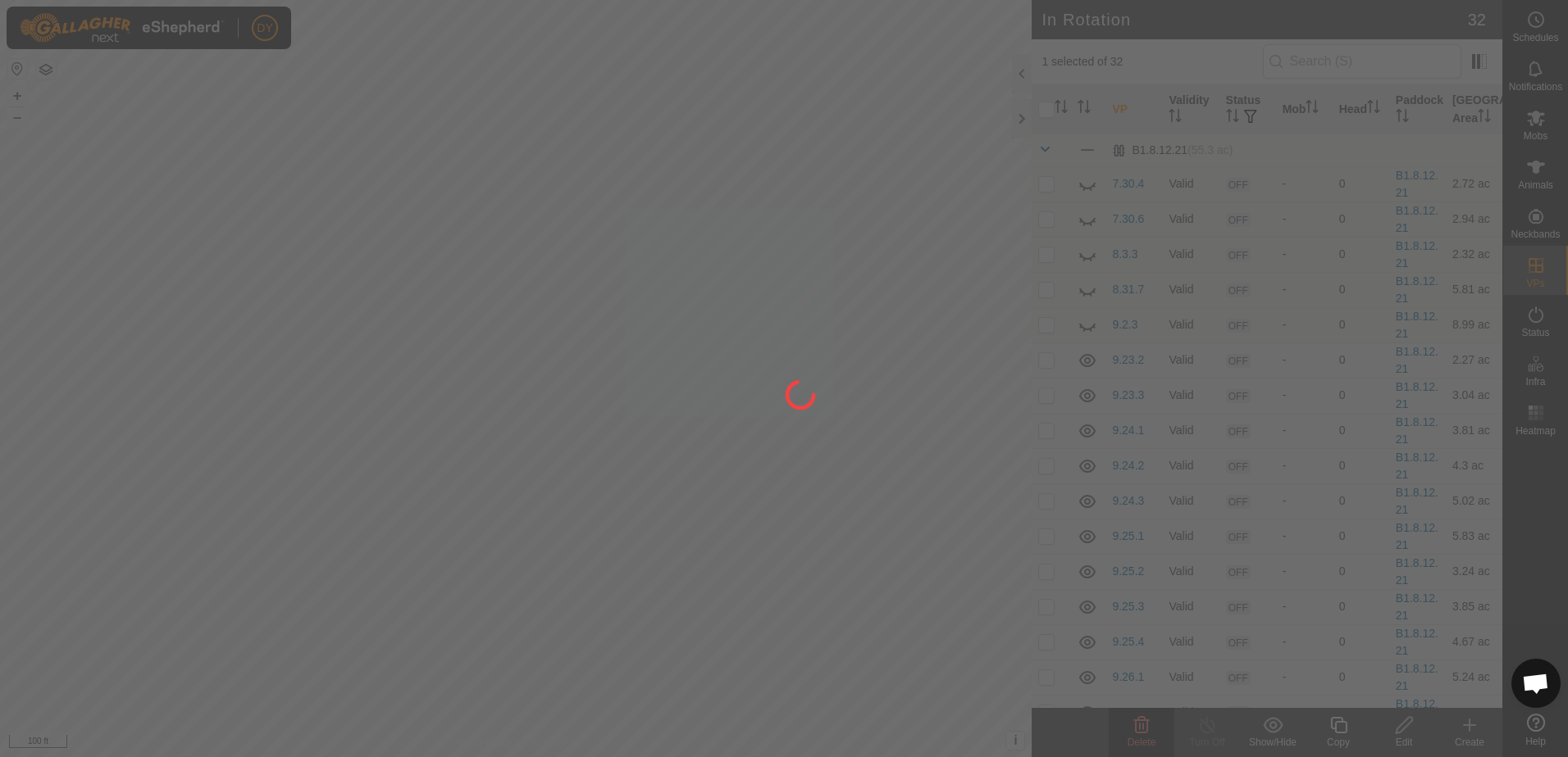
checkbox input "false"
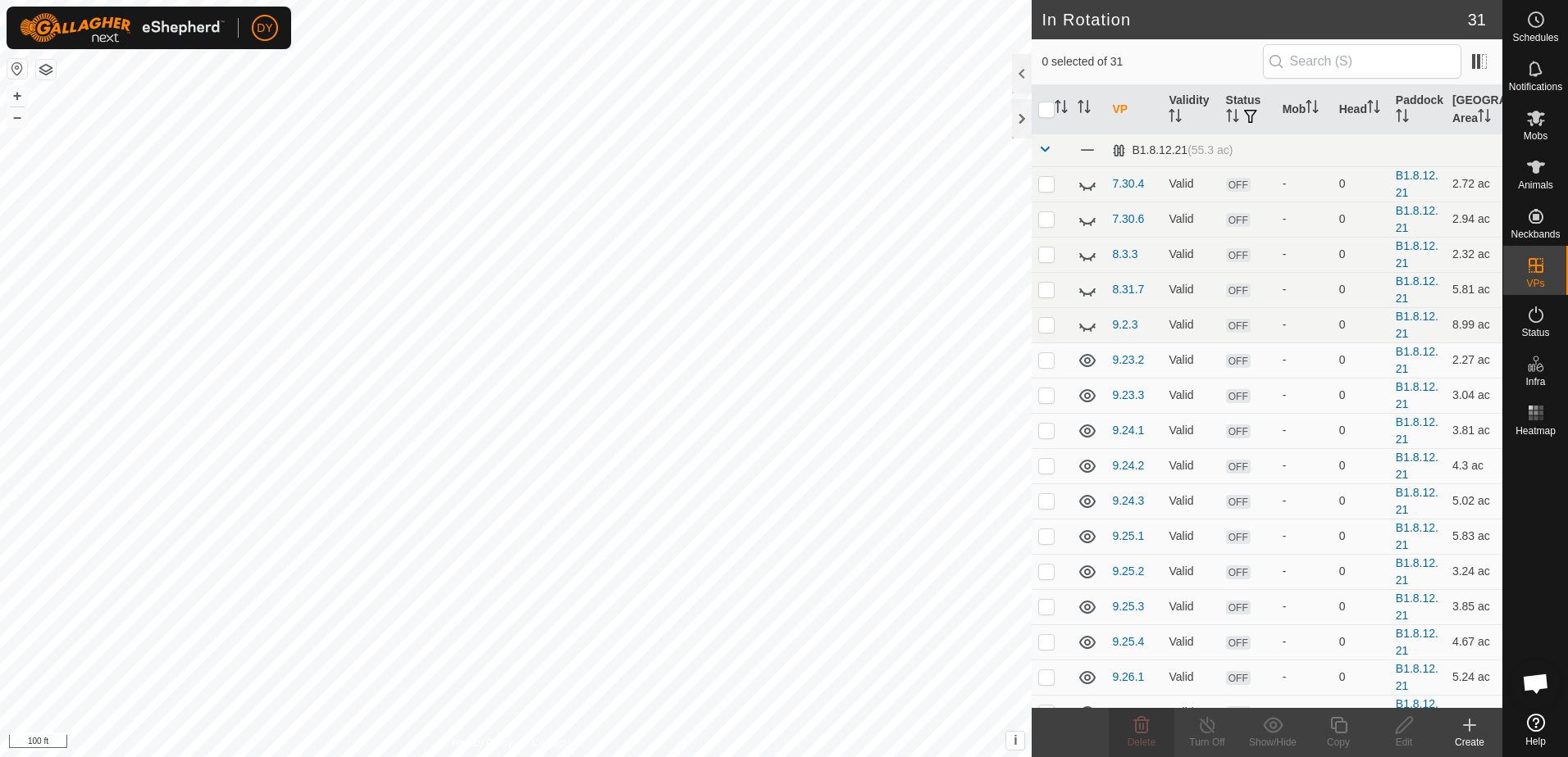
click at [645, 294] on div "DY Schedules Notifications Mobs Animals Neckbands VPs Status Infra Heatmap Help…" at bounding box center [784, 378] width 1568 height 757
click at [1145, 746] on span "Delete" at bounding box center [1142, 743] width 29 height 12
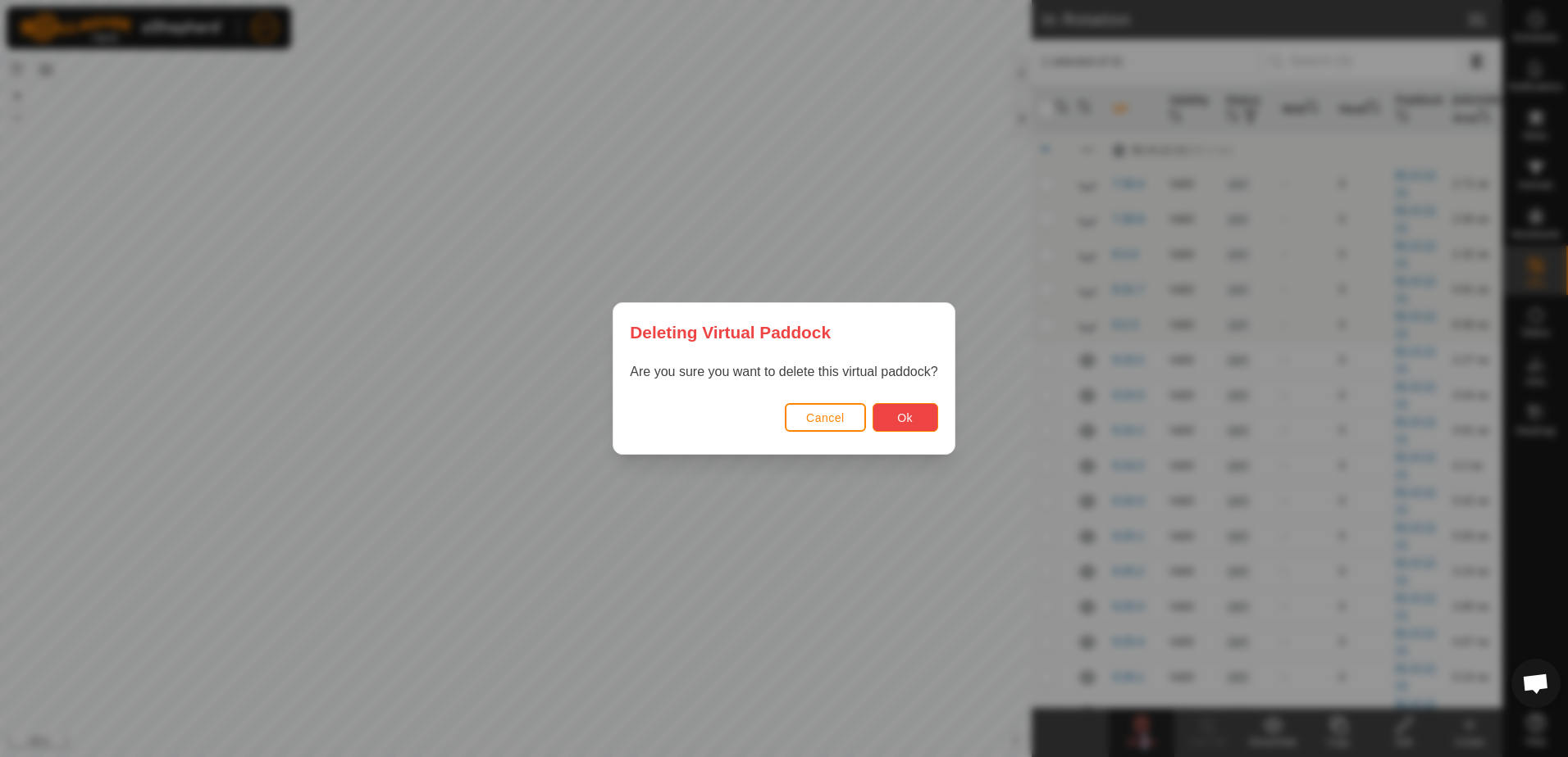
click at [906, 417] on span "Ok" at bounding box center [905, 418] width 15 height 14
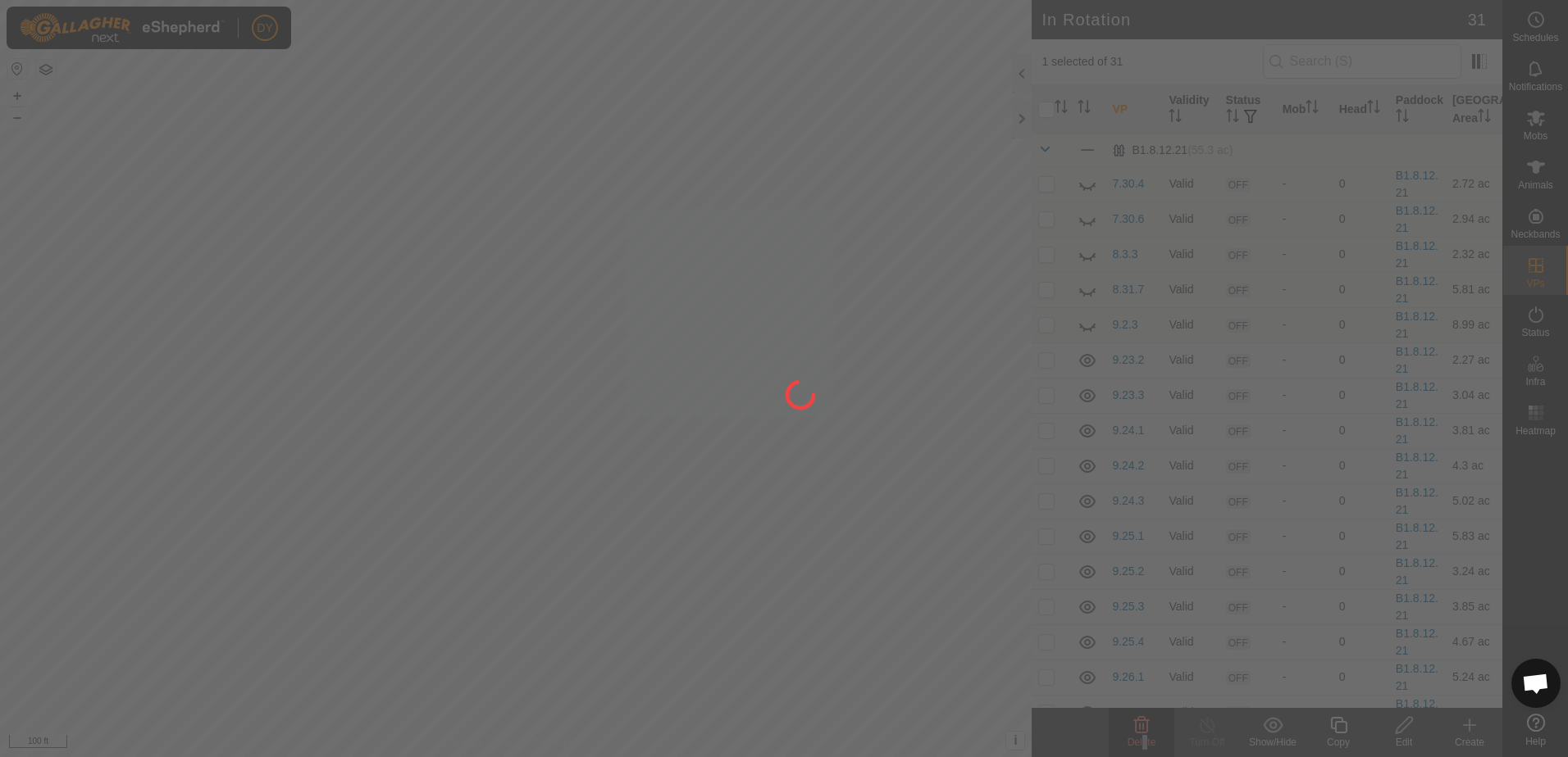
checkbox input "false"
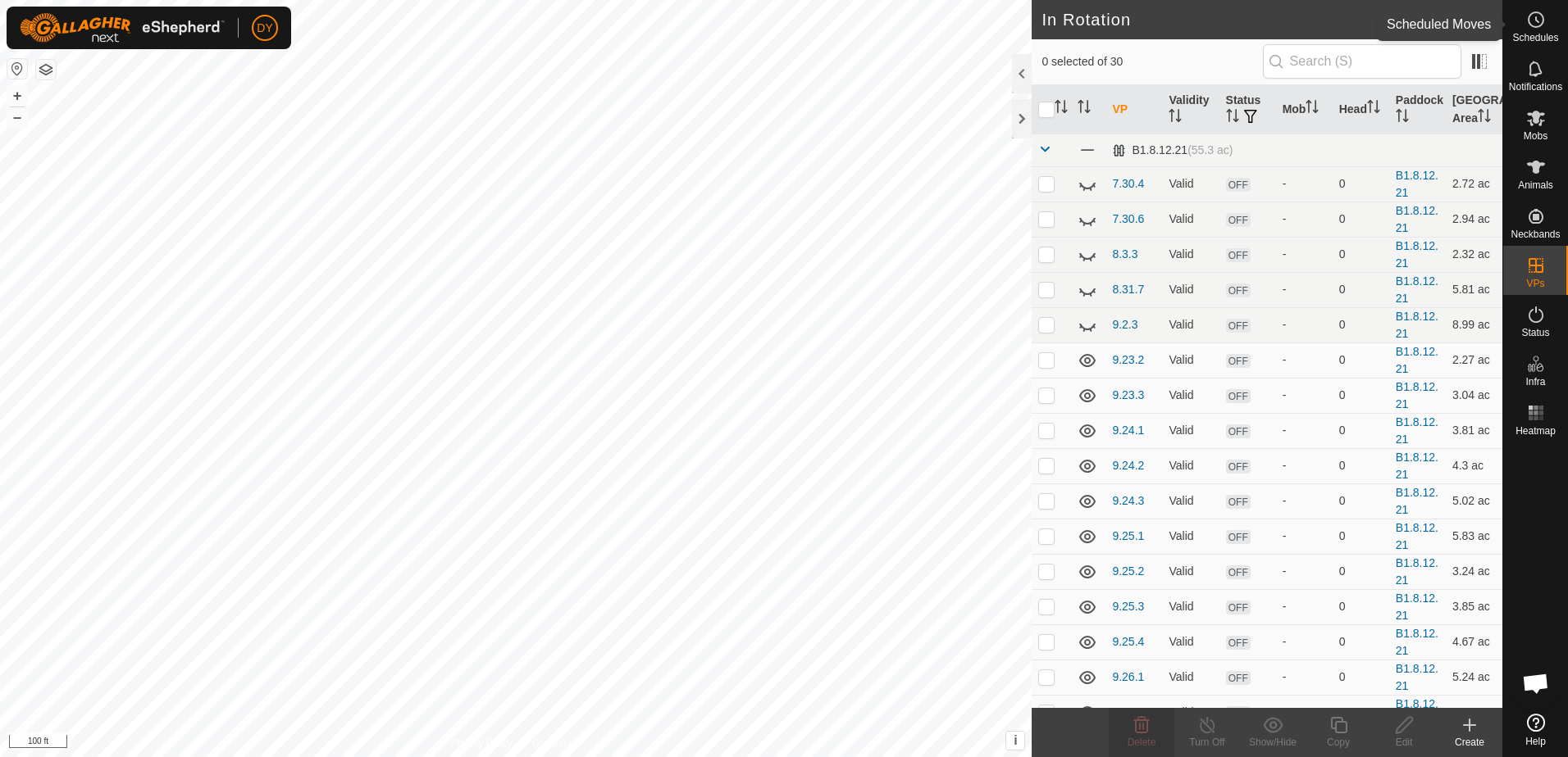
click at [1541, 18] on icon at bounding box center [1536, 19] width 19 height 19
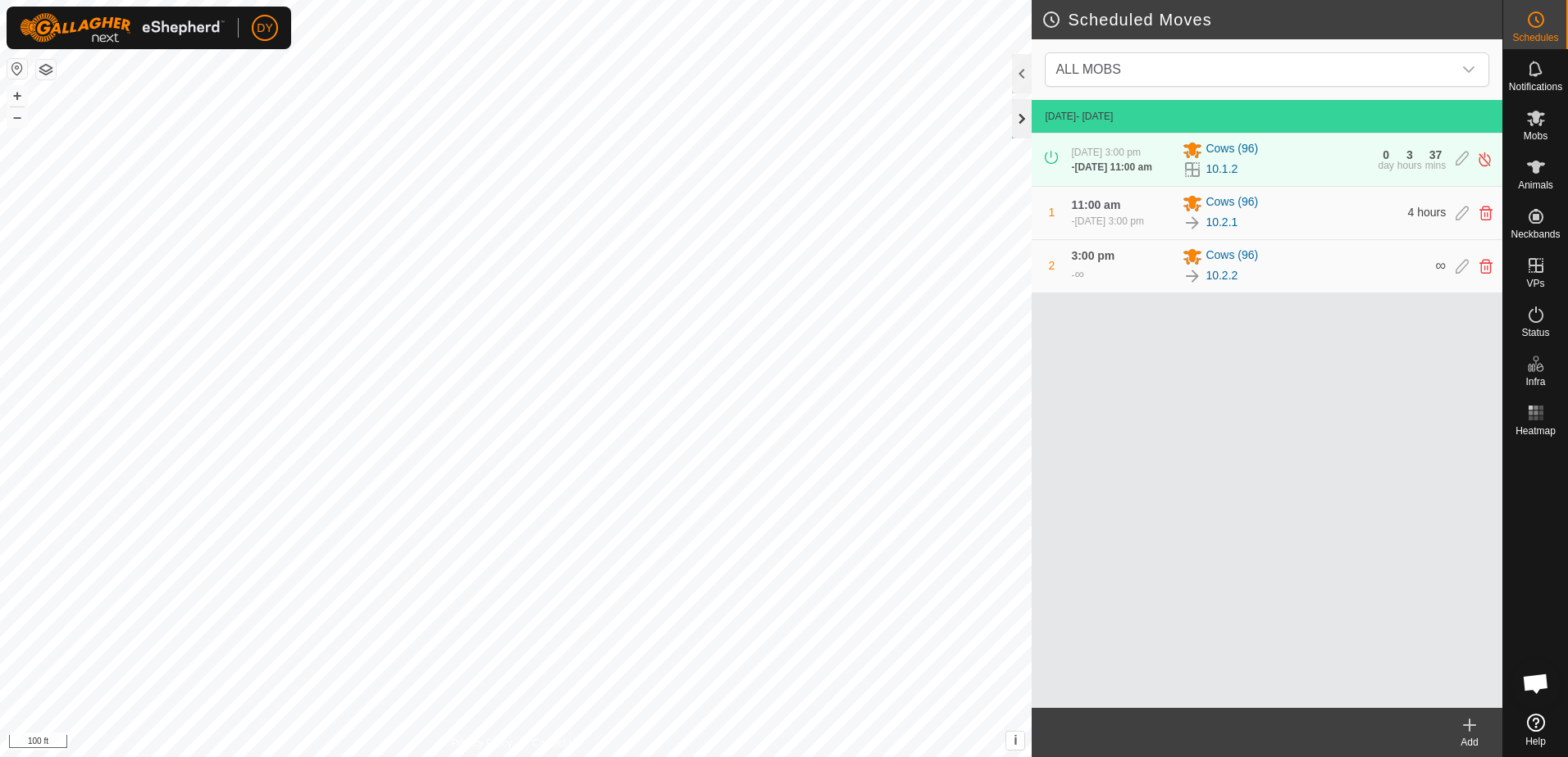
click at [1025, 122] on div at bounding box center [1022, 119] width 19 height 40
